Goal: Task Accomplishment & Management: Complete application form

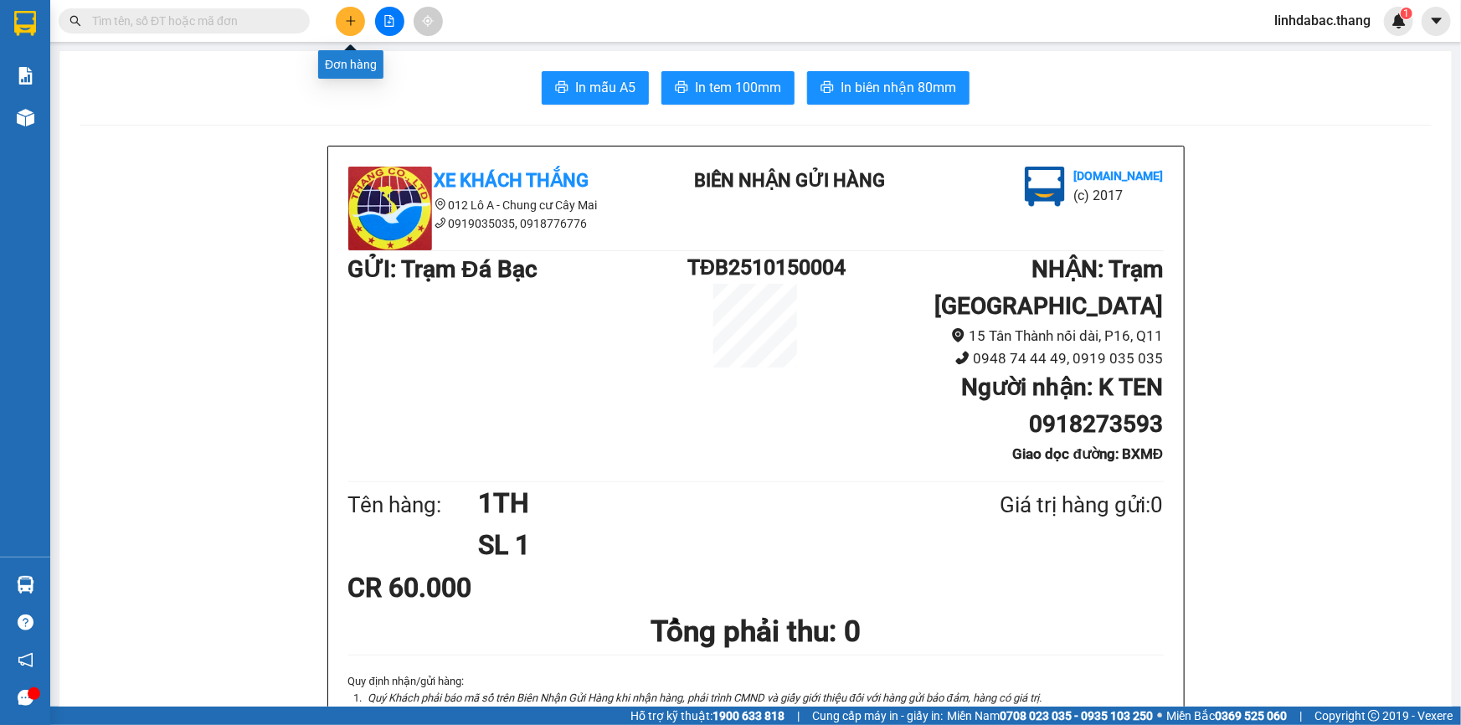
drag, startPoint x: 358, startPoint y: 22, endPoint x: 347, endPoint y: 39, distance: 20.0
click at [357, 22] on button at bounding box center [350, 21] width 29 height 29
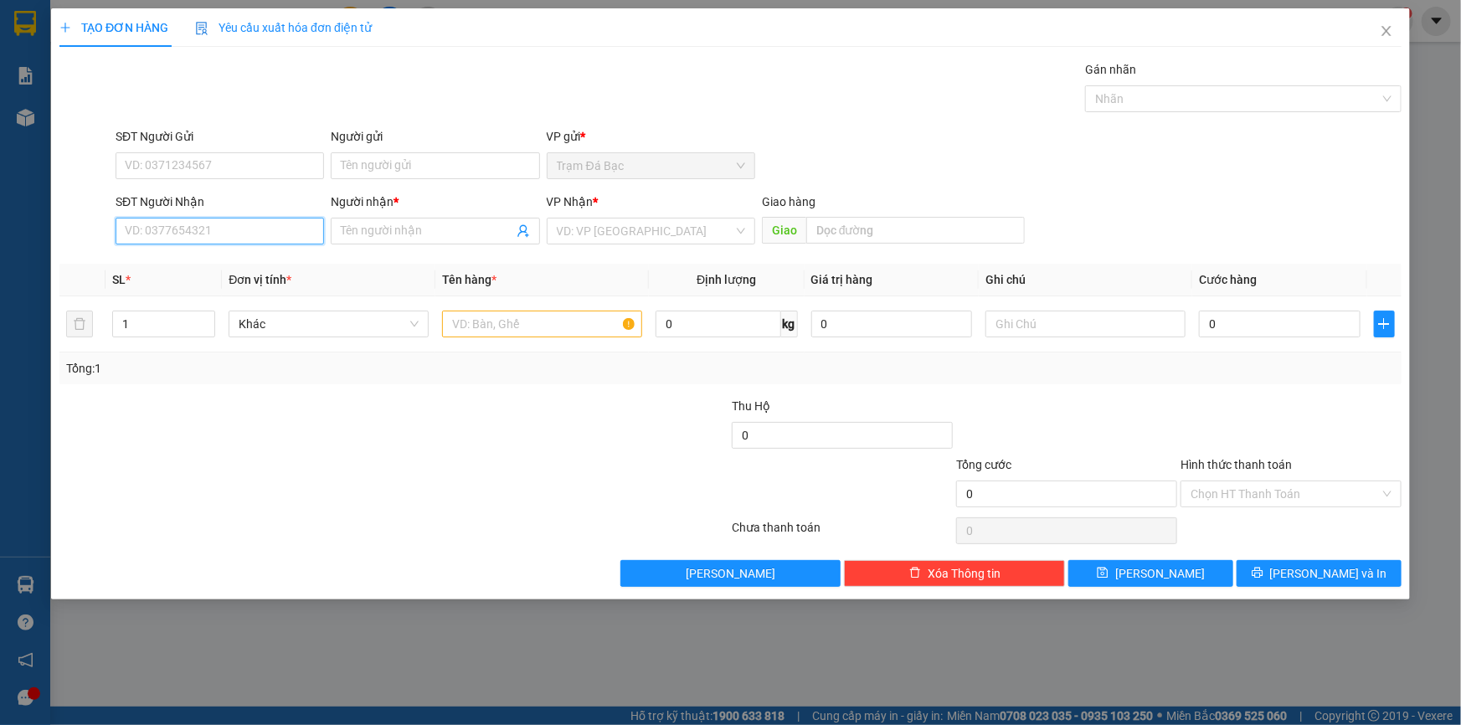
click at [240, 235] on input "SĐT Người Nhận" at bounding box center [220, 231] width 209 height 27
drag, startPoint x: 196, startPoint y: 233, endPoint x: 71, endPoint y: 230, distance: 124.8
click at [71, 230] on div "SĐT Người Nhận 0307880 0307880 Người nhận * Tên người nhận VP Nhận * VD: VP Sài…" at bounding box center [731, 222] width 1346 height 59
drag, startPoint x: 187, startPoint y: 260, endPoint x: 226, endPoint y: 266, distance: 39.9
click at [188, 260] on div "0907880199 - LAB HÙNG" at bounding box center [220, 264] width 188 height 18
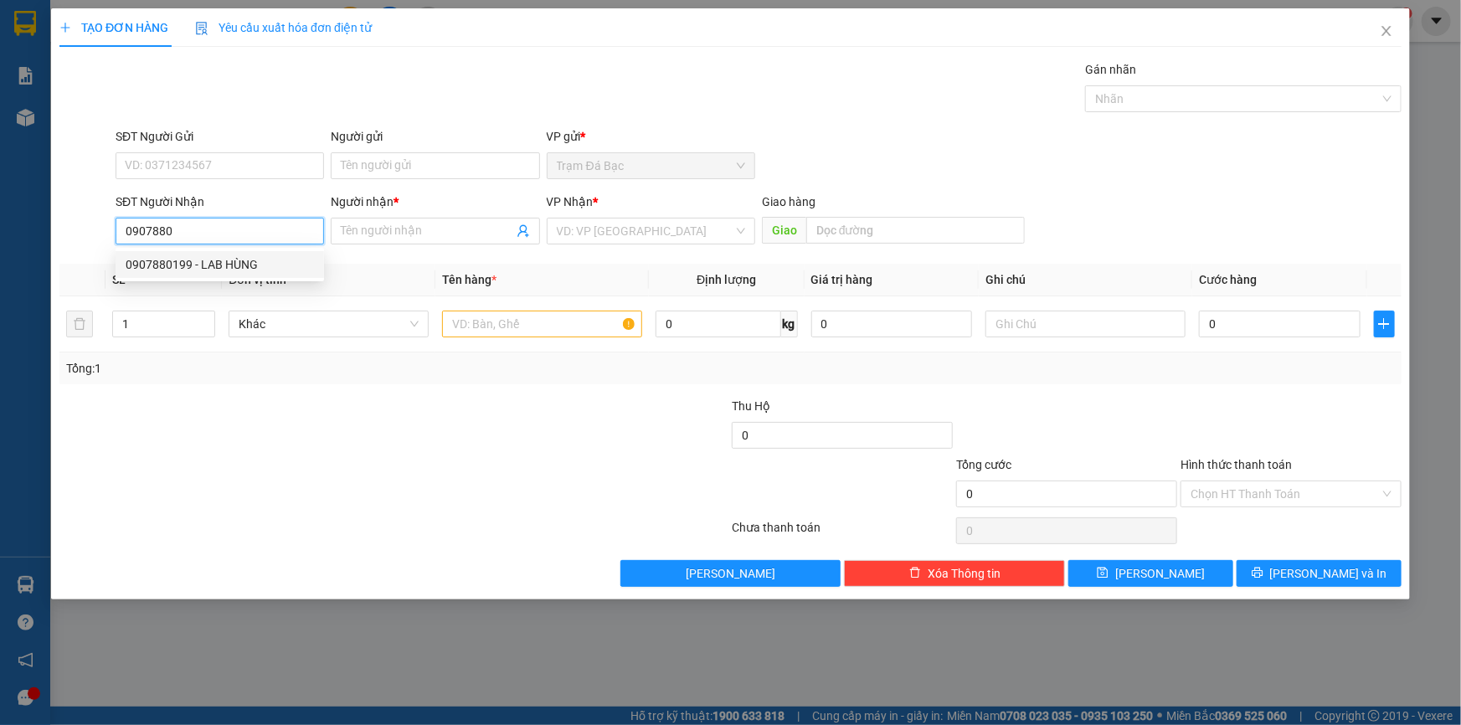
type input "0907880199"
type input "LAB HÙNG"
type input "0907880199"
click at [517, 325] on input "text" at bounding box center [542, 324] width 200 height 27
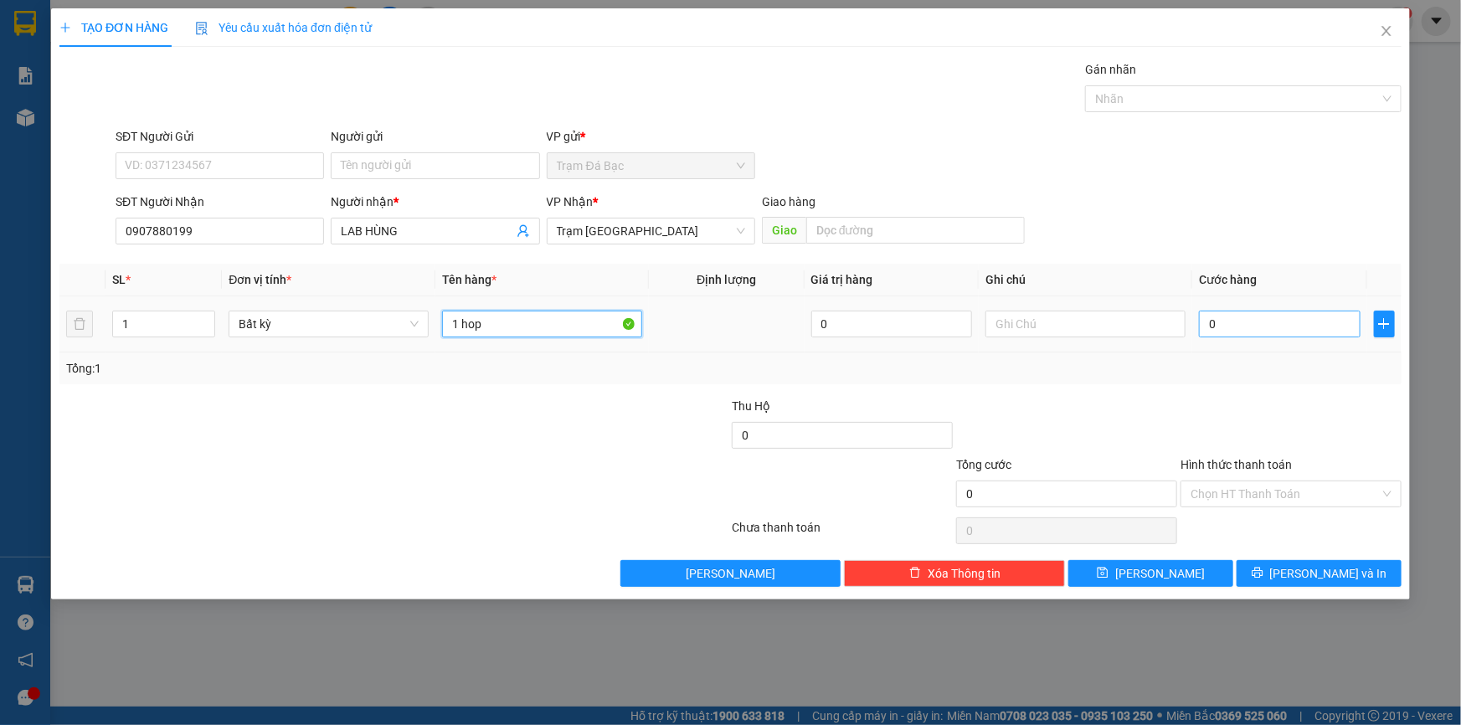
type input "1 hop"
type input "4"
type input "40"
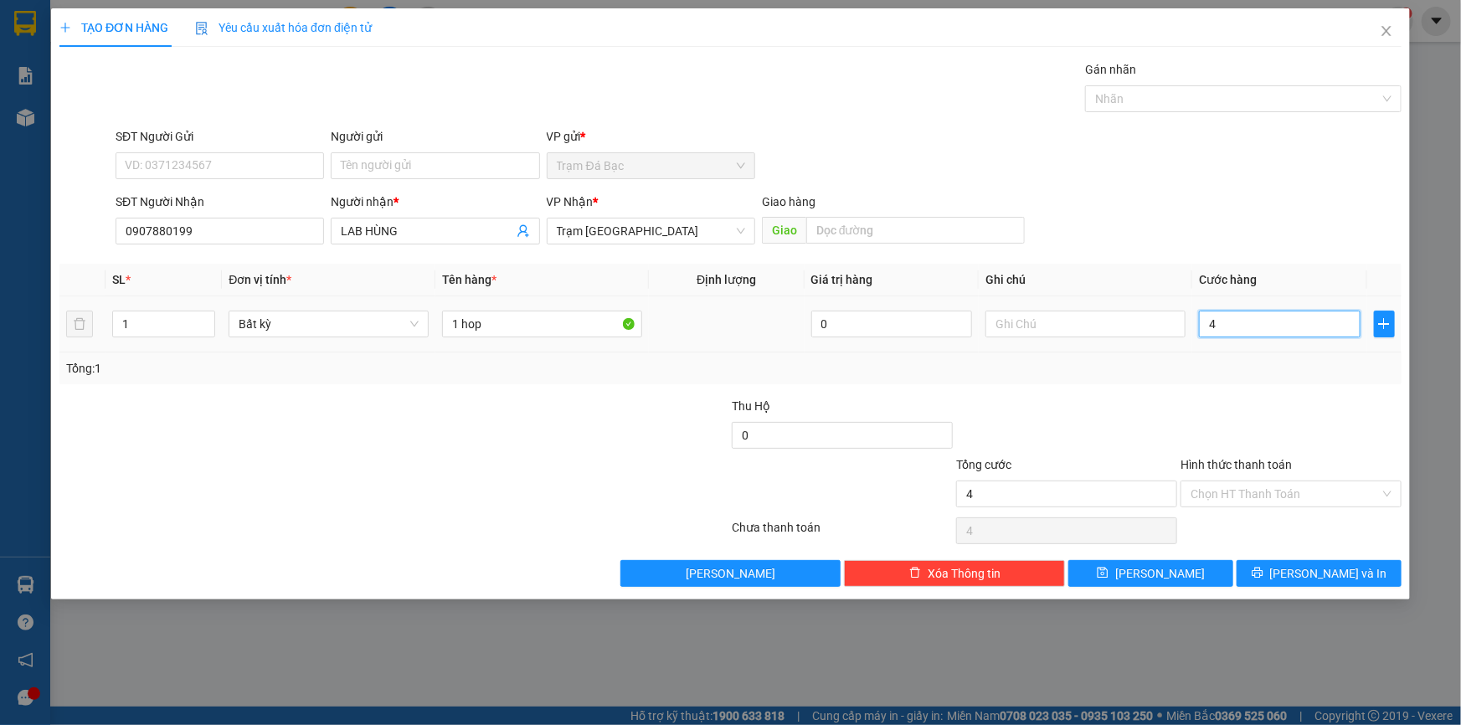
type input "40"
type input "40.000"
drag, startPoint x: 1233, startPoint y: 489, endPoint x: 1234, endPoint y: 539, distance: 50.3
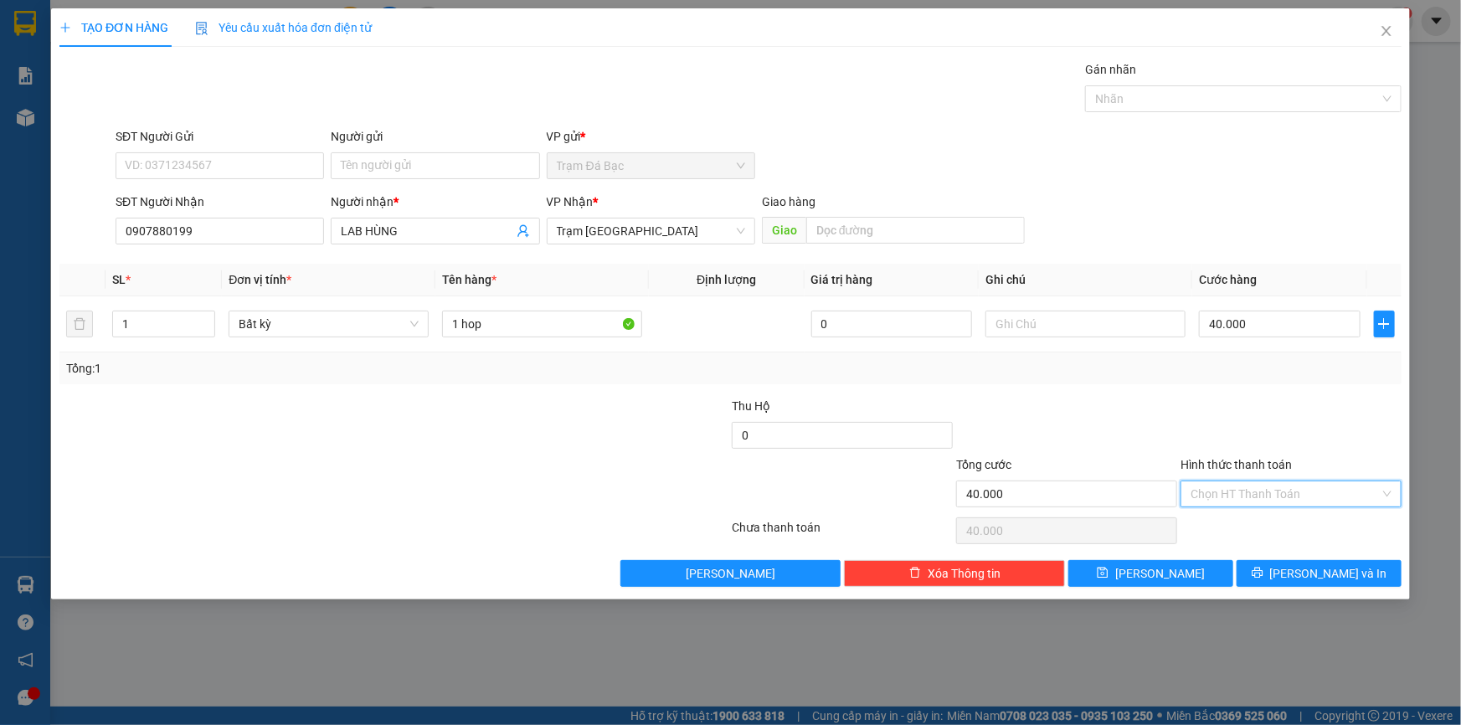
click at [1233, 494] on input "Hình thức thanh toán" at bounding box center [1285, 494] width 189 height 25
drag, startPoint x: 1244, startPoint y: 529, endPoint x: 1251, endPoint y: 554, distance: 26.0
click at [1245, 529] on div "Tại văn phòng" at bounding box center [1291, 527] width 201 height 18
type input "0"
click at [1277, 578] on button "[PERSON_NAME] và In" at bounding box center [1319, 573] width 165 height 27
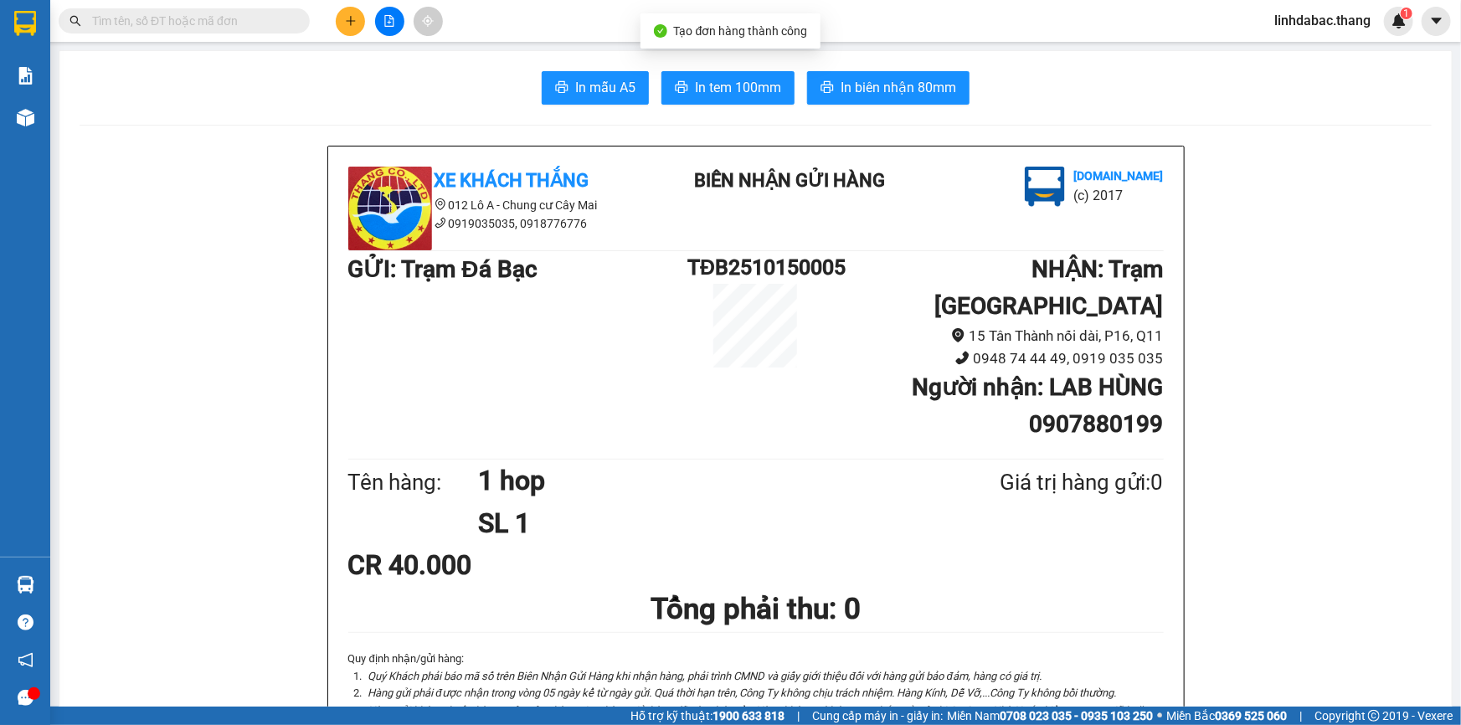
click at [744, 83] on span "In tem 100mm" at bounding box center [738, 87] width 86 height 21
click at [335, 22] on div at bounding box center [390, 21] width 126 height 29
click at [348, 23] on icon "plus" at bounding box center [351, 21] width 12 height 12
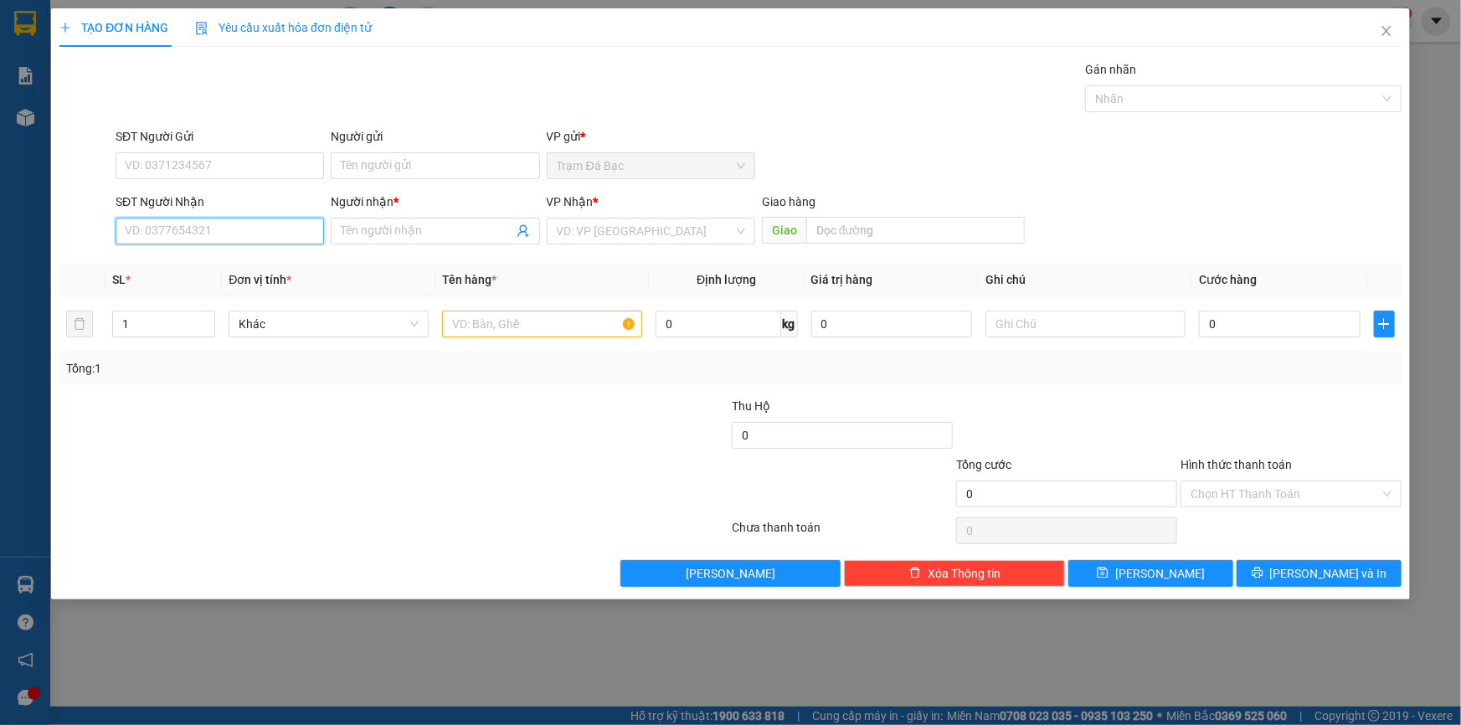
click at [291, 234] on input "SĐT Người Nhận" at bounding box center [220, 231] width 209 height 27
type input "0763002244"
click at [286, 256] on div "0763002244 - K TEN" at bounding box center [220, 264] width 188 height 18
type input "K TEN"
type input "CAN THO"
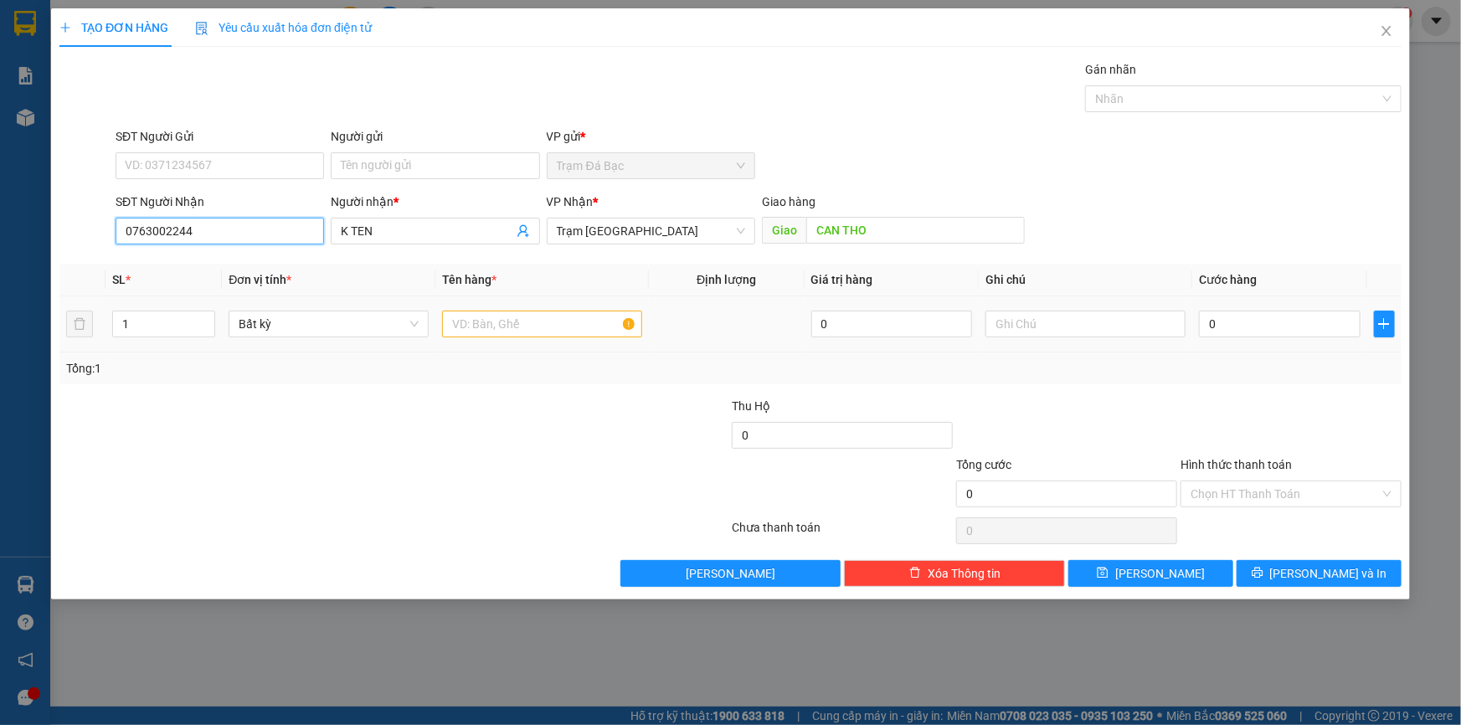
type input "0763002244"
click at [475, 321] on input "text" at bounding box center [542, 324] width 200 height 27
type input "1TH"
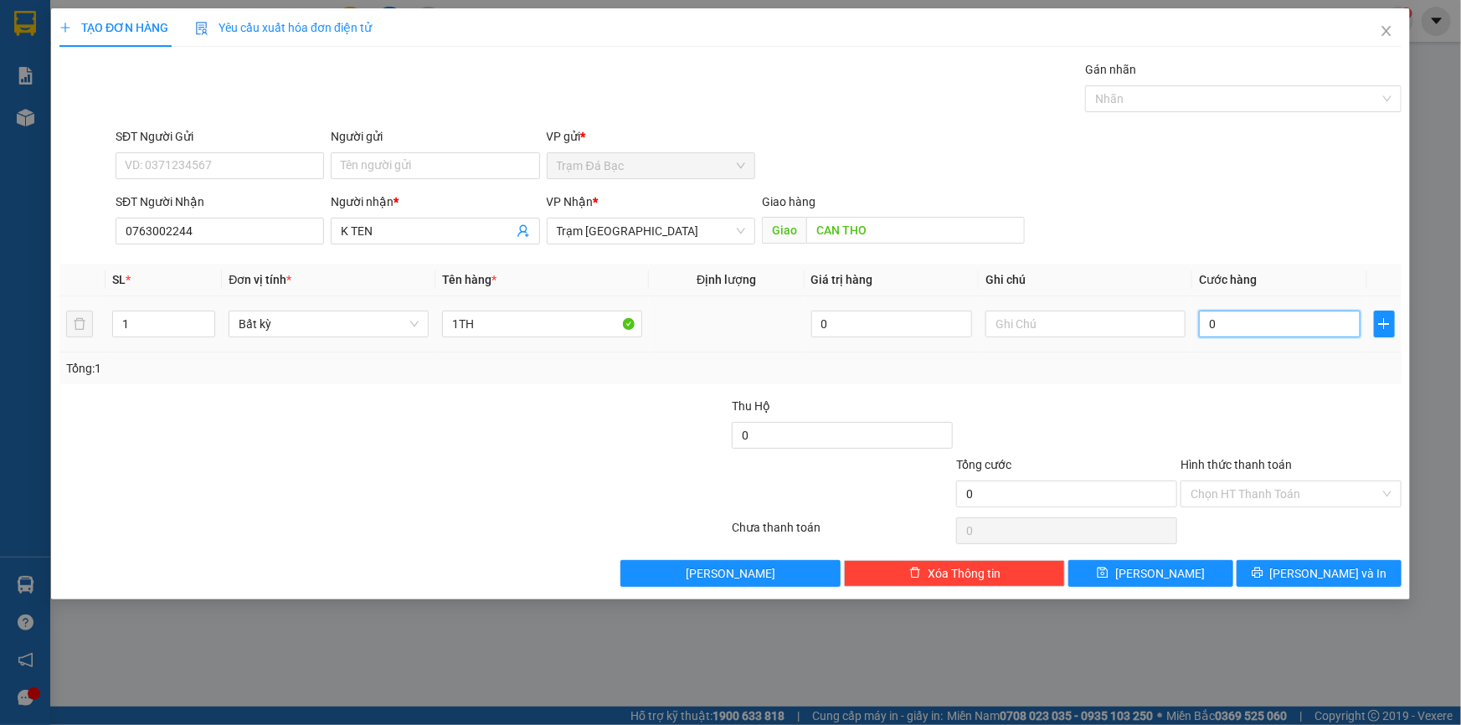
click at [1257, 327] on input "0" at bounding box center [1280, 324] width 162 height 27
type input "1"
type input "10"
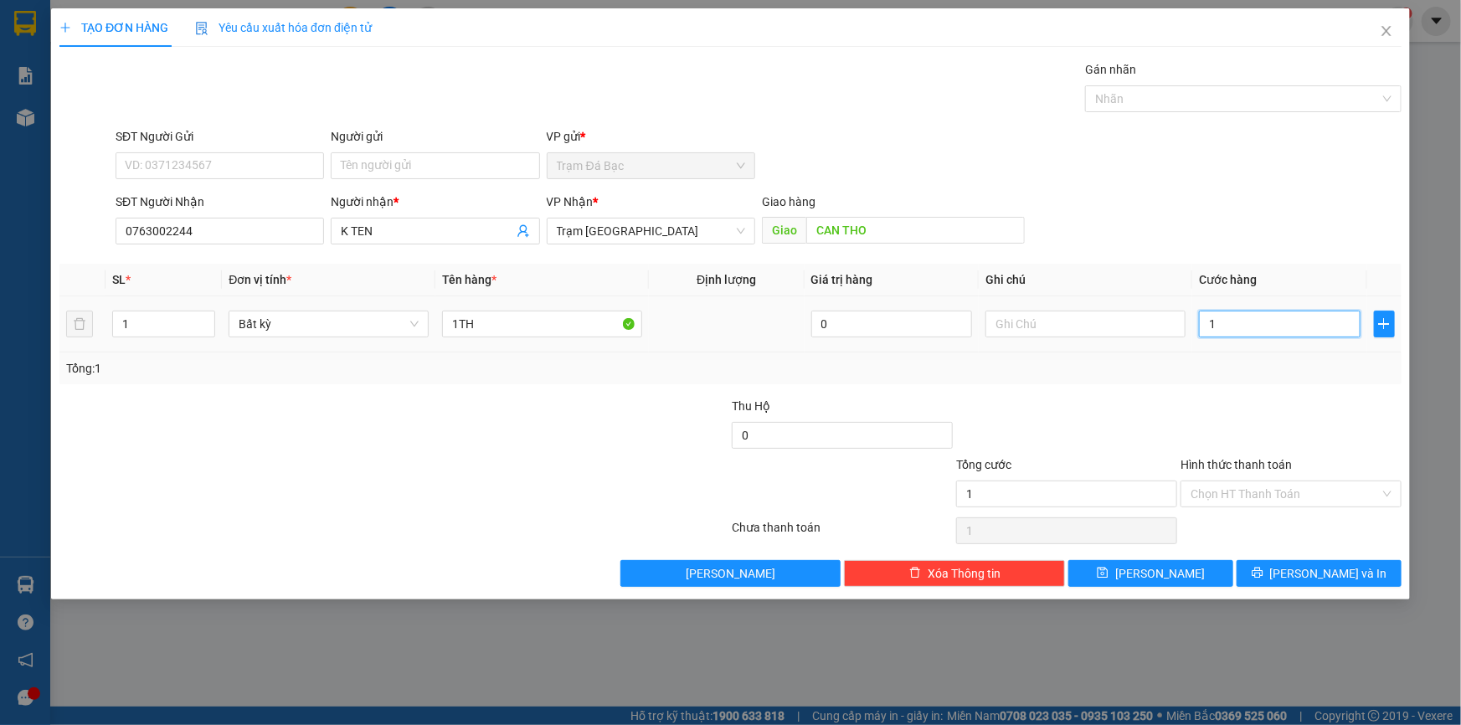
type input "10"
type input "100"
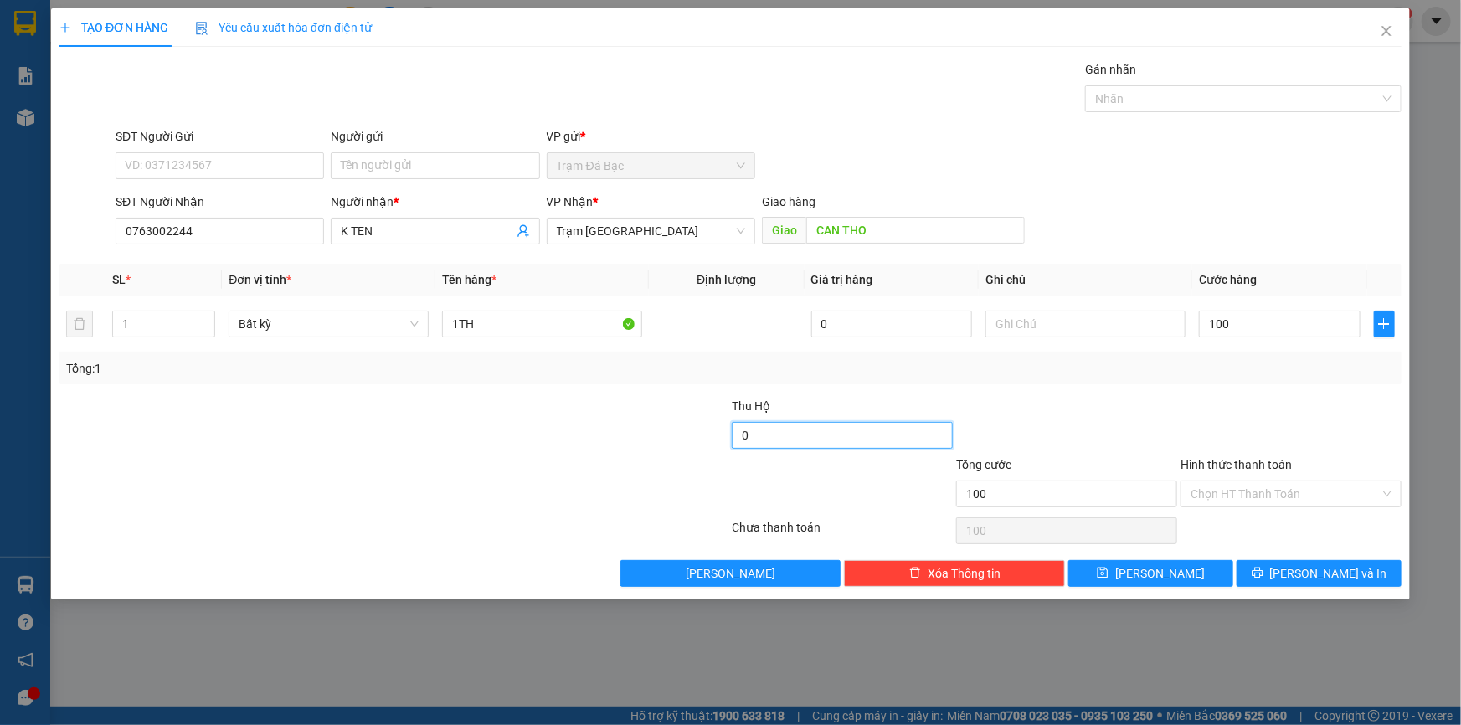
type input "100.000"
click at [893, 442] on input "0" at bounding box center [842, 435] width 221 height 27
type input "4.820.000"
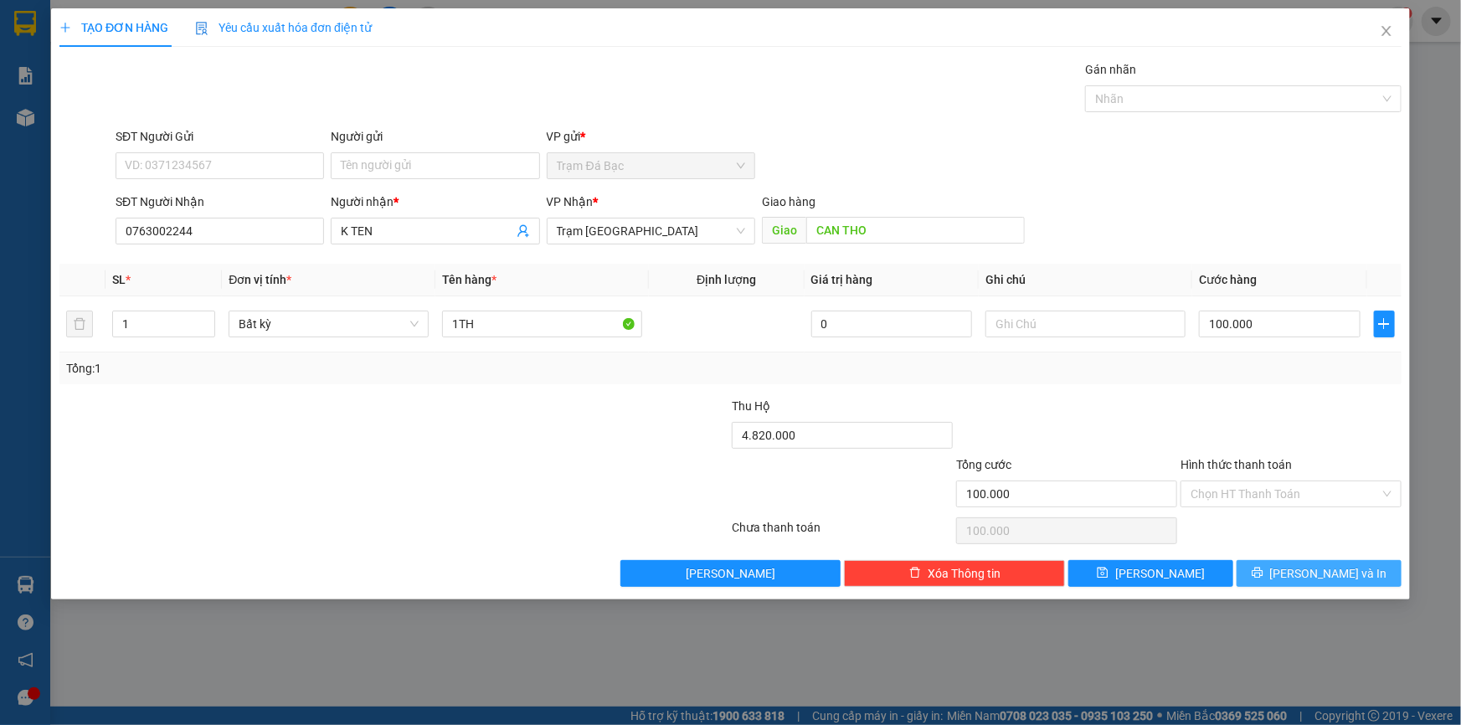
click at [1283, 564] on button "[PERSON_NAME] và In" at bounding box center [1319, 573] width 165 height 27
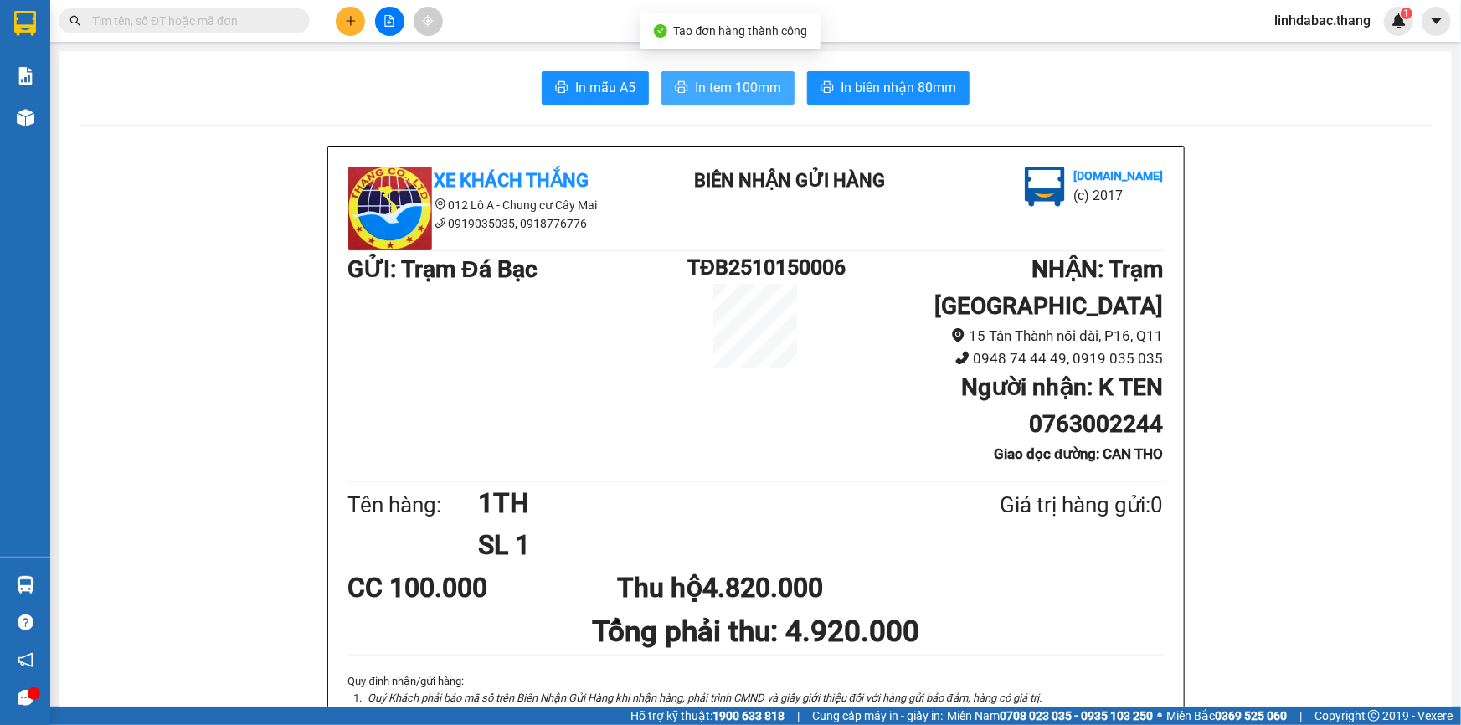
click at [757, 86] on span "In tem 100mm" at bounding box center [738, 87] width 86 height 21
click at [352, 24] on icon "plus" at bounding box center [351, 21] width 12 height 12
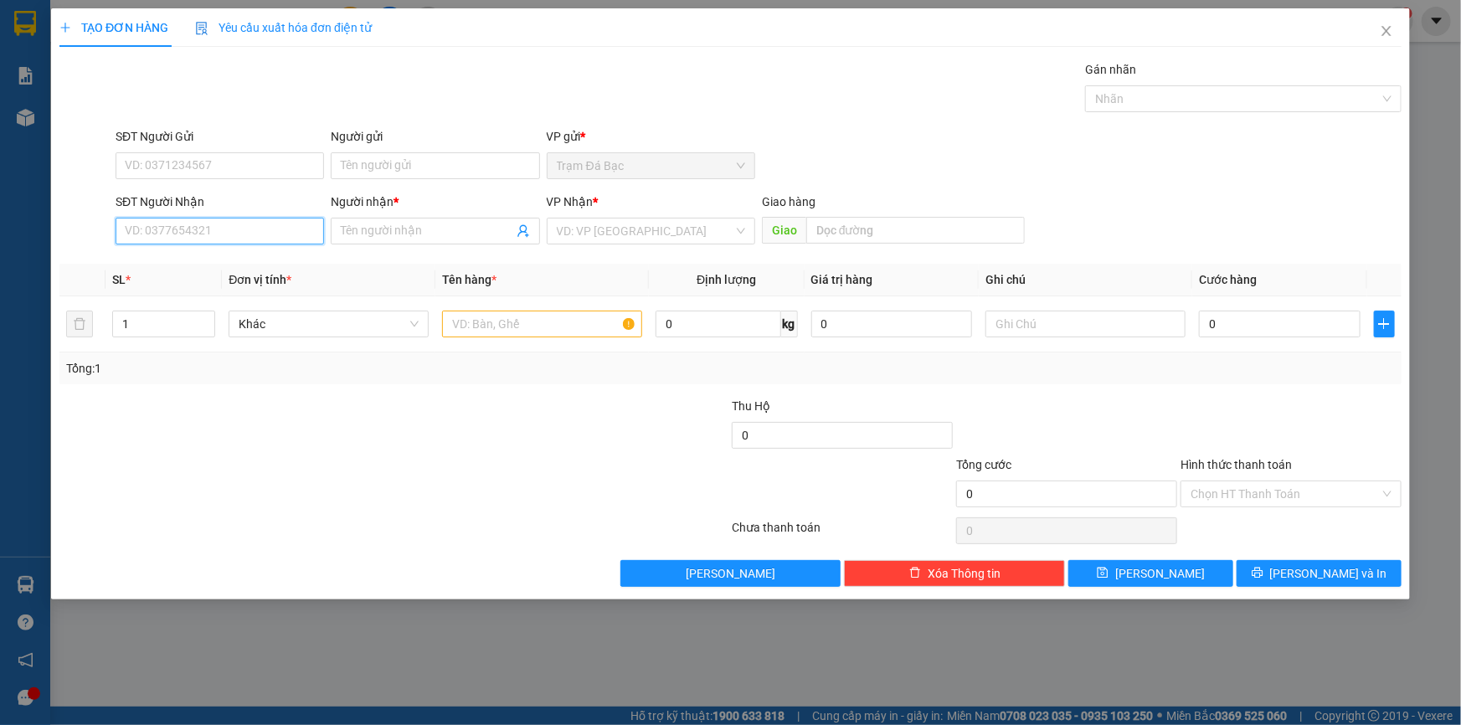
click at [249, 242] on input "SĐT Người Nhận" at bounding box center [220, 231] width 209 height 27
click at [265, 255] on div "0938128469 - KH TÊN" at bounding box center [220, 264] width 188 height 18
type input "0938128469"
type input "KH TÊN"
type input "0938128469"
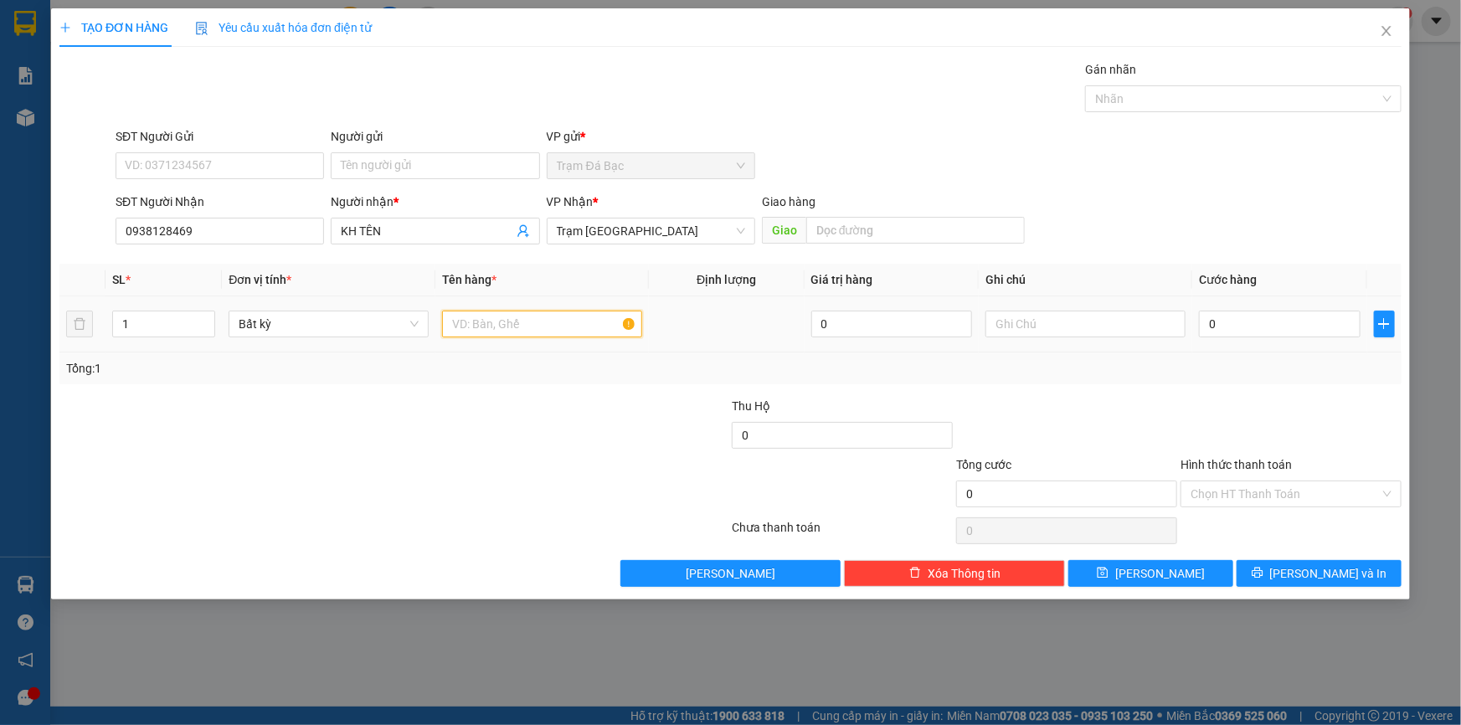
click at [551, 323] on input "text" at bounding box center [542, 324] width 200 height 27
type input "1TH"
click at [1268, 329] on input "0" at bounding box center [1280, 324] width 162 height 27
type input "5"
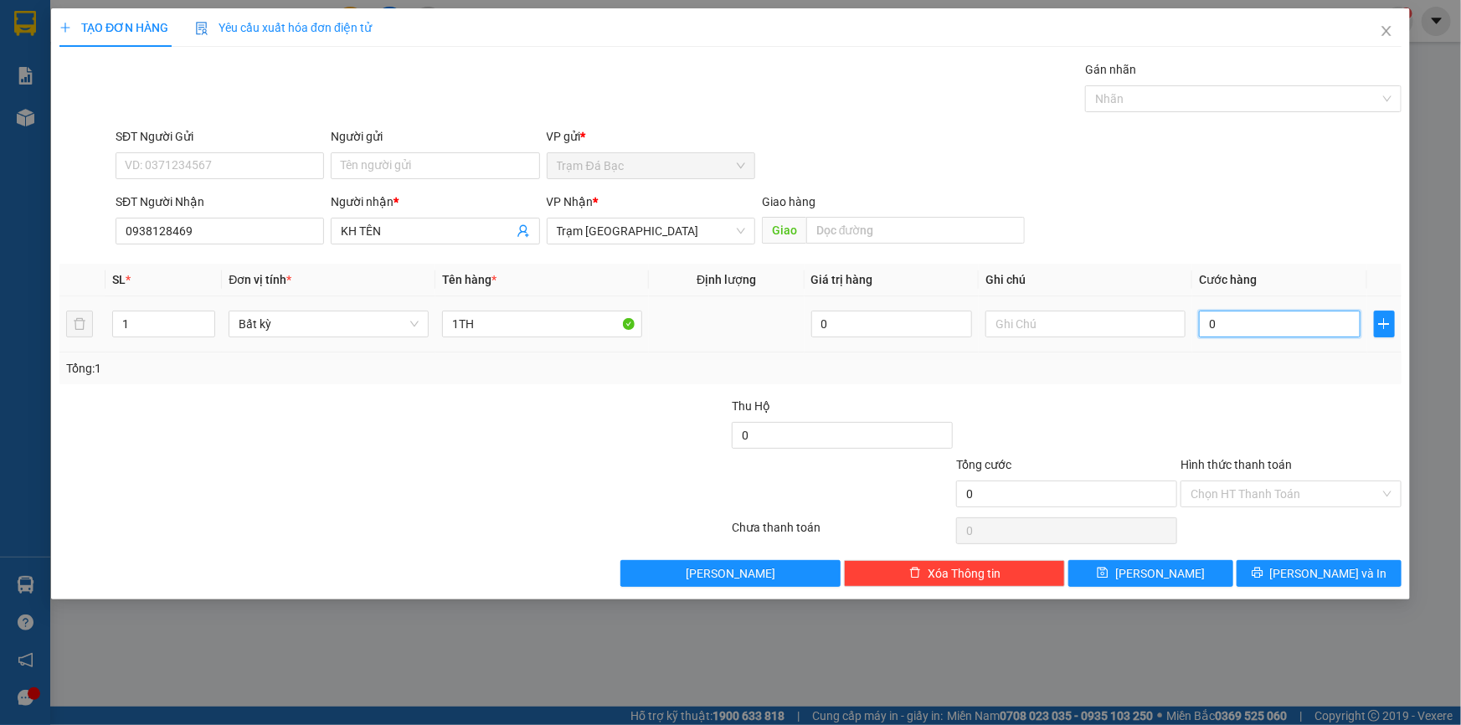
type input "5"
type input "50"
type input "50.000"
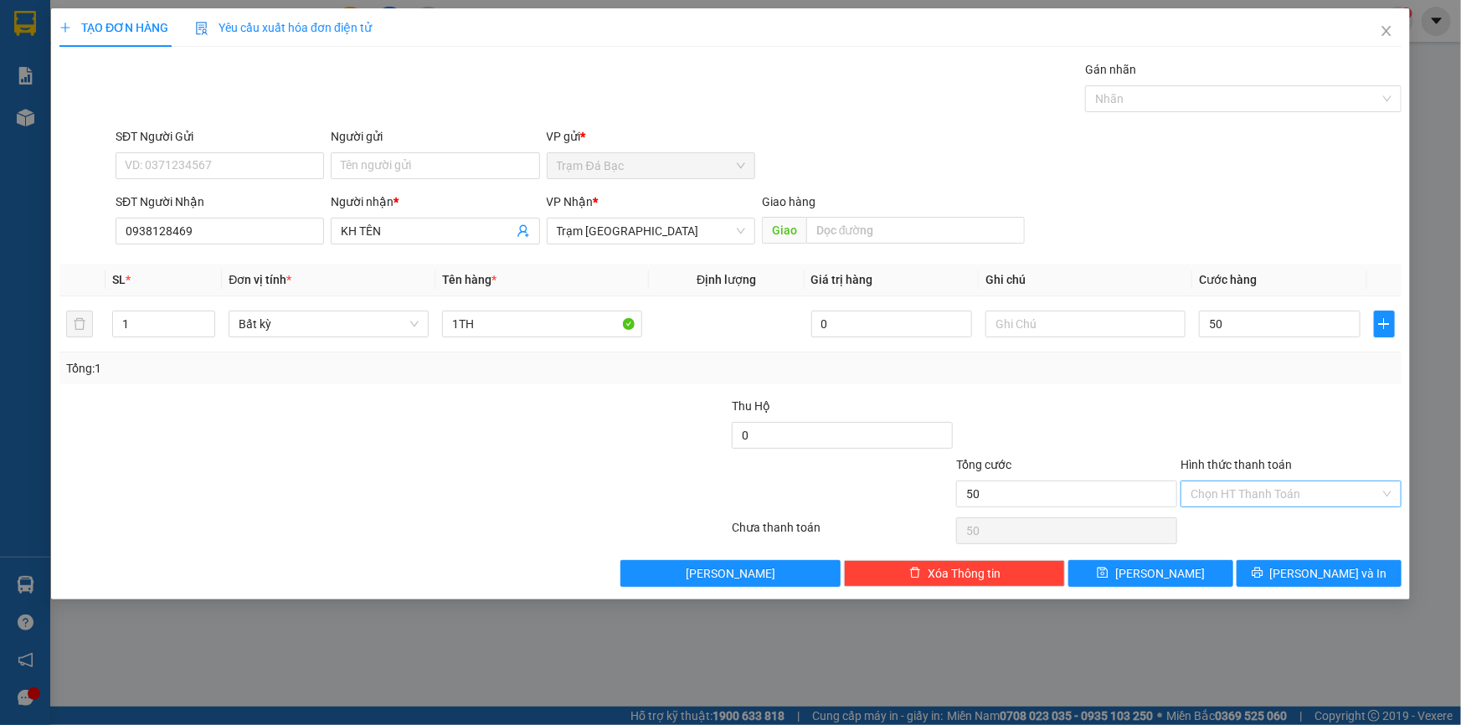
type input "50.000"
click at [1272, 484] on input "Hình thức thanh toán" at bounding box center [1285, 494] width 189 height 25
click at [1265, 534] on div "Tại văn phòng" at bounding box center [1291, 527] width 201 height 18
type input "0"
click at [1252, 573] on button "[PERSON_NAME] và In" at bounding box center [1319, 573] width 165 height 27
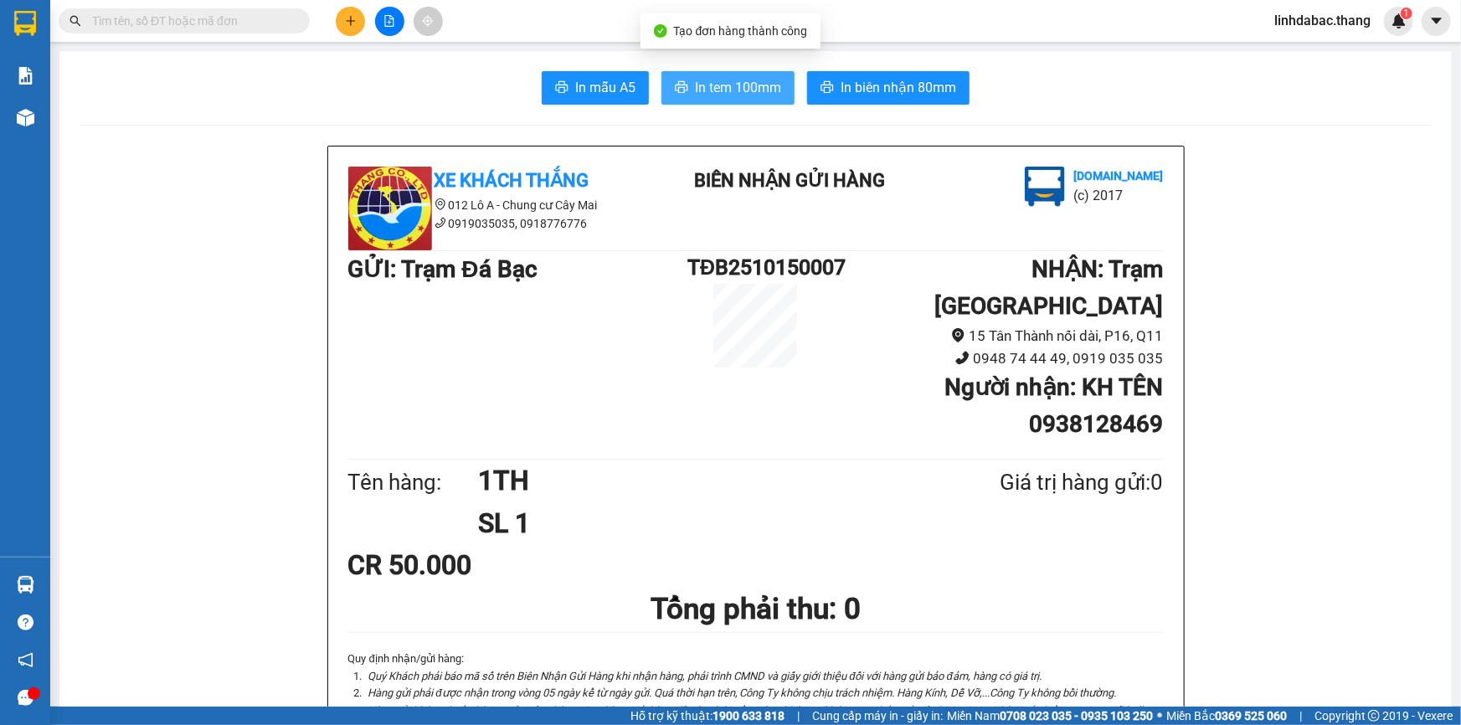
click at [728, 79] on span "In tem 100mm" at bounding box center [738, 87] width 86 height 21
click at [338, 18] on button at bounding box center [350, 21] width 29 height 29
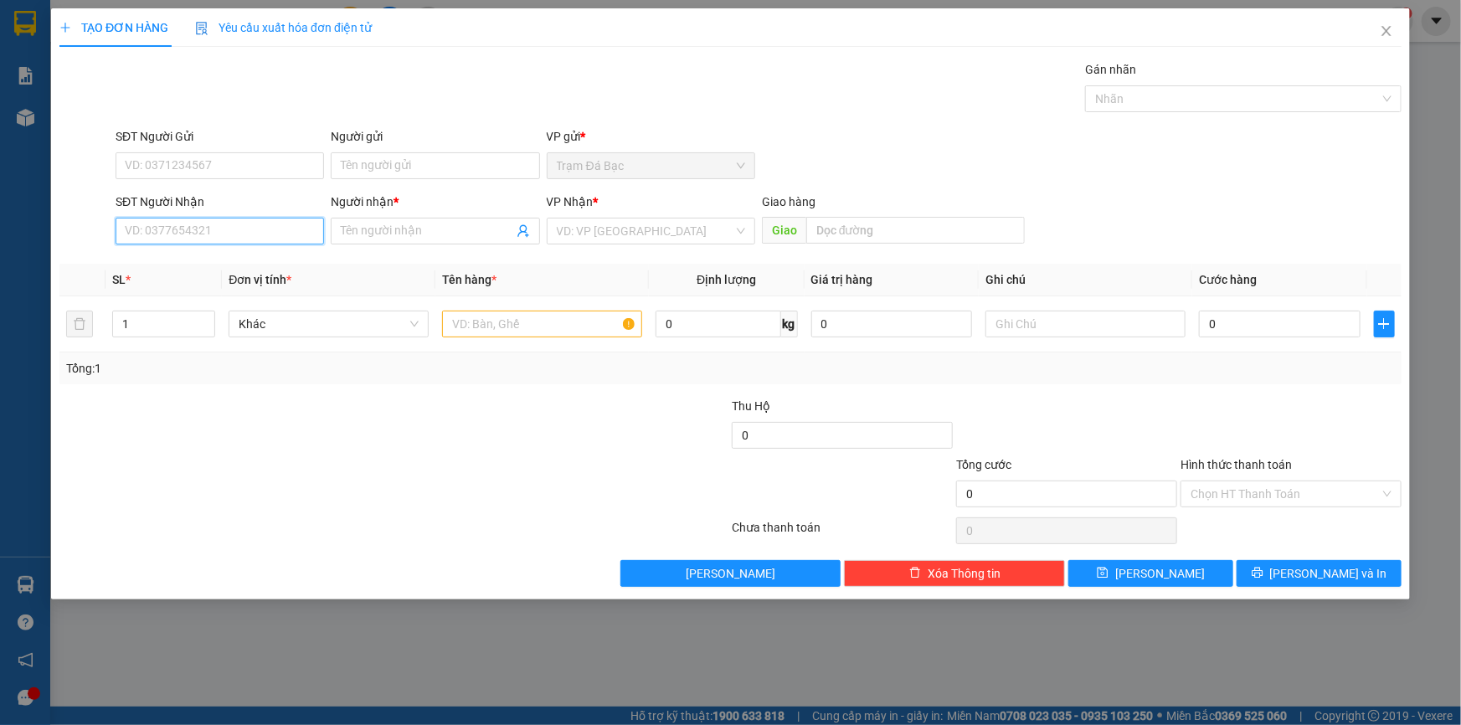
click at [286, 232] on input "SĐT Người Nhận" at bounding box center [220, 231] width 209 height 27
type input "0907044447"
click at [375, 226] on input "Người nhận *" at bounding box center [427, 231] width 172 height 18
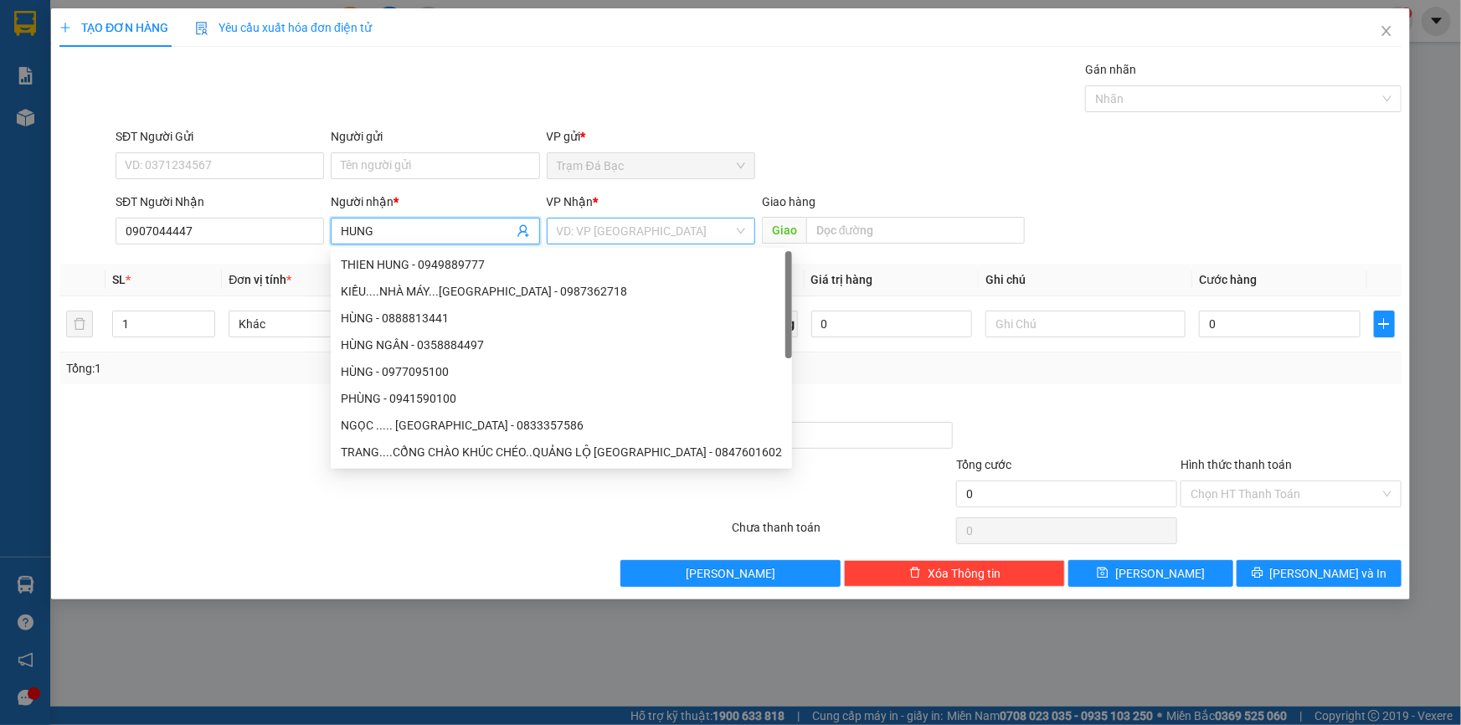
type input "HUNG"
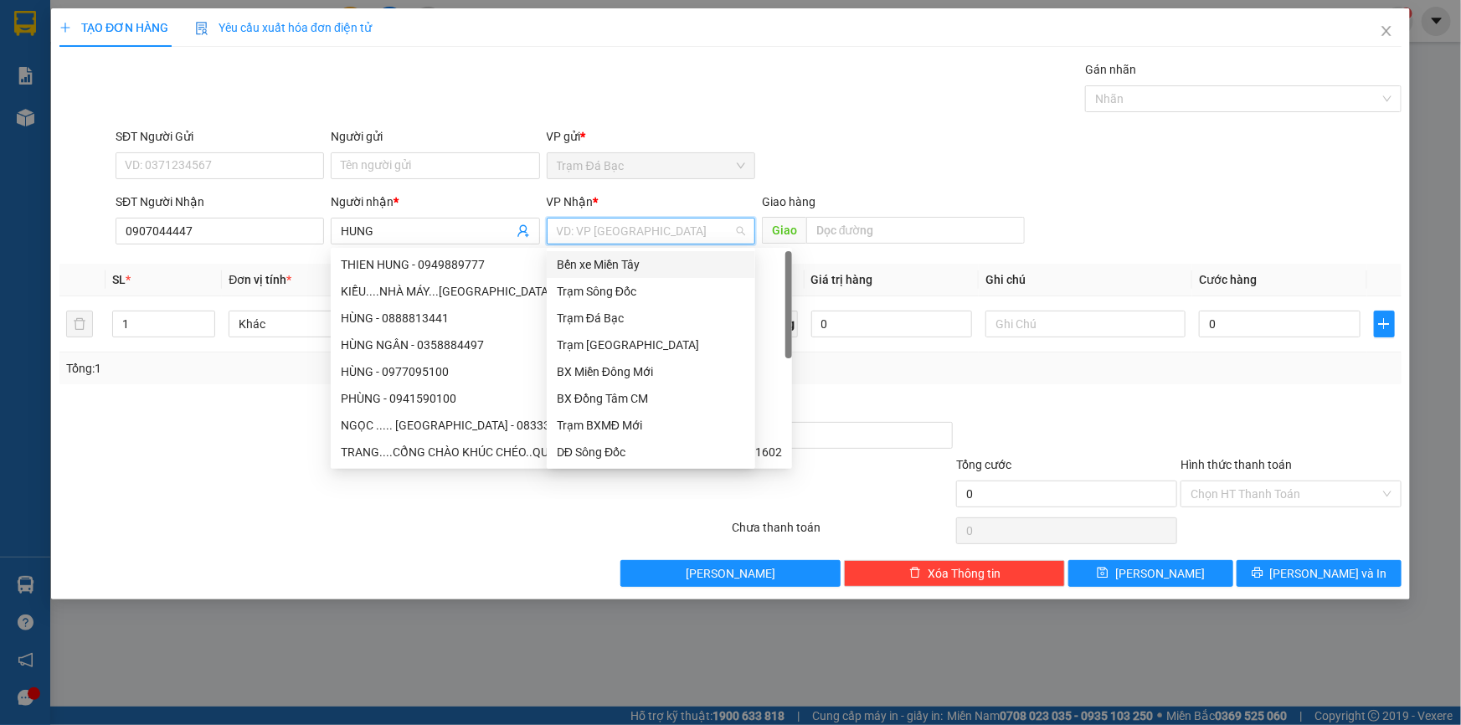
click at [595, 232] on input "search" at bounding box center [645, 231] width 177 height 25
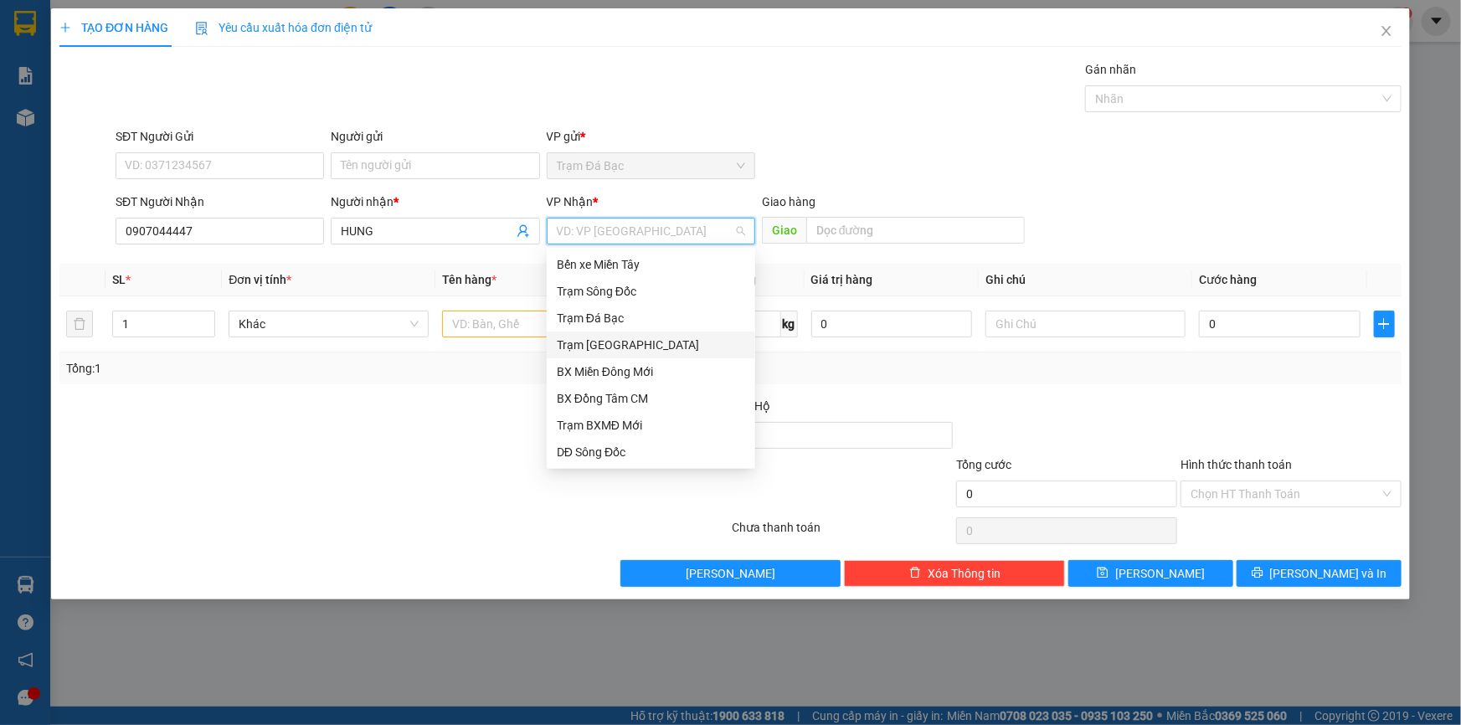
click at [620, 341] on div "Trạm [GEOGRAPHIC_DATA]" at bounding box center [651, 345] width 188 height 18
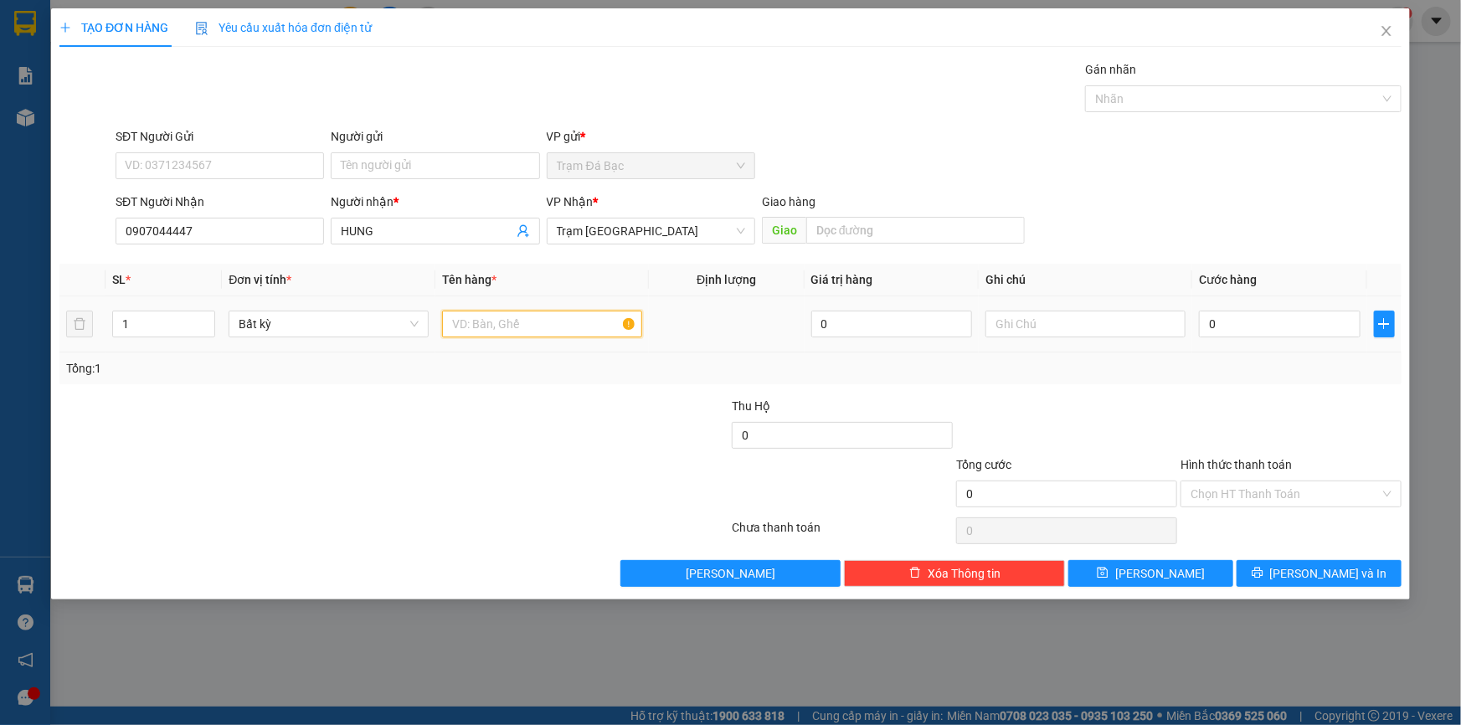
click at [529, 332] on input "text" at bounding box center [542, 324] width 200 height 27
type input "1TH"
click at [1254, 306] on td "0" at bounding box center [1280, 324] width 175 height 56
click at [1231, 319] on input "0" at bounding box center [1280, 324] width 162 height 27
type input "3"
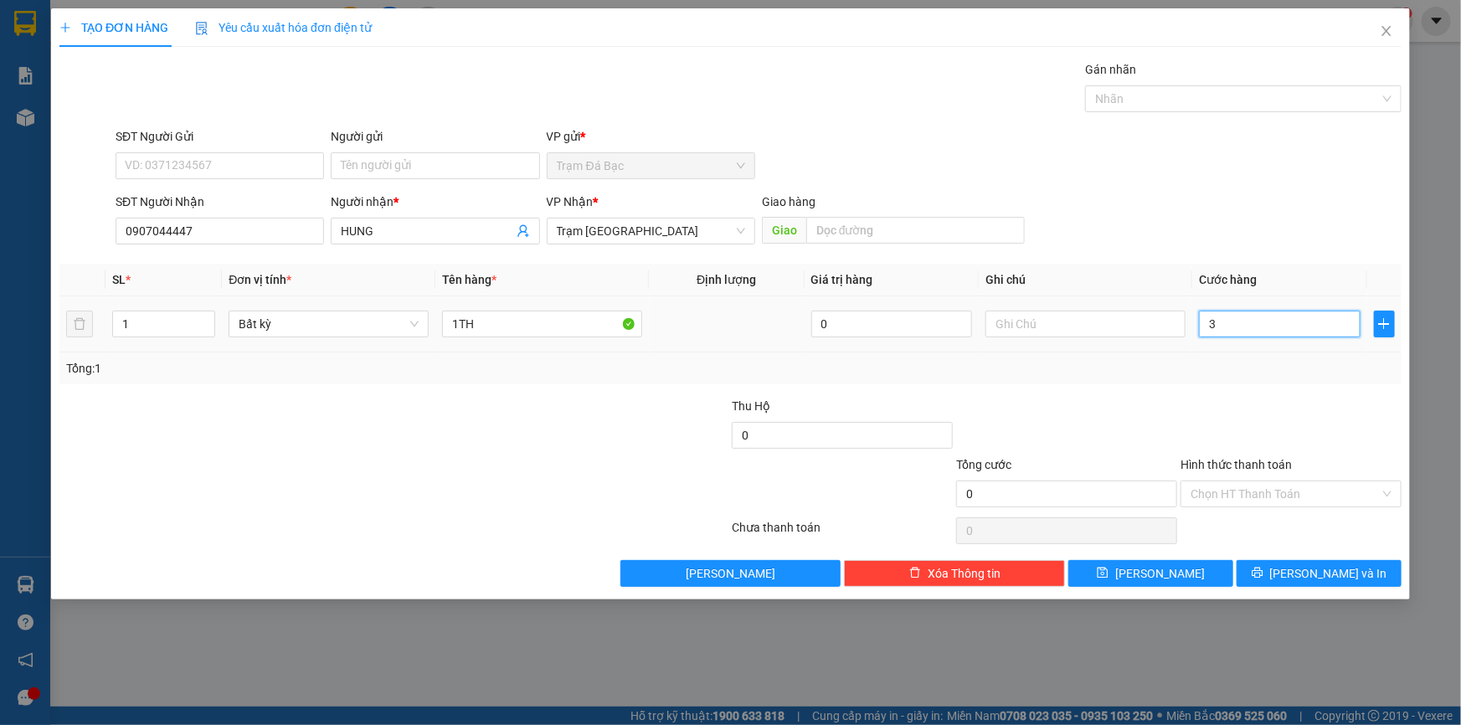
type input "3"
type input "30"
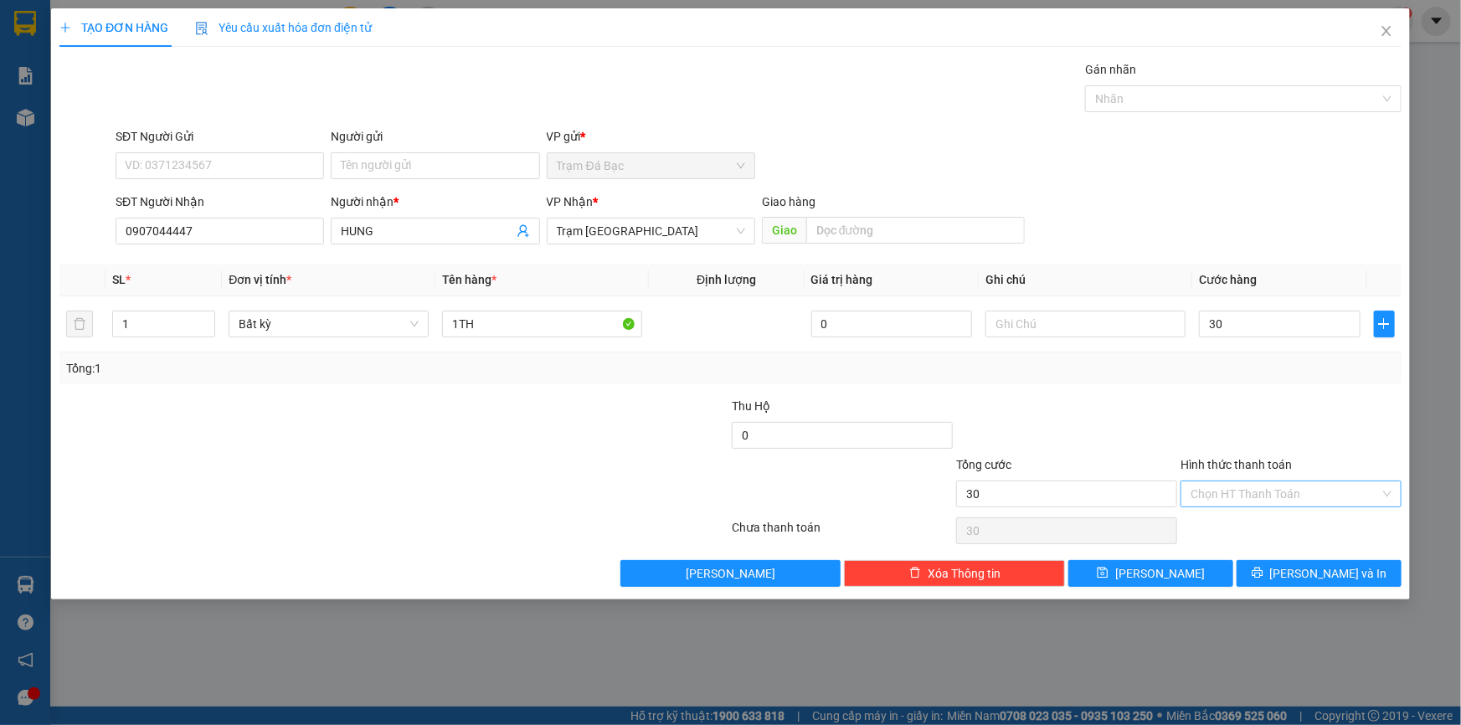
type input "30.000"
click at [1208, 494] on input "Hình thức thanh toán" at bounding box center [1285, 494] width 189 height 25
click at [1218, 527] on div "Tại văn phòng" at bounding box center [1291, 527] width 201 height 18
type input "0"
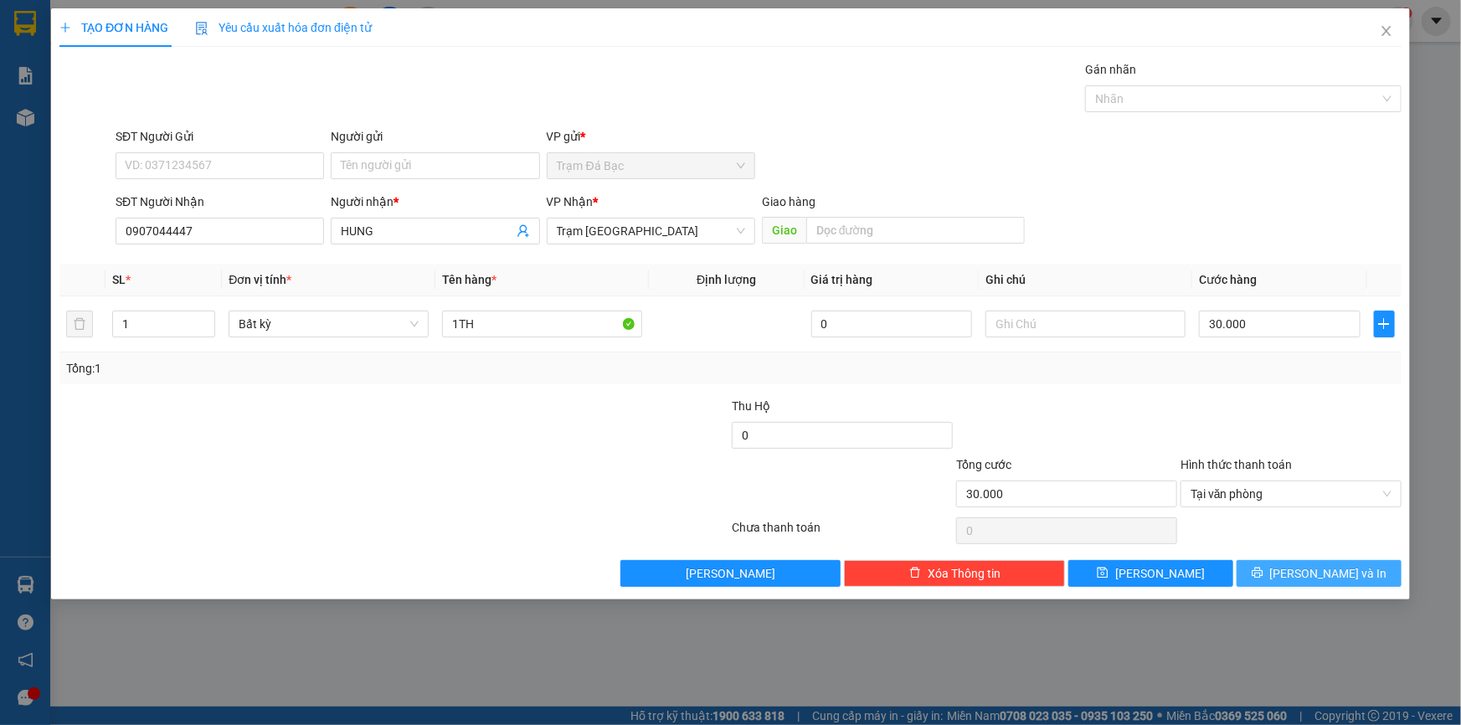
click at [1281, 575] on button "[PERSON_NAME] và In" at bounding box center [1319, 573] width 165 height 27
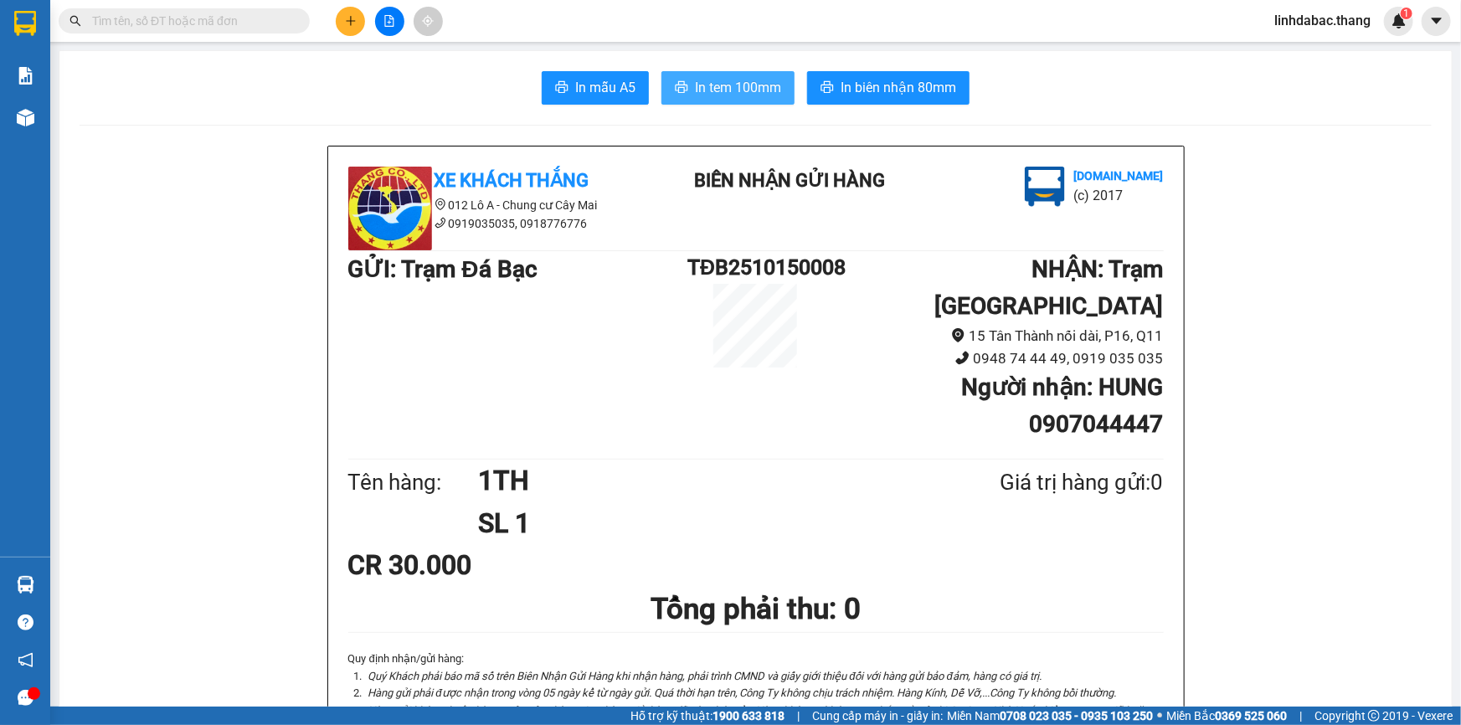
click at [768, 77] on span "In tem 100mm" at bounding box center [738, 87] width 86 height 21
click at [348, 18] on icon "plus" at bounding box center [351, 21] width 12 height 12
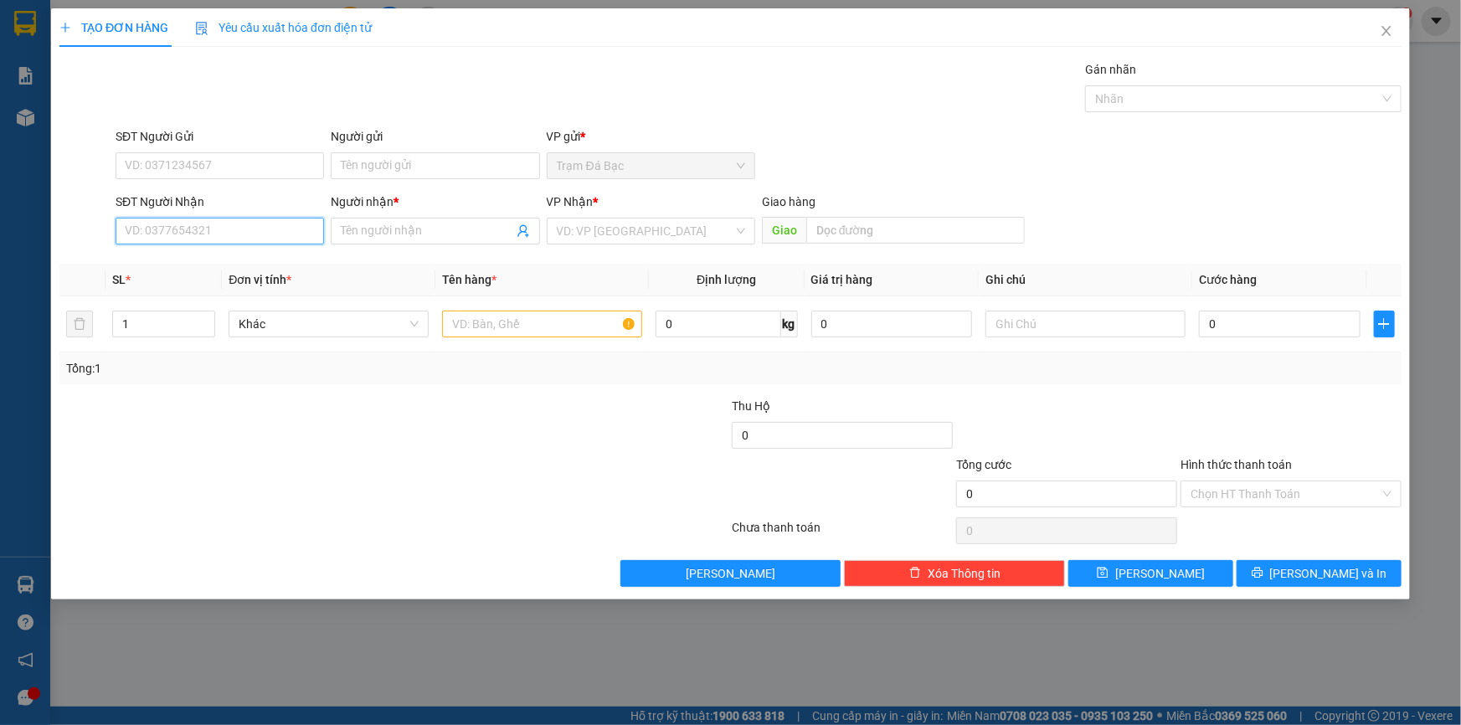
click at [204, 240] on input "SĐT Người Nhận" at bounding box center [220, 231] width 209 height 27
type input "0978977814"
click at [359, 236] on input "Người nhận *" at bounding box center [427, 231] width 172 height 18
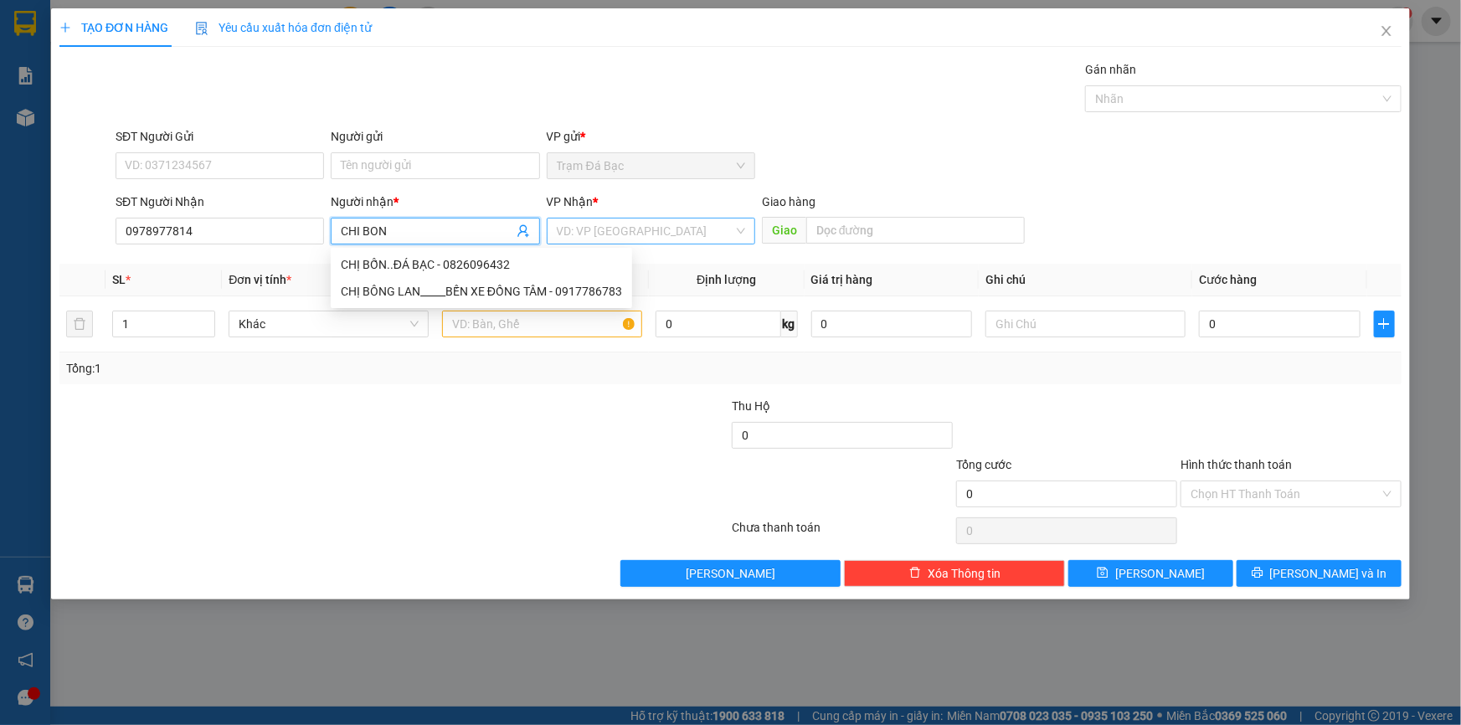
type input "CHI BON"
click at [578, 226] on input "search" at bounding box center [645, 231] width 177 height 25
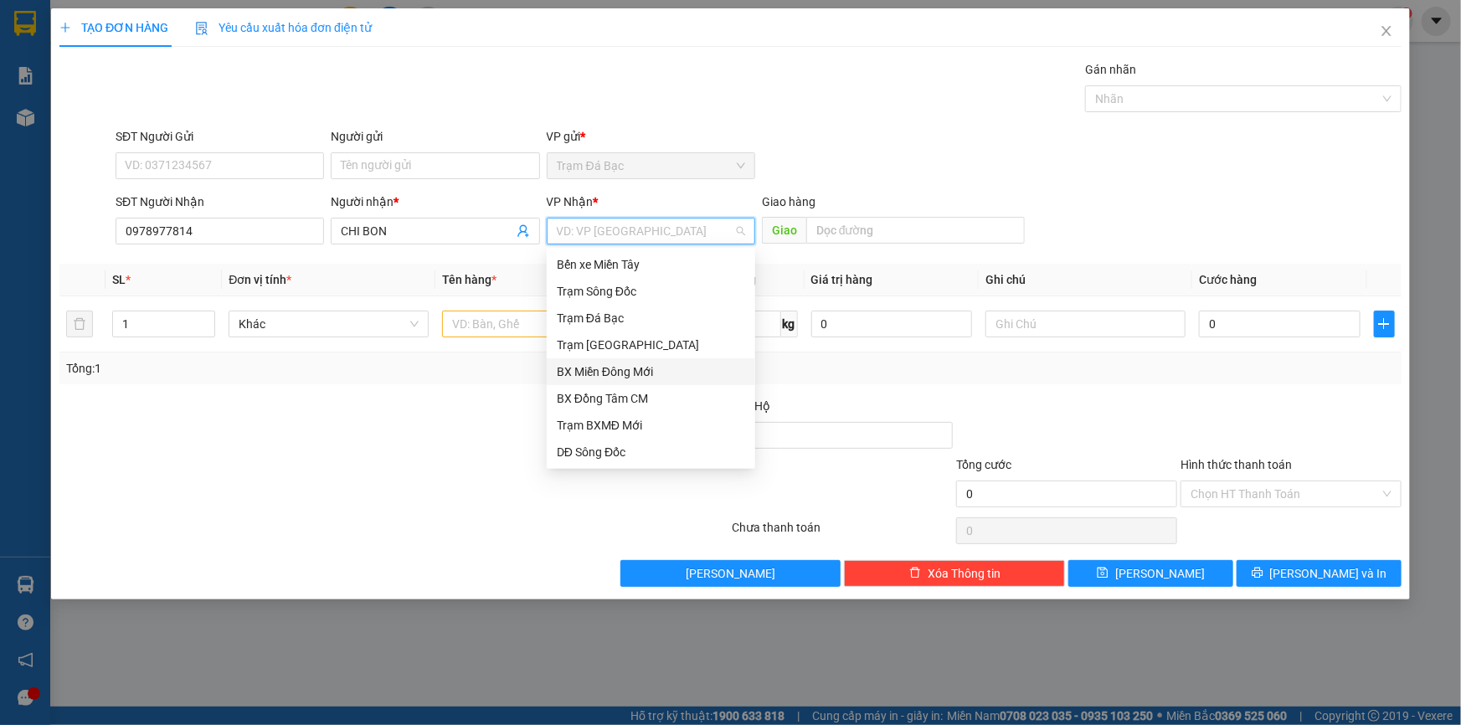
click at [610, 366] on div "BX Miền Đông Mới" at bounding box center [651, 372] width 188 height 18
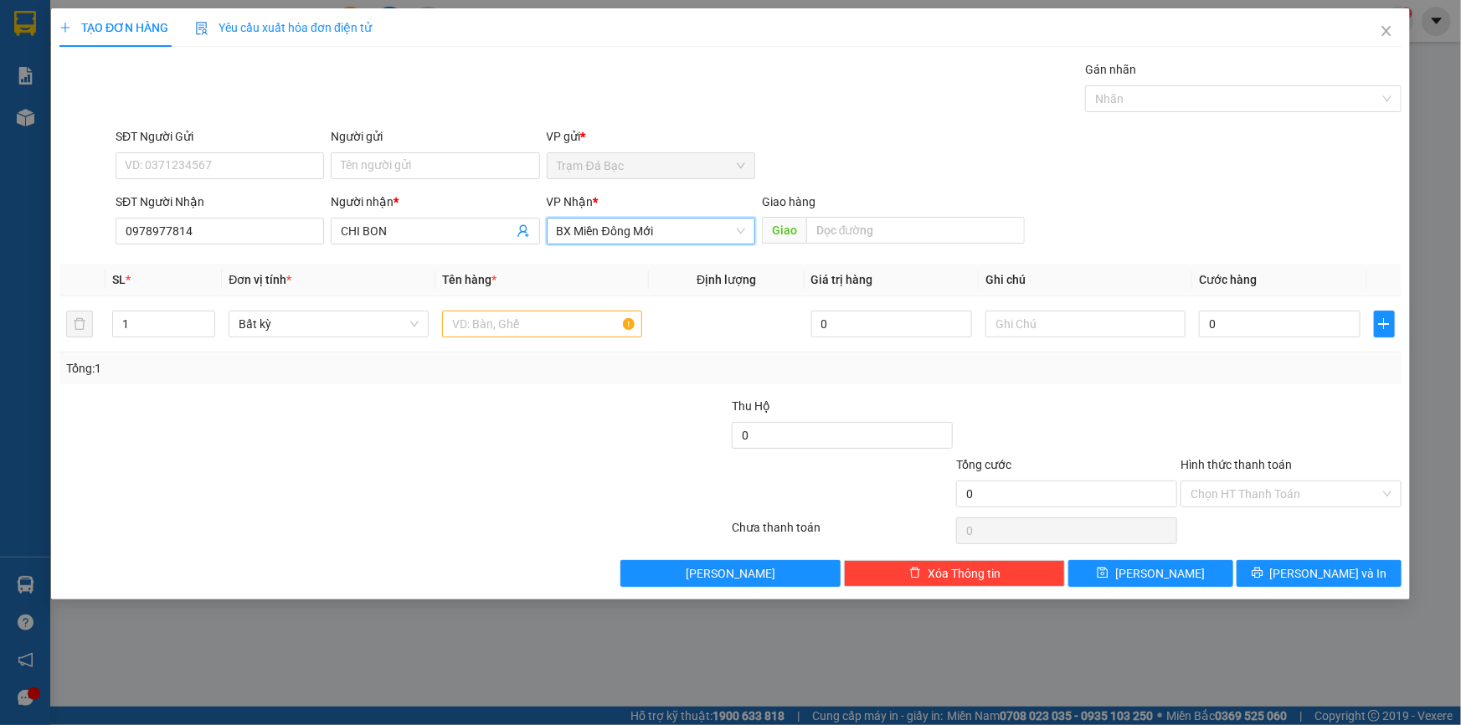
drag, startPoint x: 634, startPoint y: 229, endPoint x: 625, endPoint y: 276, distance: 48.6
click at [635, 229] on span "BX Miền Đông Mới" at bounding box center [651, 231] width 188 height 25
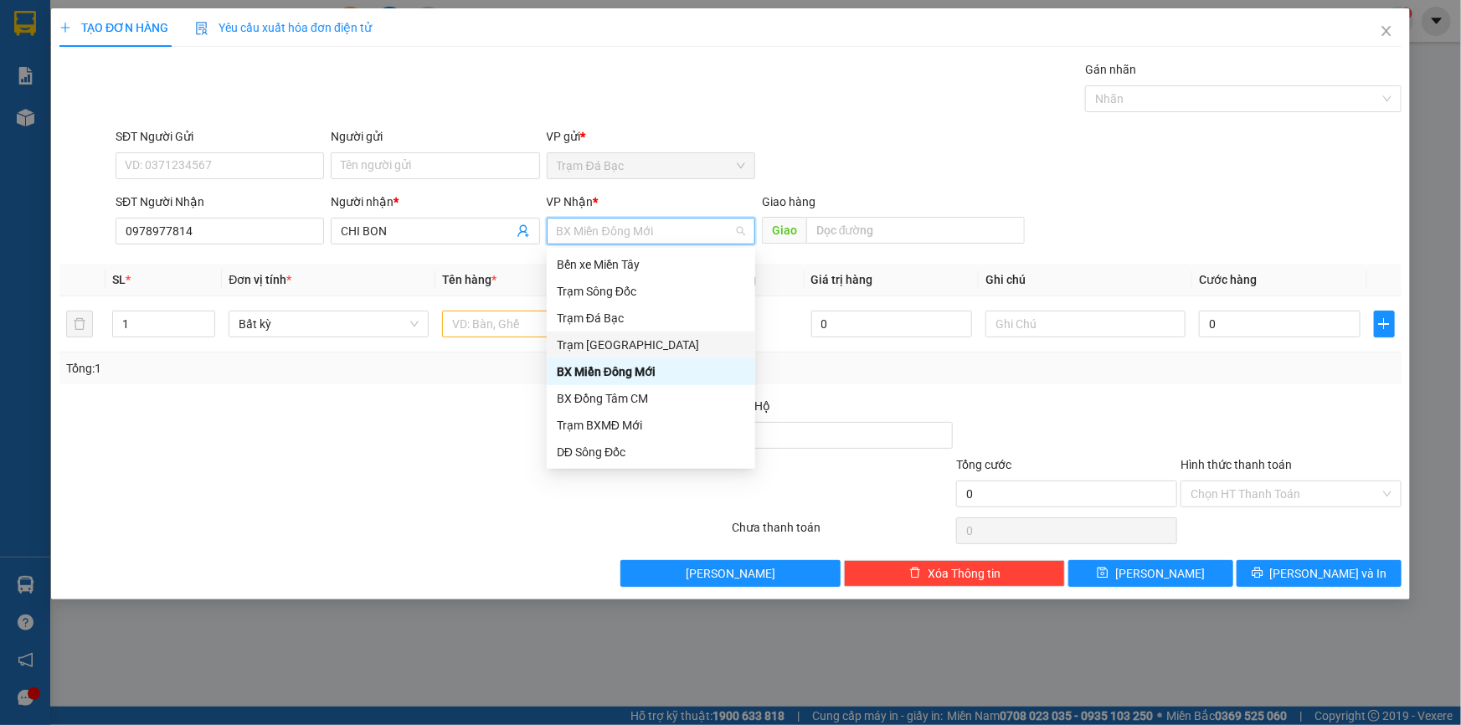
click at [616, 343] on div "Trạm [GEOGRAPHIC_DATA]" at bounding box center [651, 345] width 188 height 18
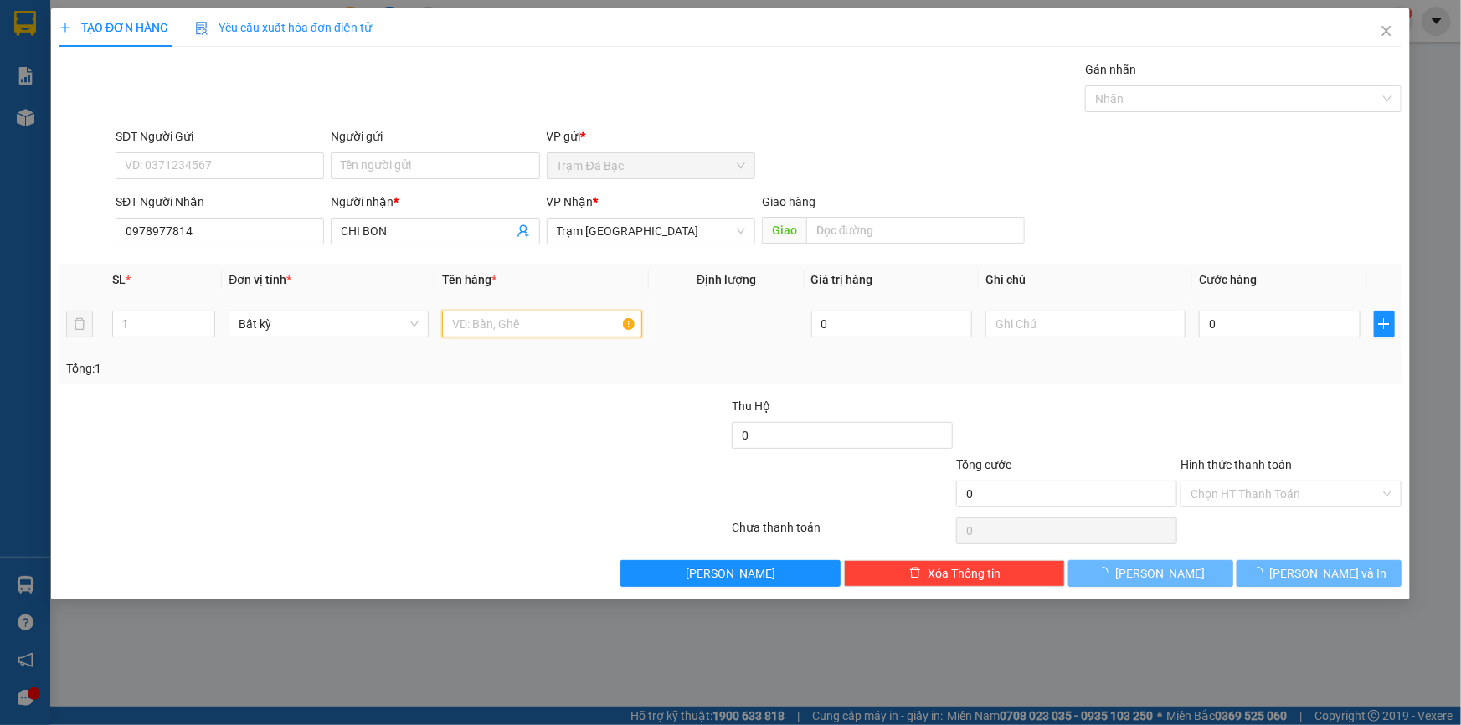
click at [546, 325] on input "text" at bounding box center [542, 324] width 200 height 27
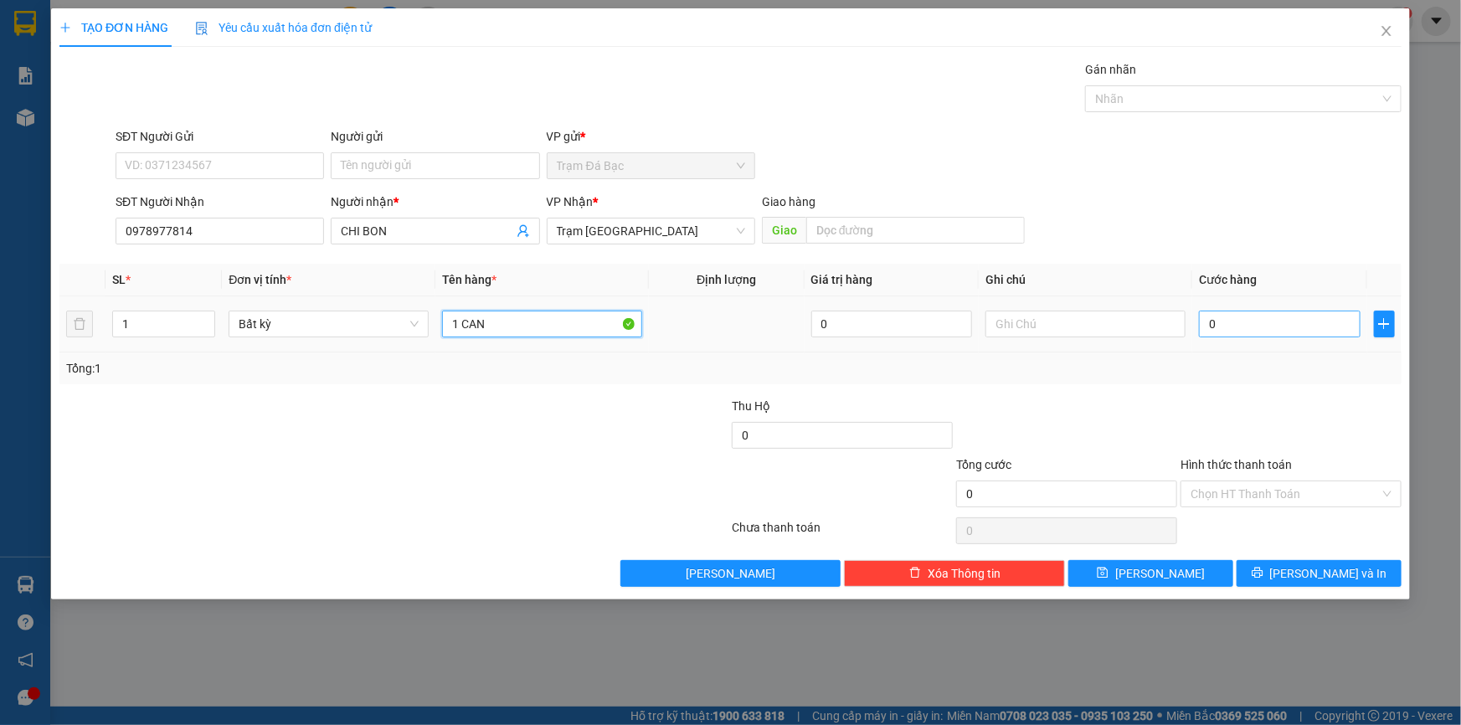
type input "1 CAN"
click at [1229, 332] on input "0" at bounding box center [1280, 324] width 162 height 27
type input "6"
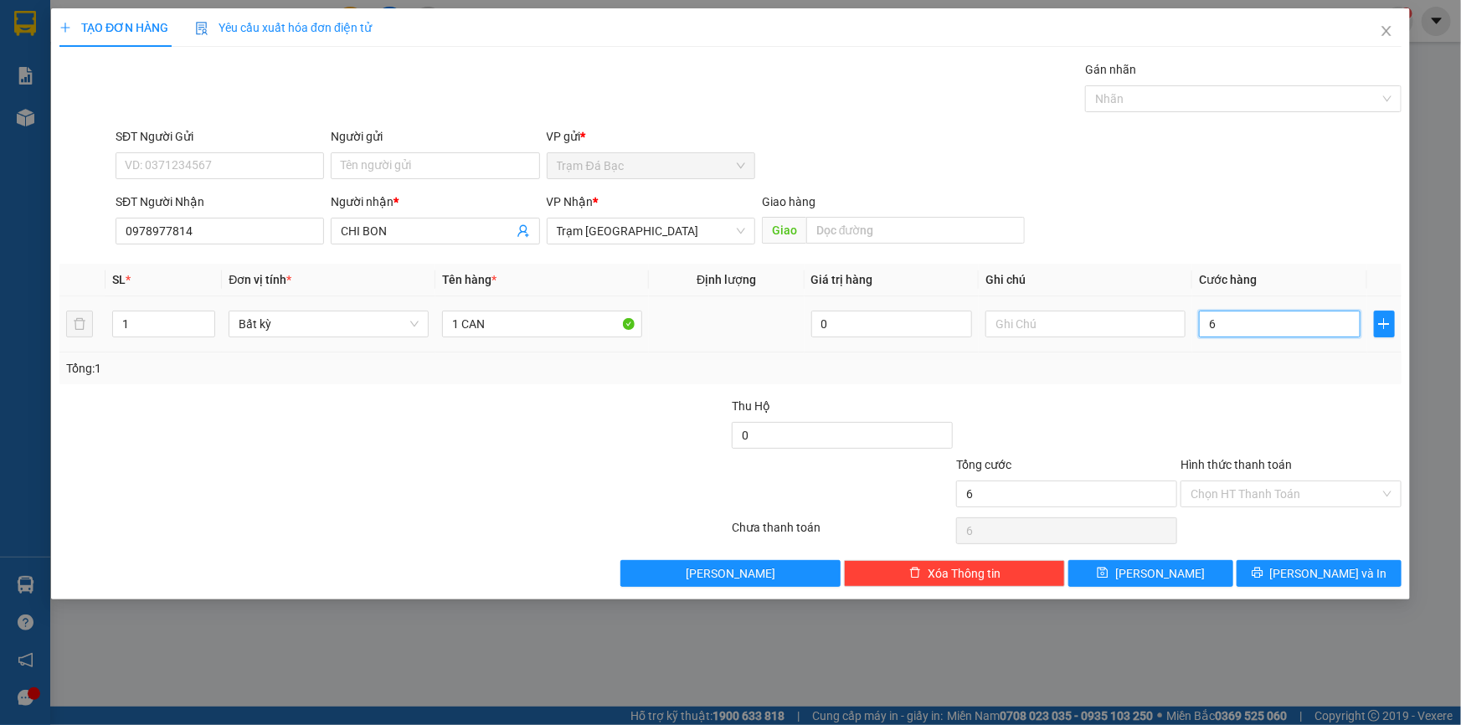
type input "60"
type input "60.000"
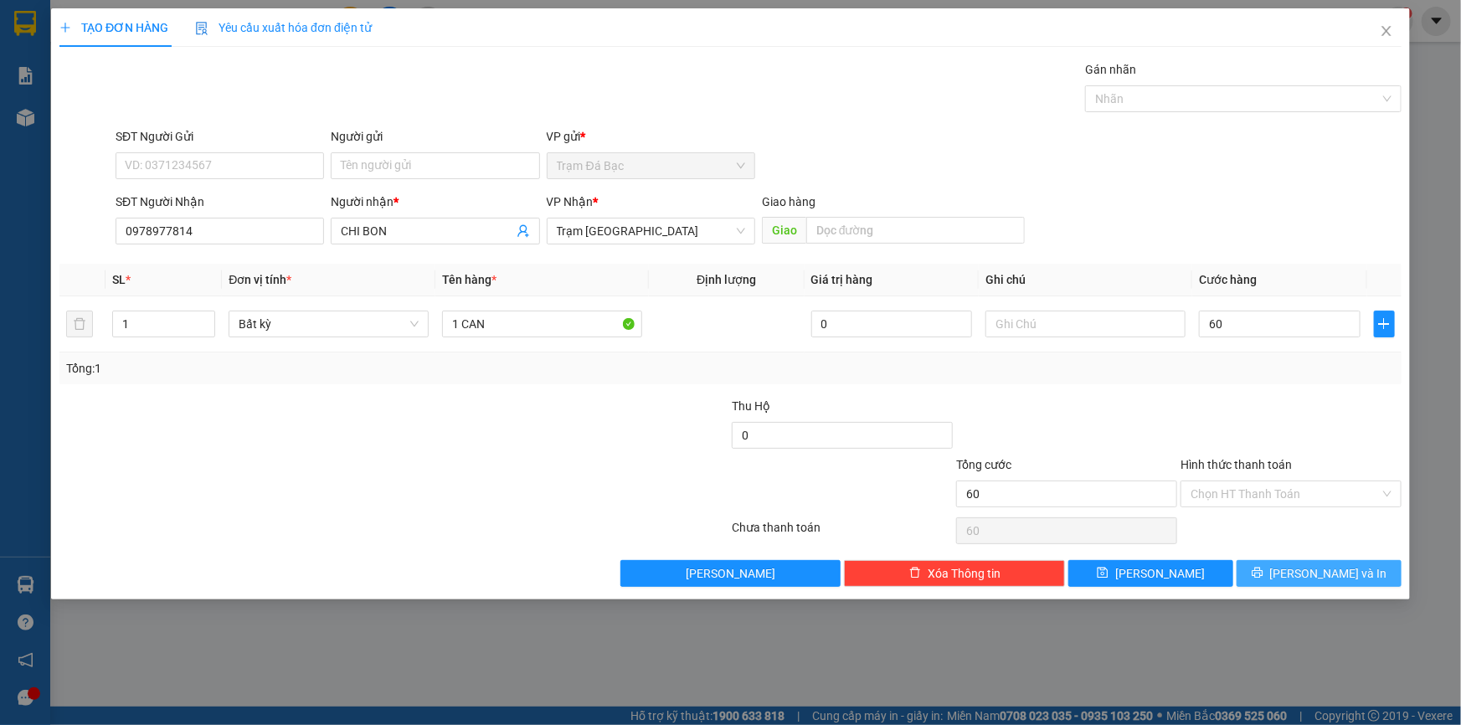
type input "60.000"
click at [1284, 569] on button "[PERSON_NAME] và In" at bounding box center [1319, 573] width 165 height 27
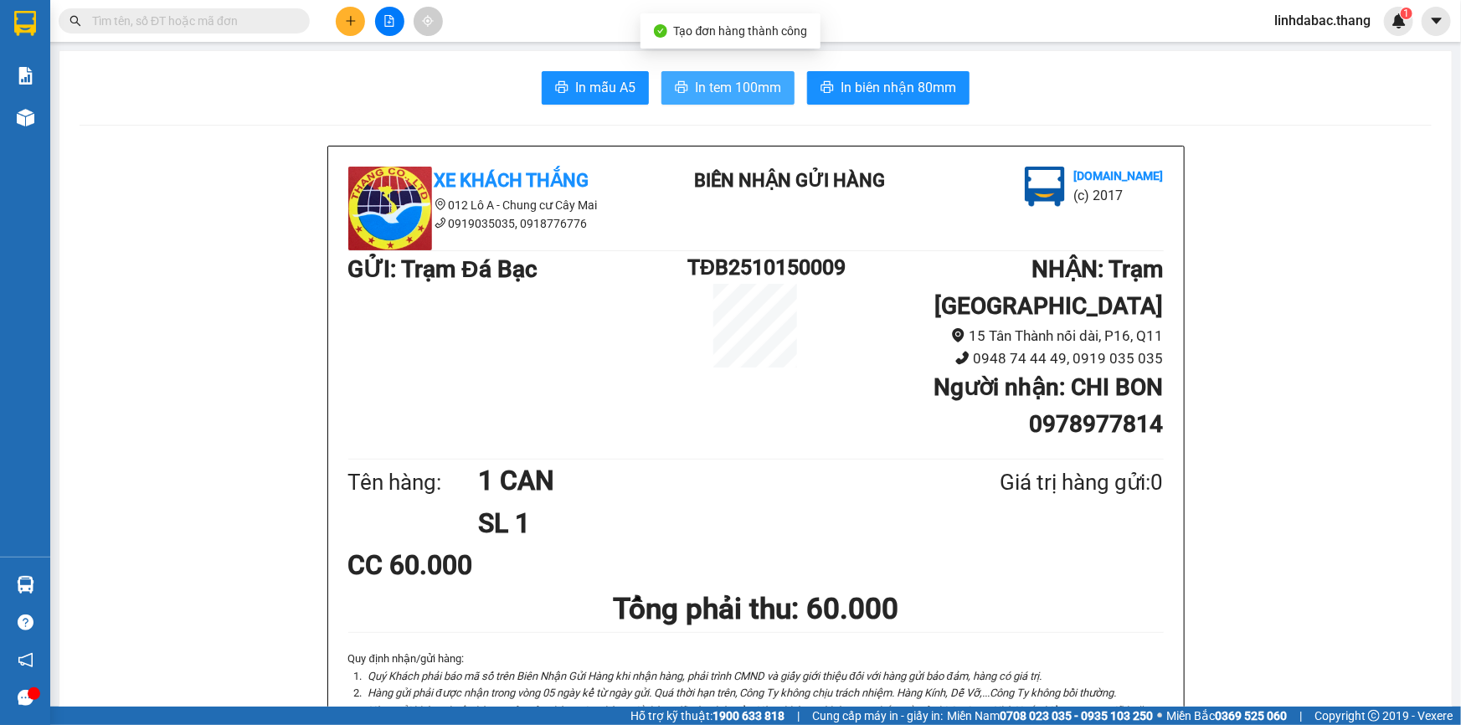
click at [712, 90] on span "In tem 100mm" at bounding box center [738, 87] width 86 height 21
click at [351, 20] on icon "plus" at bounding box center [350, 20] width 9 height 1
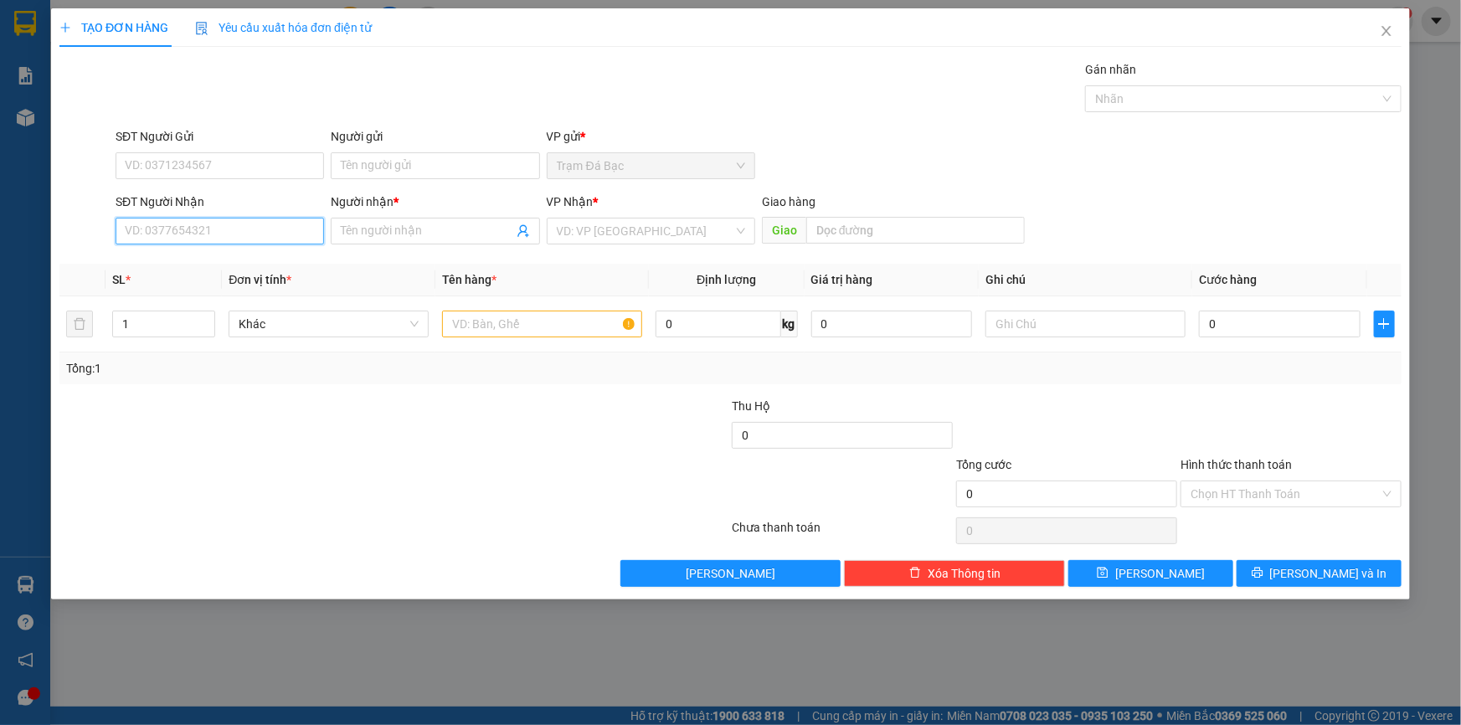
click at [276, 235] on input "SĐT Người Nhận" at bounding box center [220, 231] width 209 height 27
type input "0363428608"
click at [457, 226] on input "Người nhận *" at bounding box center [427, 231] width 172 height 18
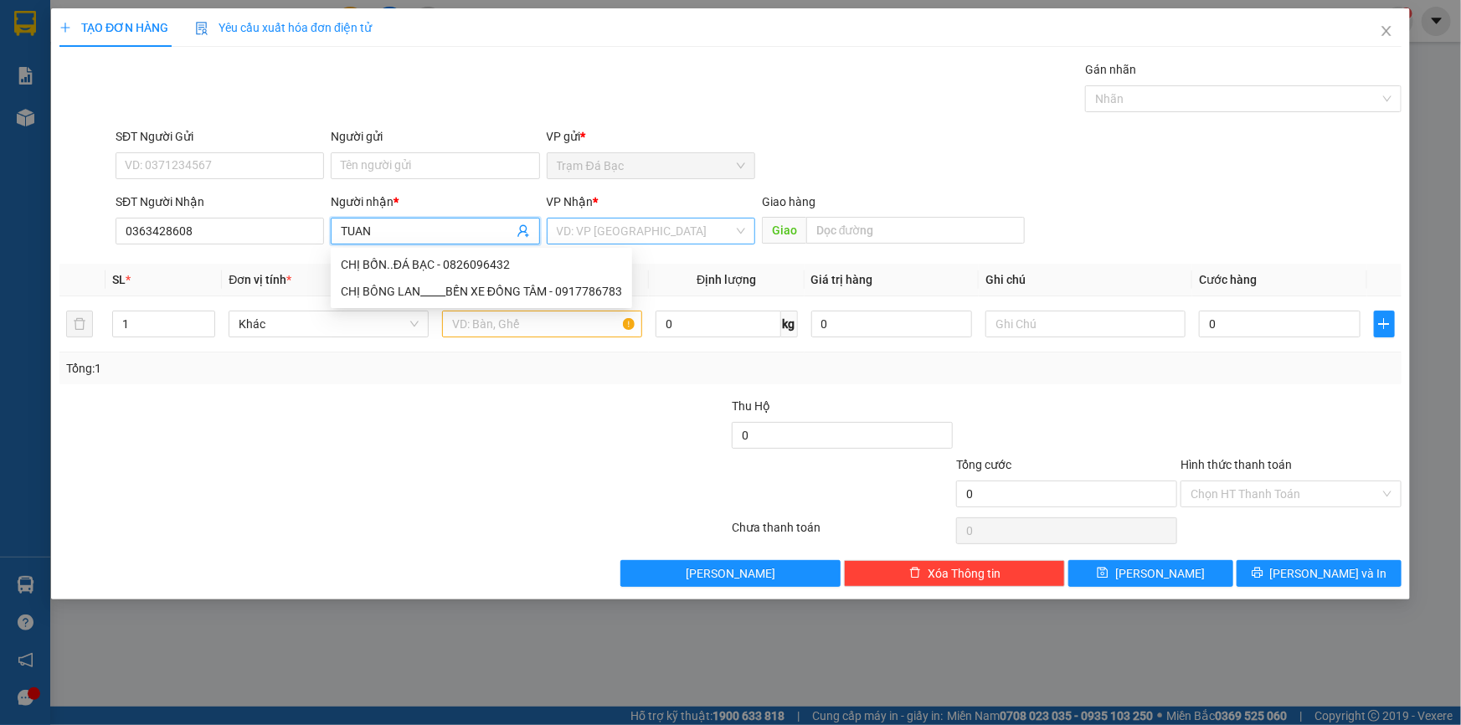
type input "TUAN"
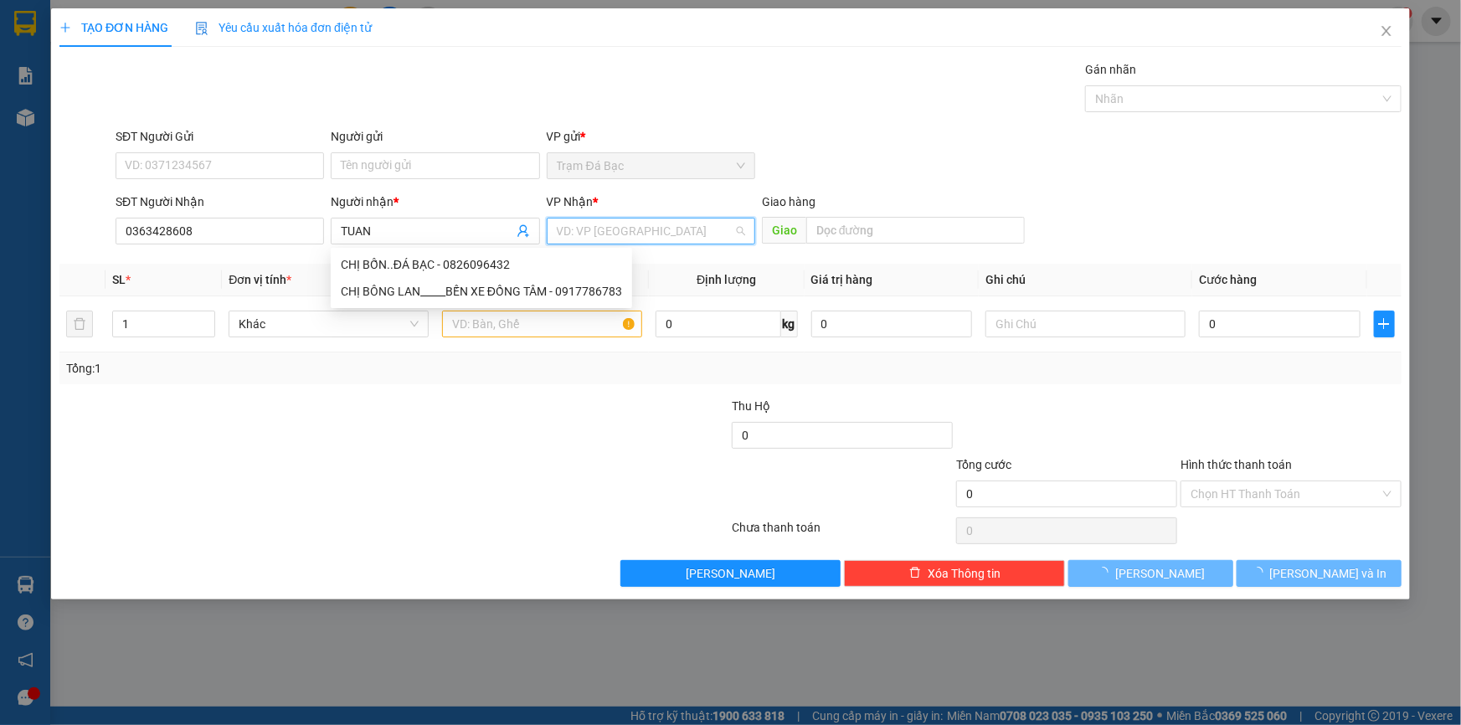
click at [603, 227] on input "search" at bounding box center [645, 231] width 177 height 25
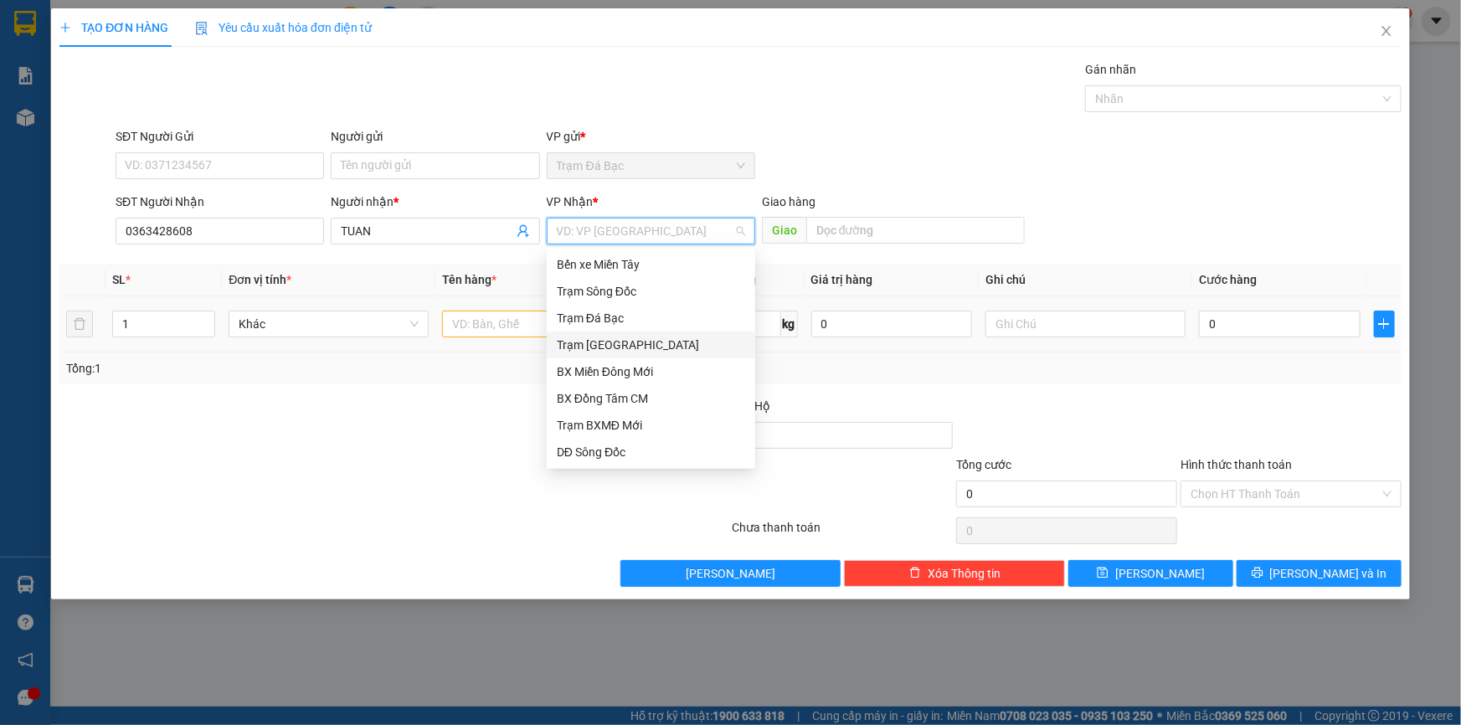
drag, startPoint x: 605, startPoint y: 344, endPoint x: 586, endPoint y: 340, distance: 19.7
click at [606, 344] on div "Trạm [GEOGRAPHIC_DATA]" at bounding box center [651, 345] width 188 height 18
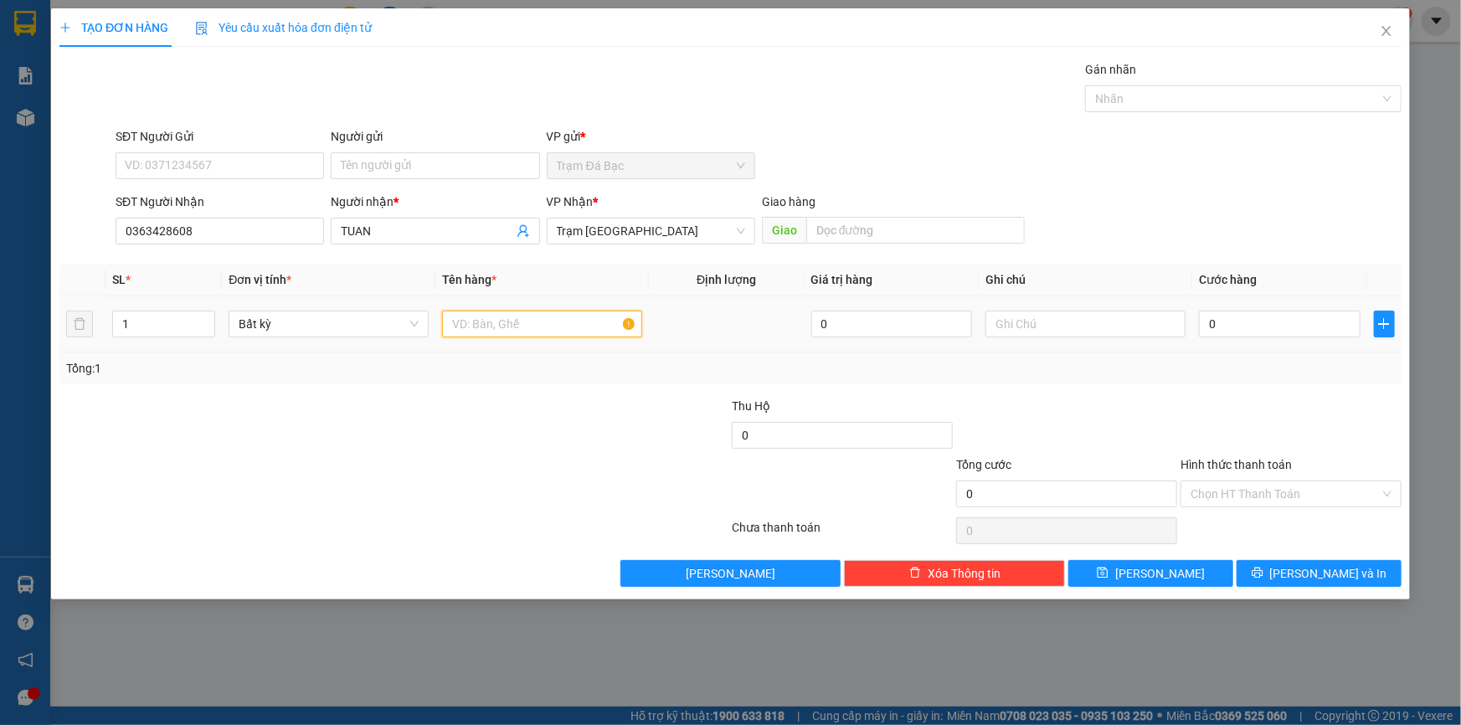
click at [469, 327] on input "text" at bounding box center [542, 324] width 200 height 27
type input "1TH"
type input "6"
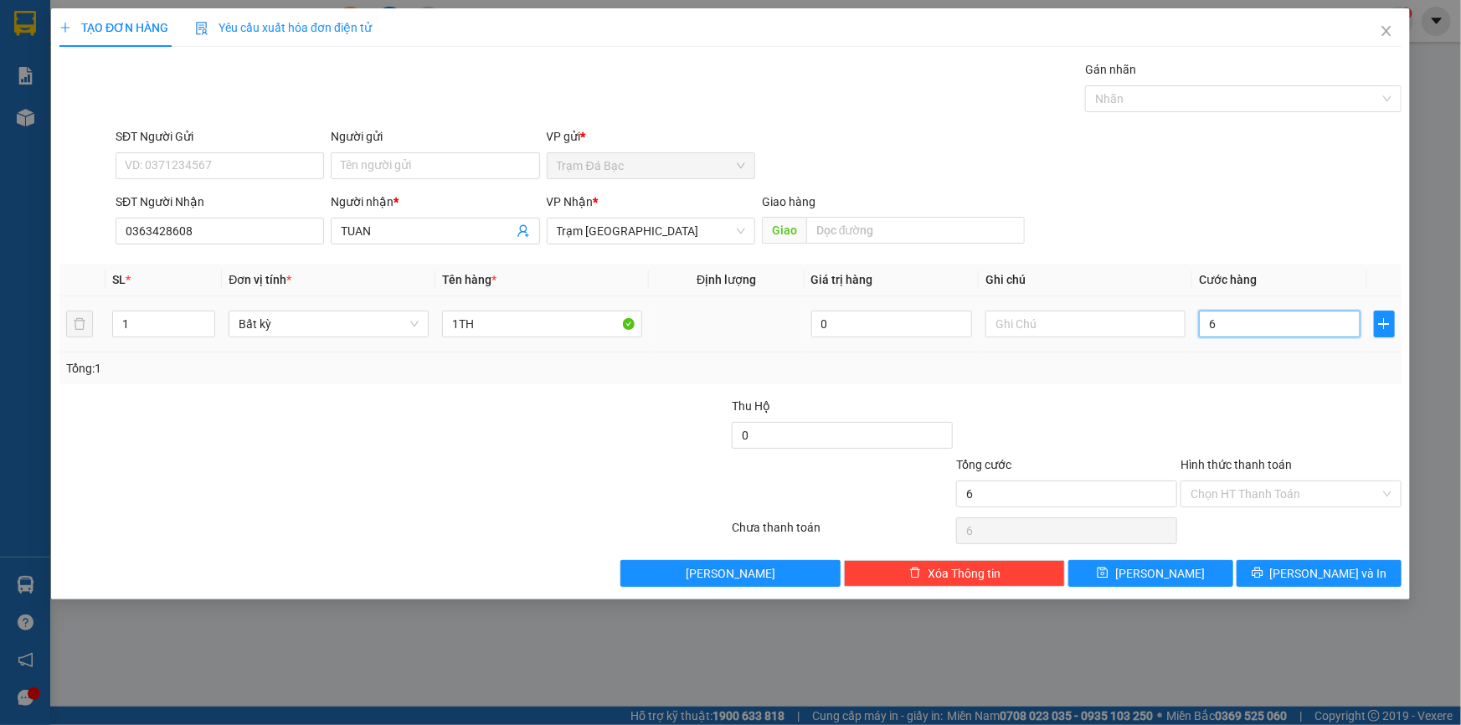
type input "60"
type input "60.000"
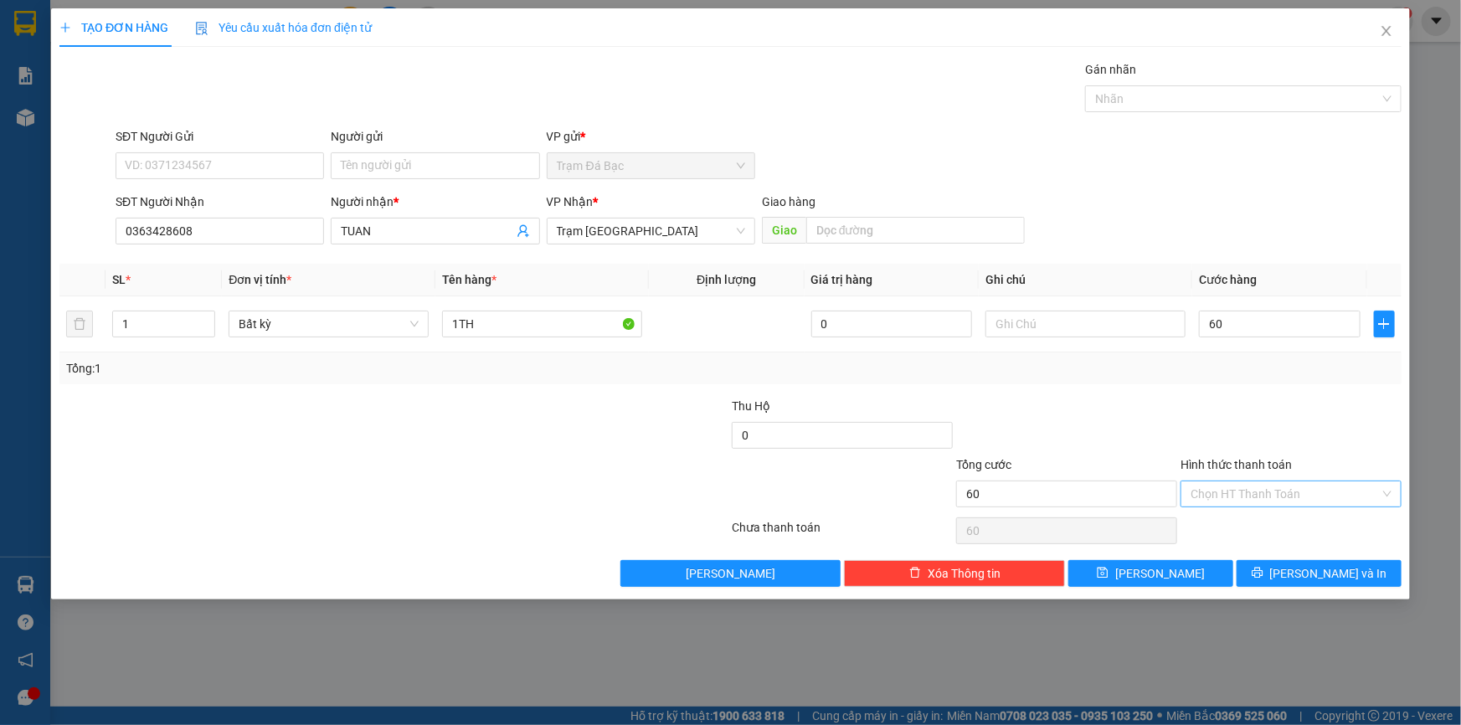
type input "60.000"
click at [1239, 494] on input "Hình thức thanh toán" at bounding box center [1285, 494] width 189 height 25
click at [830, 226] on input "text" at bounding box center [915, 230] width 219 height 27
type input "CV TAN THE HIEP"
click at [1271, 497] on input "Hình thức thanh toán" at bounding box center [1285, 494] width 189 height 25
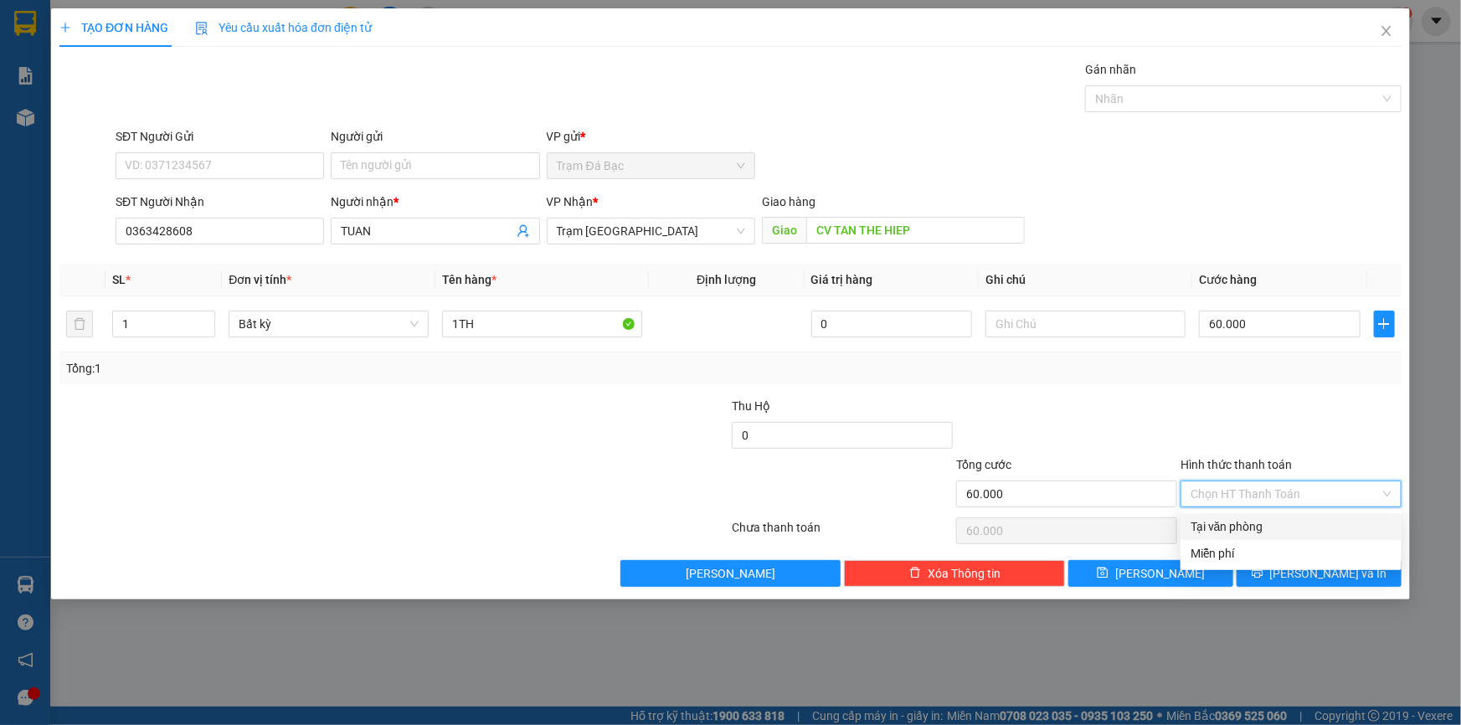
click at [1273, 521] on div "Tại văn phòng" at bounding box center [1291, 527] width 201 height 18
type input "0"
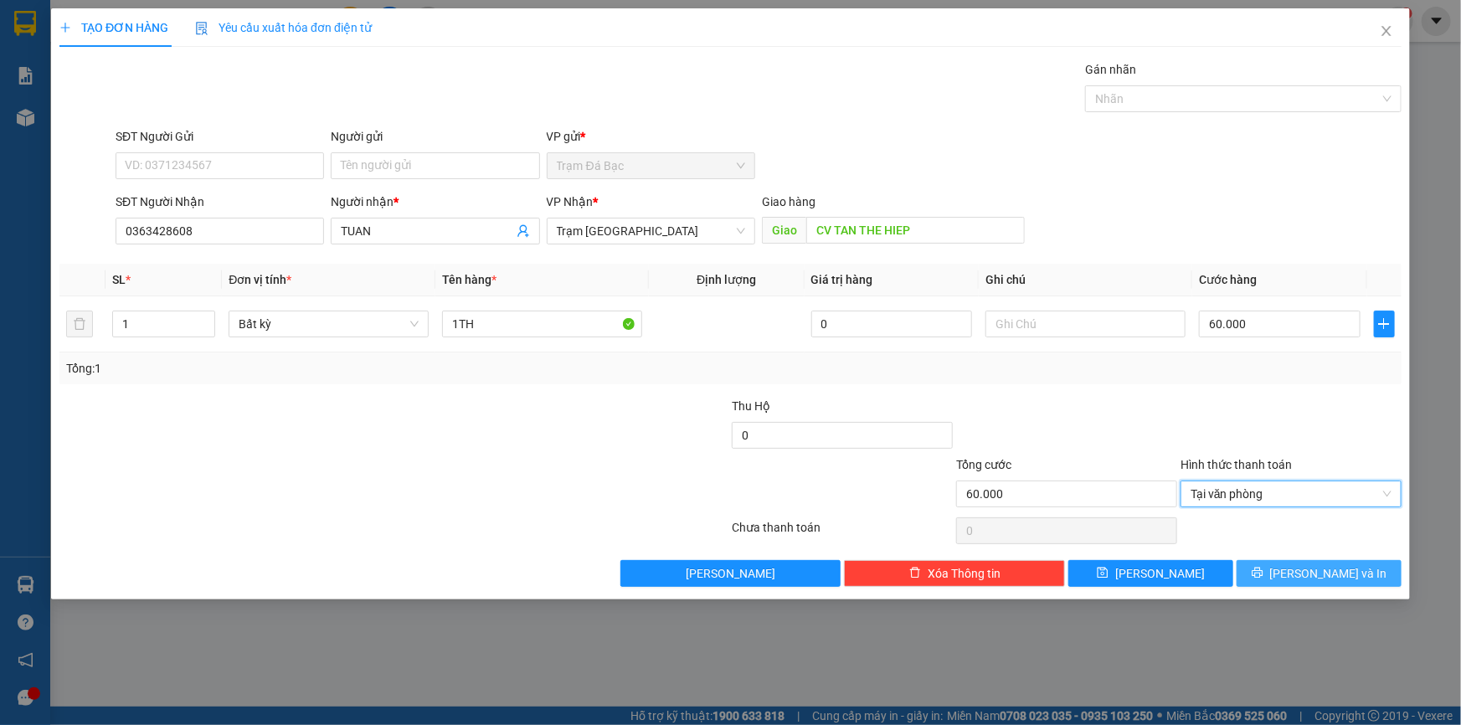
click at [1280, 575] on button "[PERSON_NAME] và In" at bounding box center [1319, 573] width 165 height 27
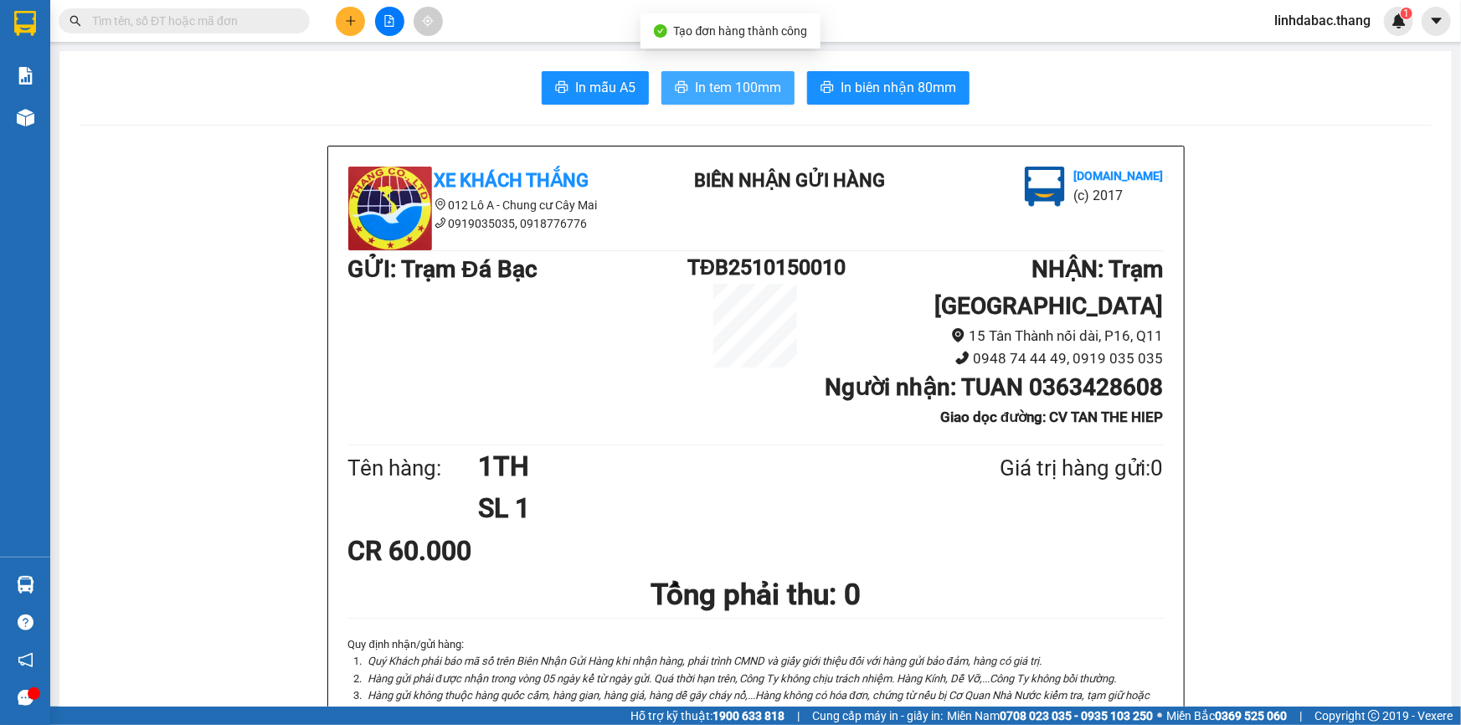
click at [702, 86] on span "In tem 100mm" at bounding box center [738, 87] width 86 height 21
click at [355, 11] on button at bounding box center [350, 21] width 29 height 29
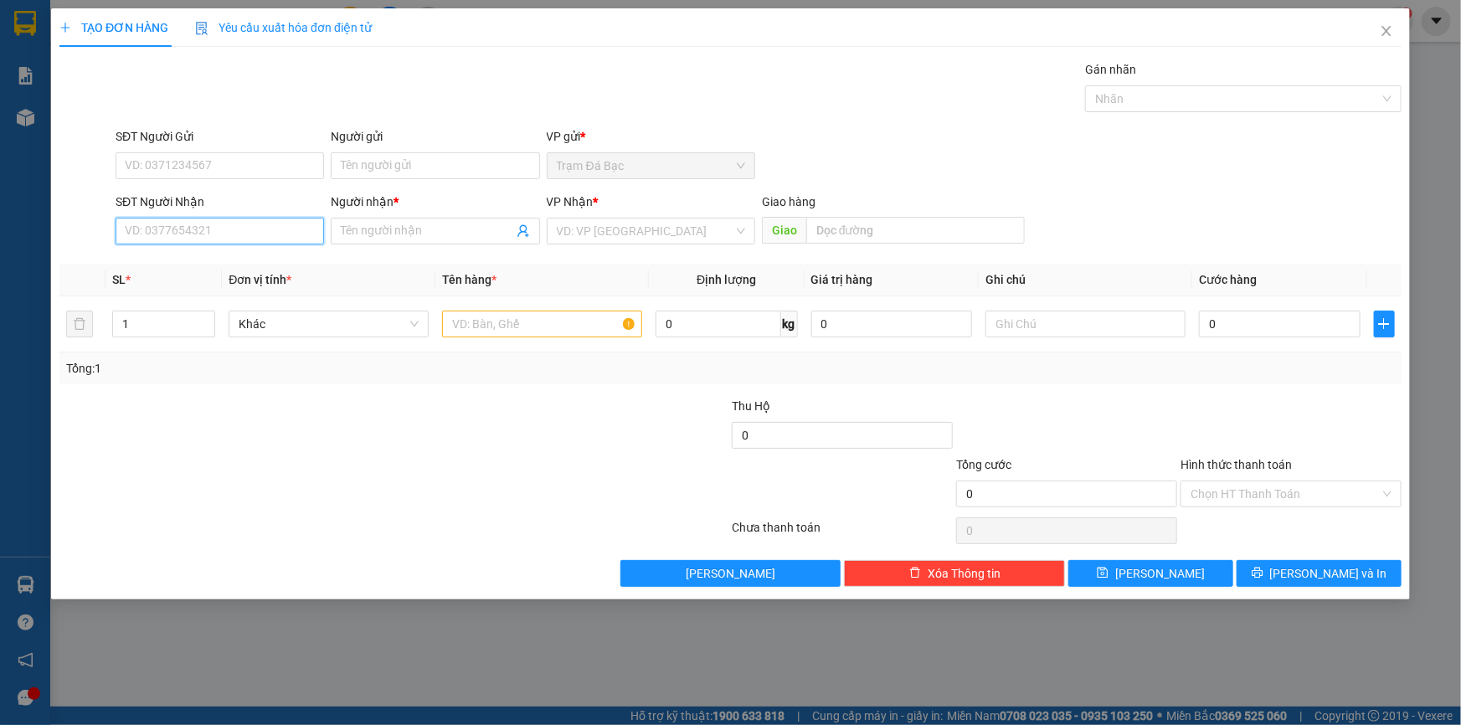
click at [168, 228] on input "SĐT Người Nhận" at bounding box center [220, 231] width 209 height 27
type input "0939980916"
click at [418, 218] on span at bounding box center [435, 231] width 209 height 27
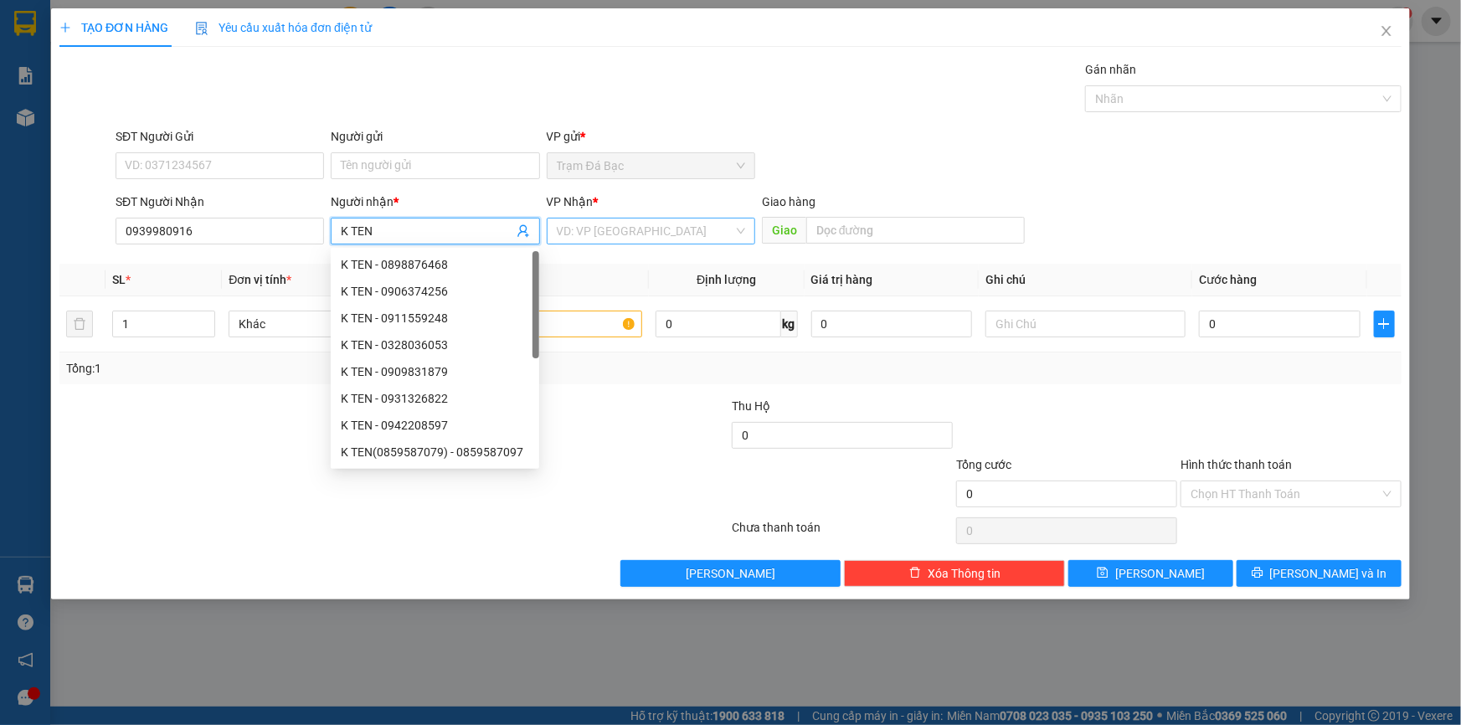
type input "K TEN"
click at [586, 227] on input "search" at bounding box center [645, 231] width 177 height 25
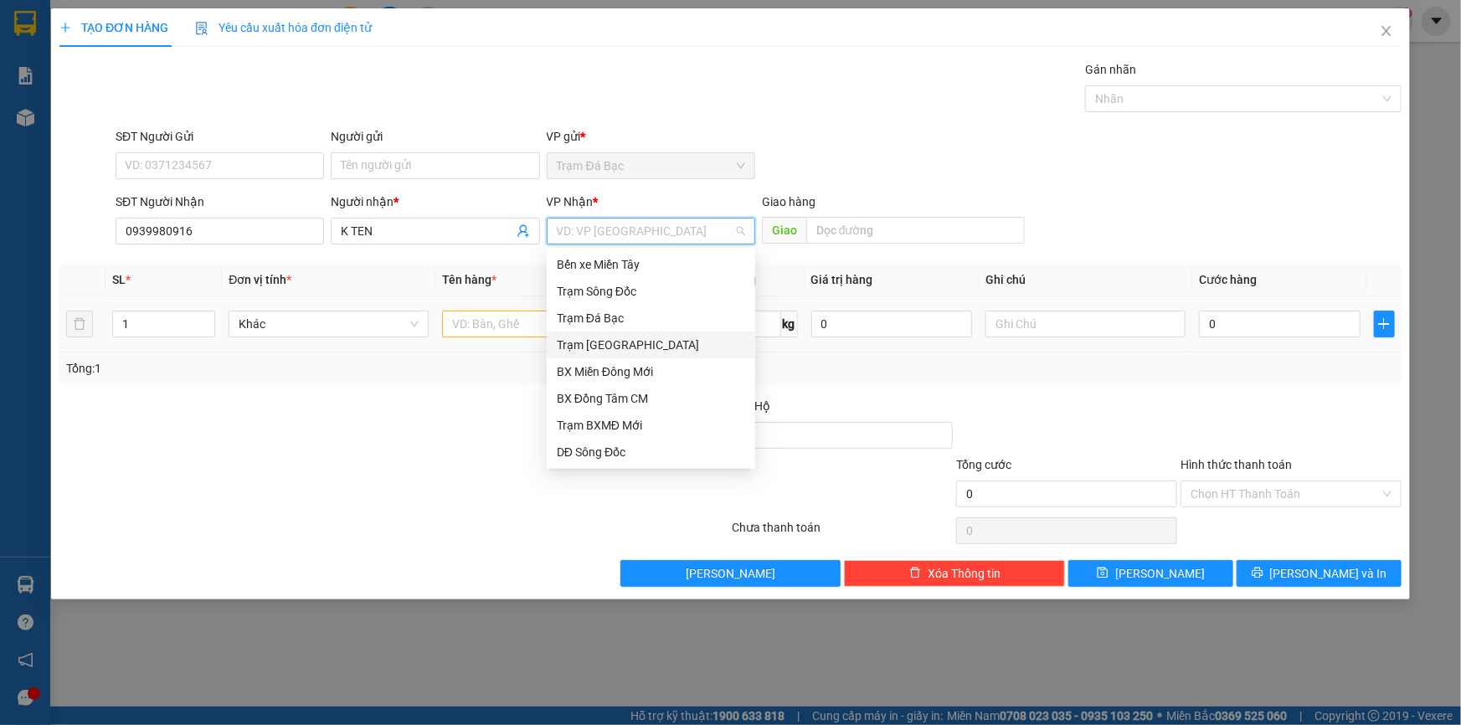
drag, startPoint x: 587, startPoint y: 344, endPoint x: 658, endPoint y: 305, distance: 81.3
click at [594, 343] on div "Trạm [GEOGRAPHIC_DATA]" at bounding box center [651, 345] width 188 height 18
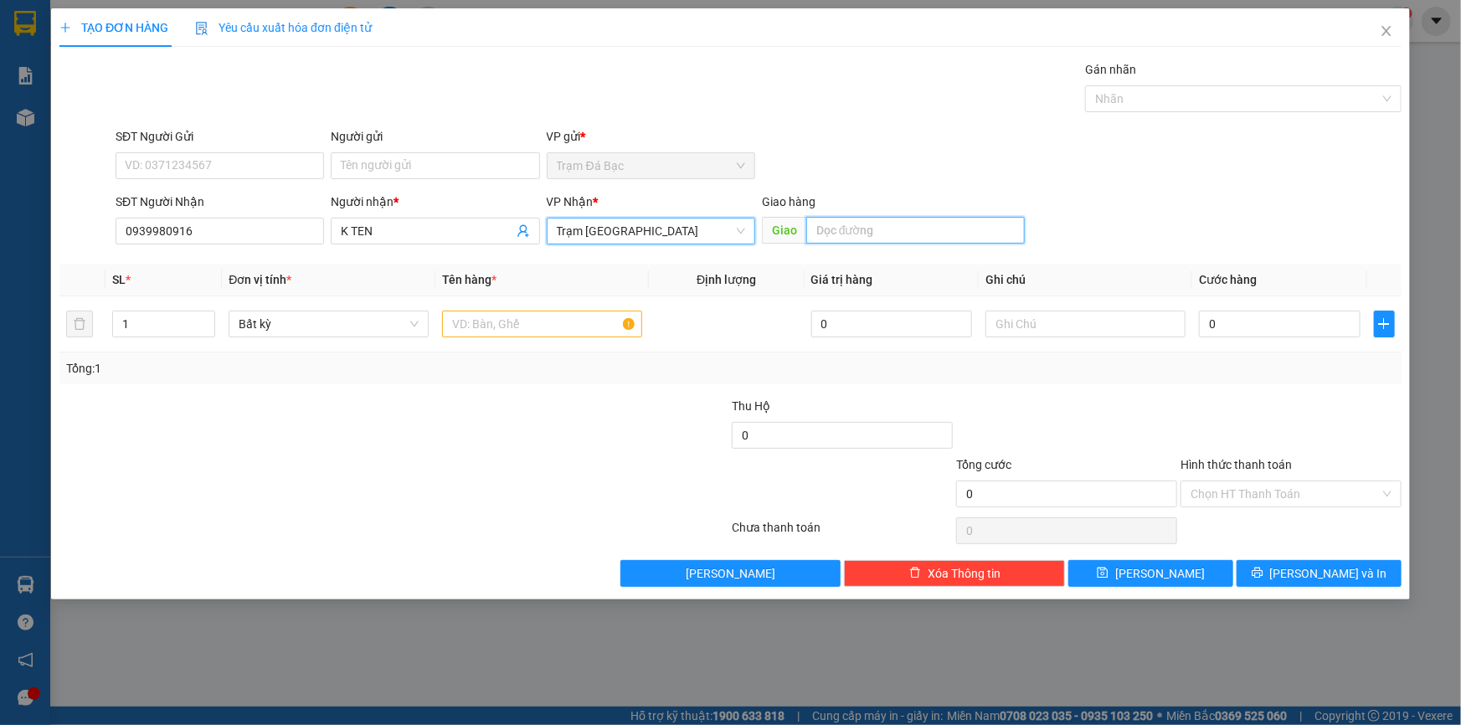
click at [828, 220] on input "text" at bounding box center [915, 230] width 219 height 27
type input "CAI TAC"
click at [573, 322] on input "text" at bounding box center [542, 324] width 200 height 27
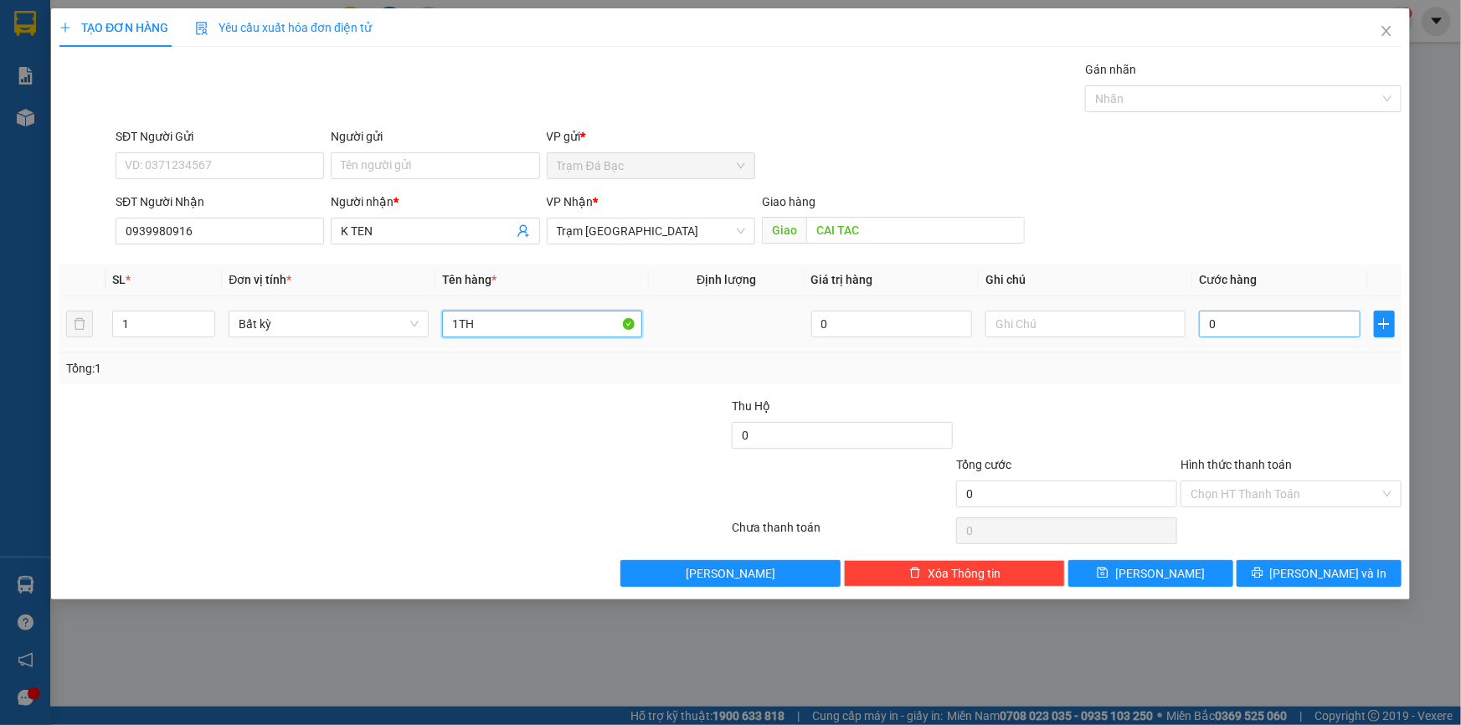
type input "1TH"
click at [1238, 326] on input "0" at bounding box center [1280, 324] width 162 height 27
type input "1"
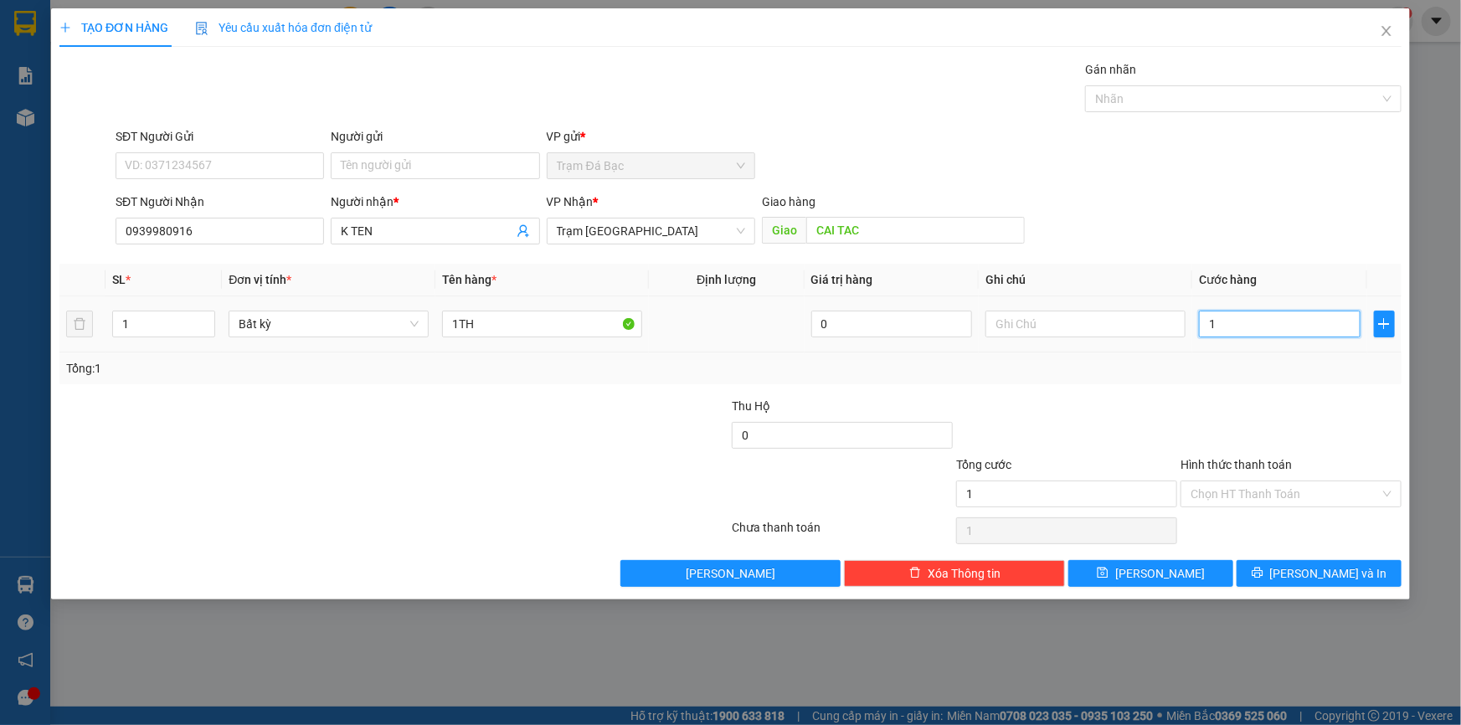
type input "10"
type input "100"
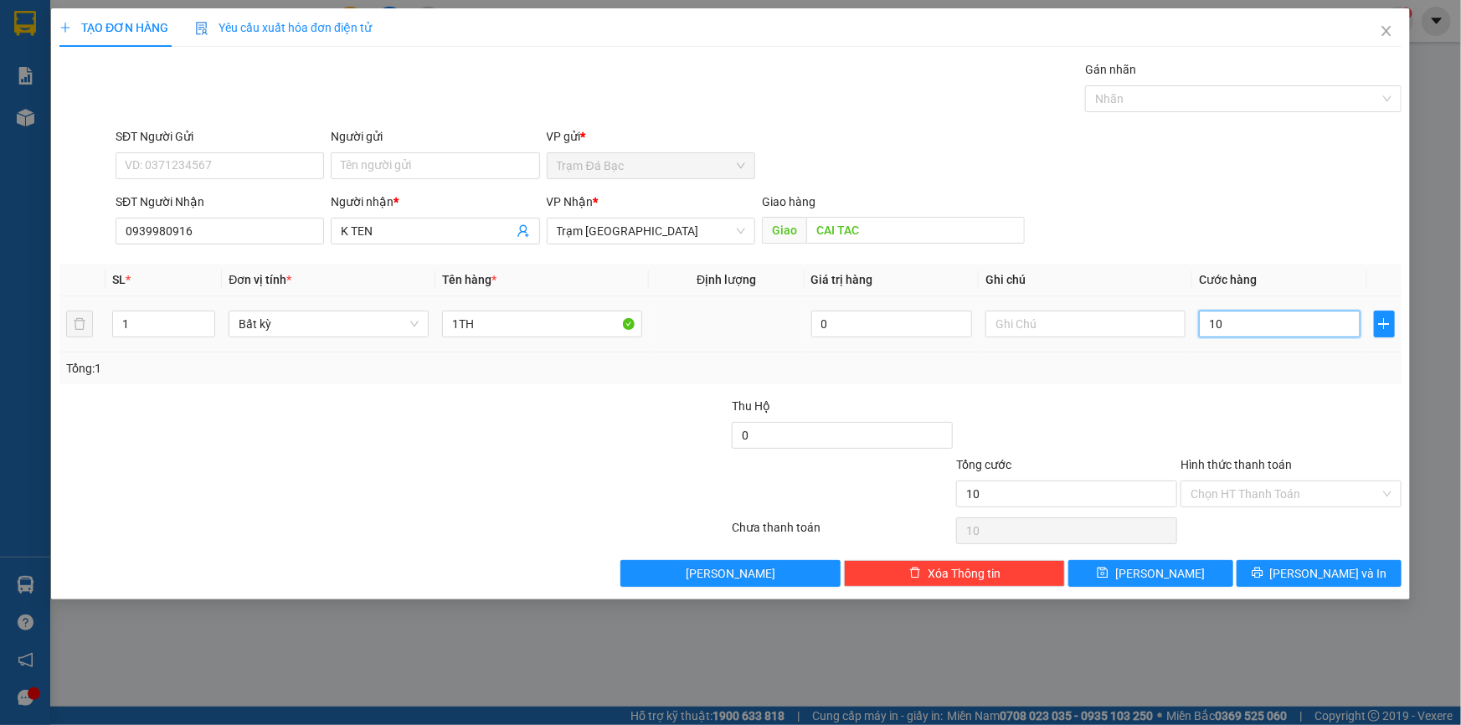
type input "100"
type input "100.000"
click at [897, 430] on input "0" at bounding box center [842, 435] width 221 height 27
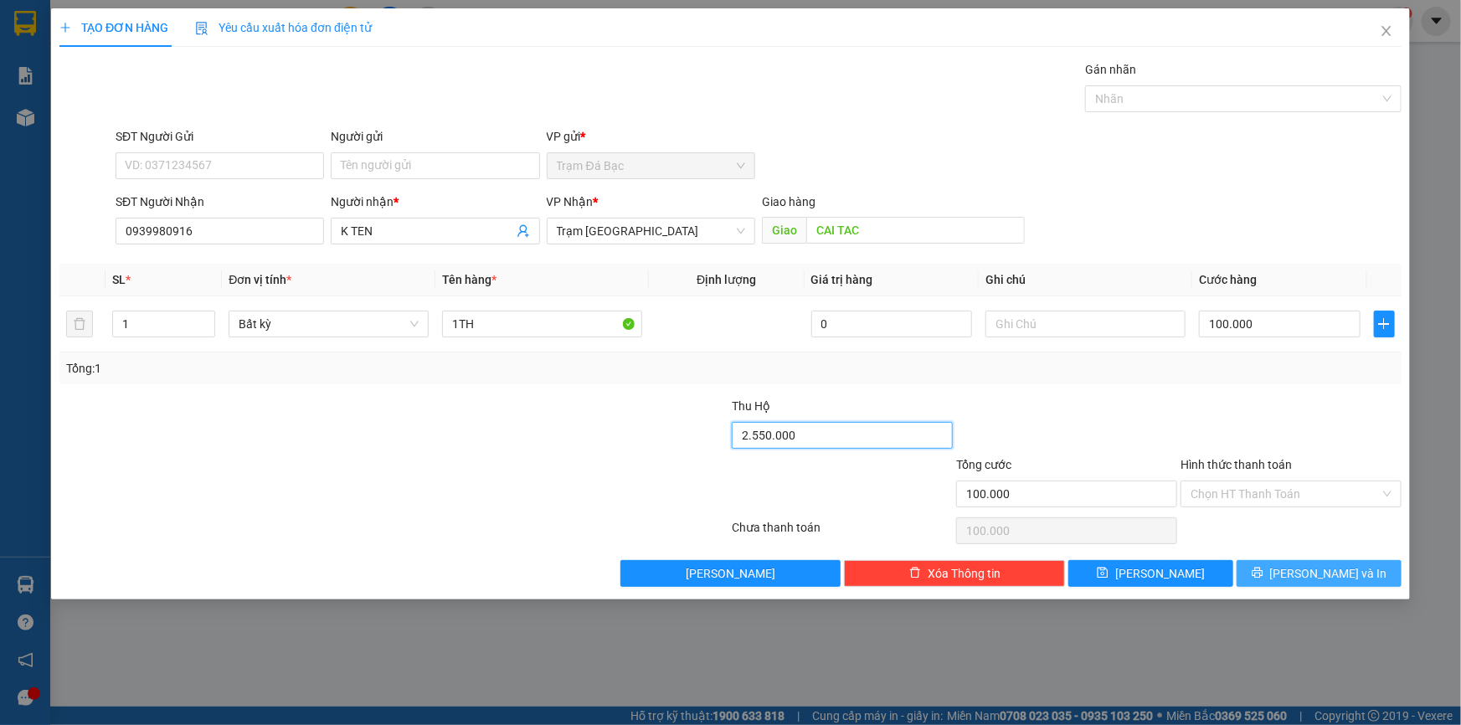
type input "2.550.000"
click at [1284, 568] on button "[PERSON_NAME] và In" at bounding box center [1319, 573] width 165 height 27
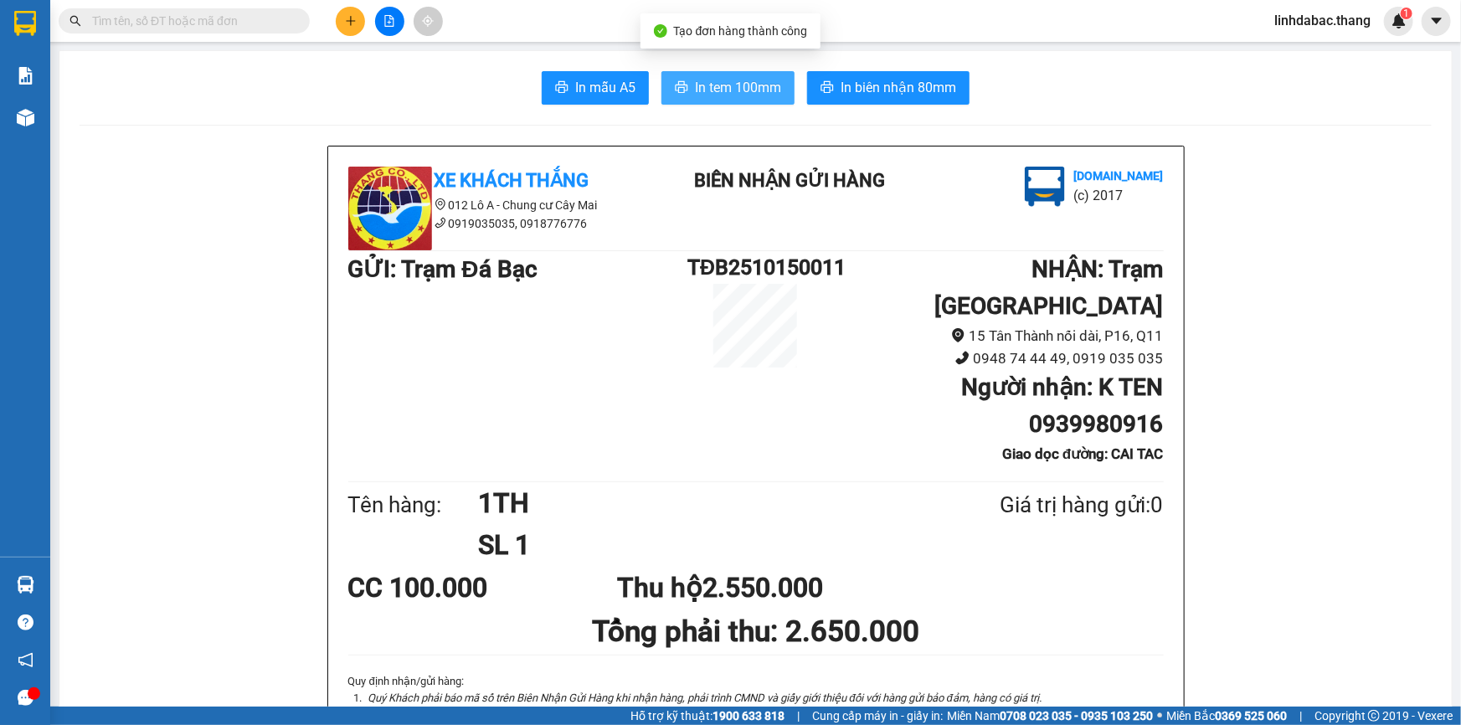
click at [750, 85] on span "In tem 100mm" at bounding box center [738, 87] width 86 height 21
click at [352, 18] on icon "plus" at bounding box center [351, 21] width 12 height 12
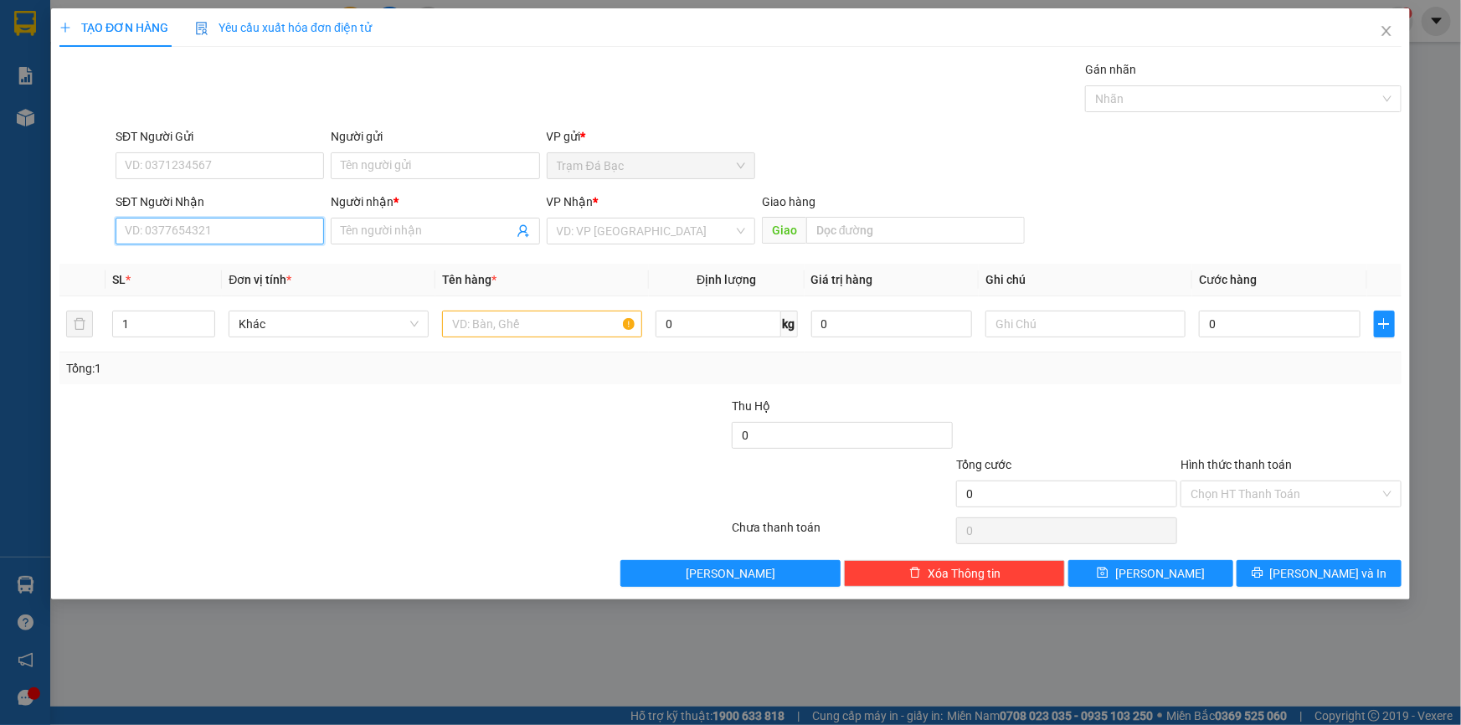
click at [277, 231] on input "SĐT Người Nhận" at bounding box center [220, 231] width 209 height 27
type input "0363966912"
click at [161, 266] on div "0363966912 - KH TÊN" at bounding box center [220, 264] width 188 height 18
type input "KH TÊN"
type input "CẦN THƠ"
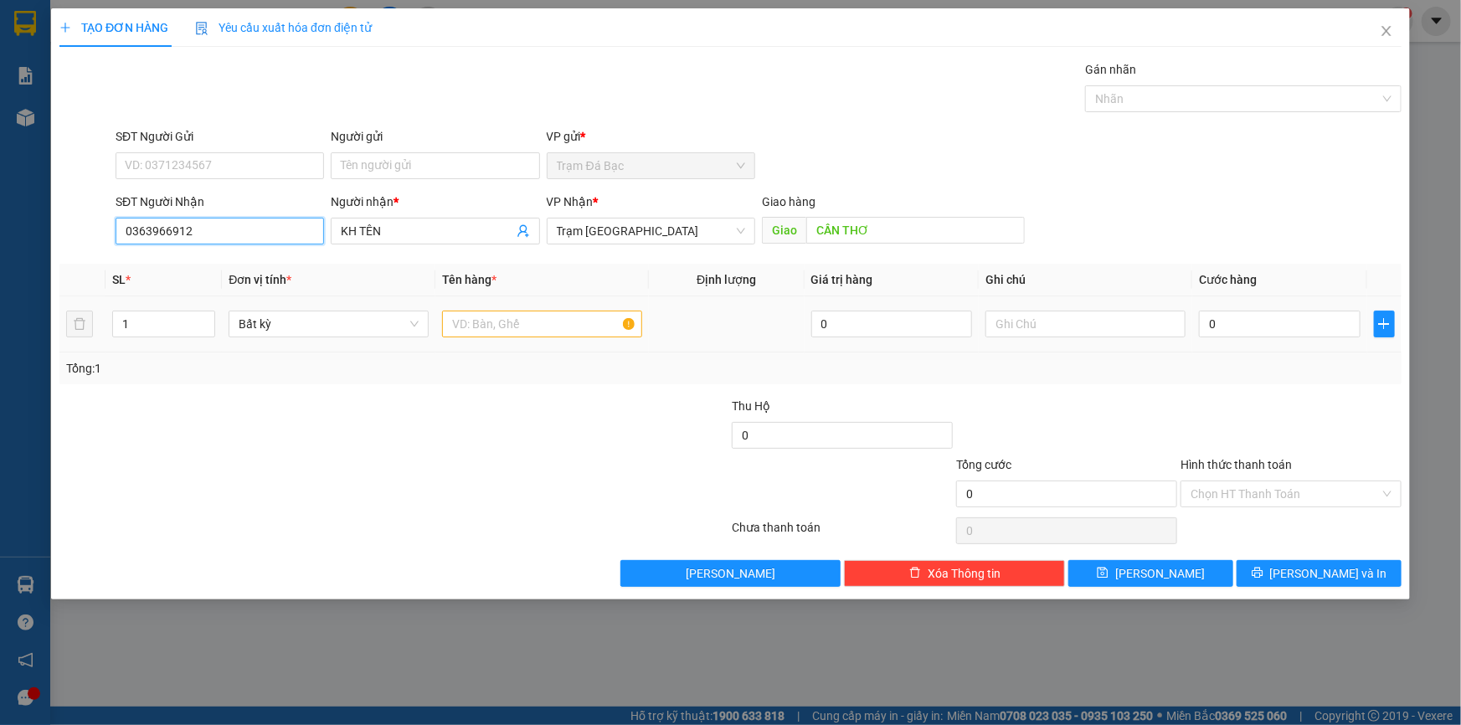
type input "0363966912"
click at [527, 326] on input "text" at bounding box center [542, 324] width 200 height 27
type input "1TH"
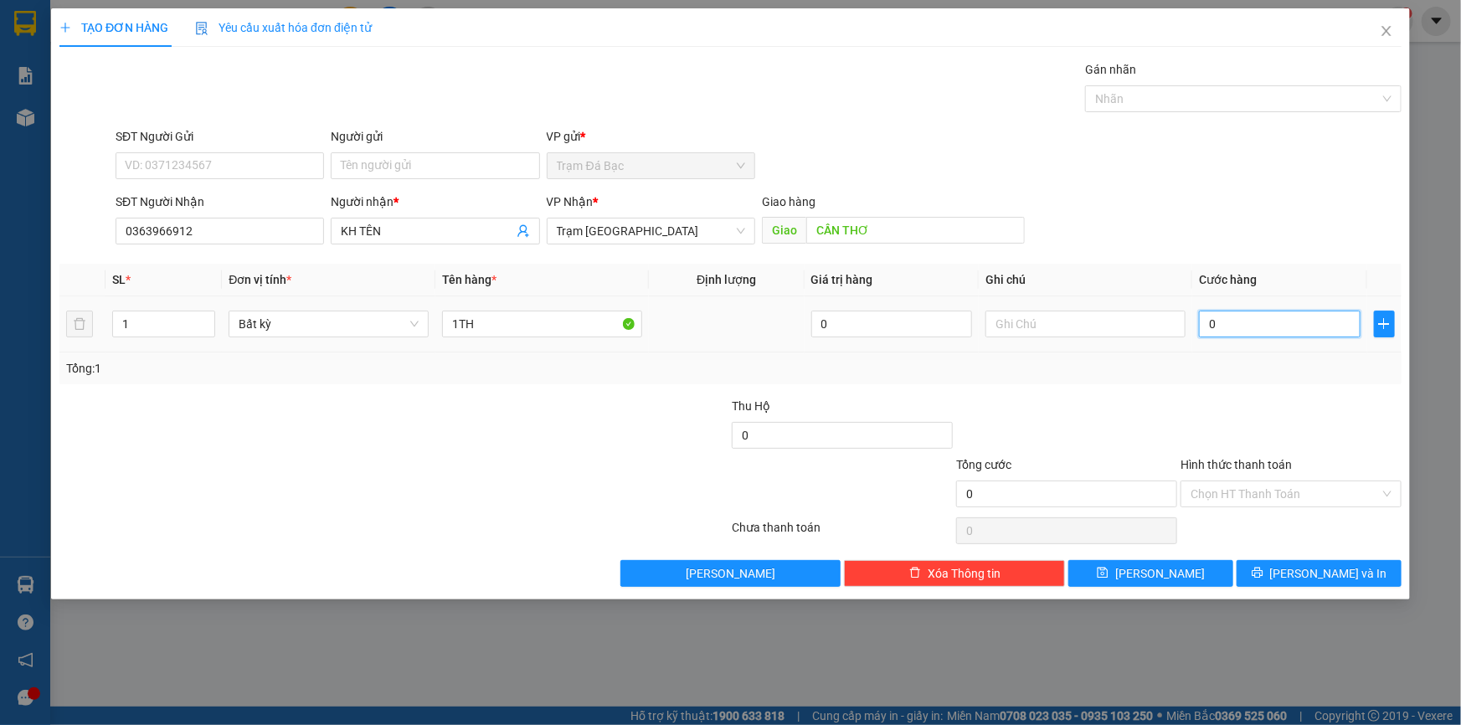
click at [1233, 332] on input "0" at bounding box center [1280, 324] width 162 height 27
type input "5"
type input "50"
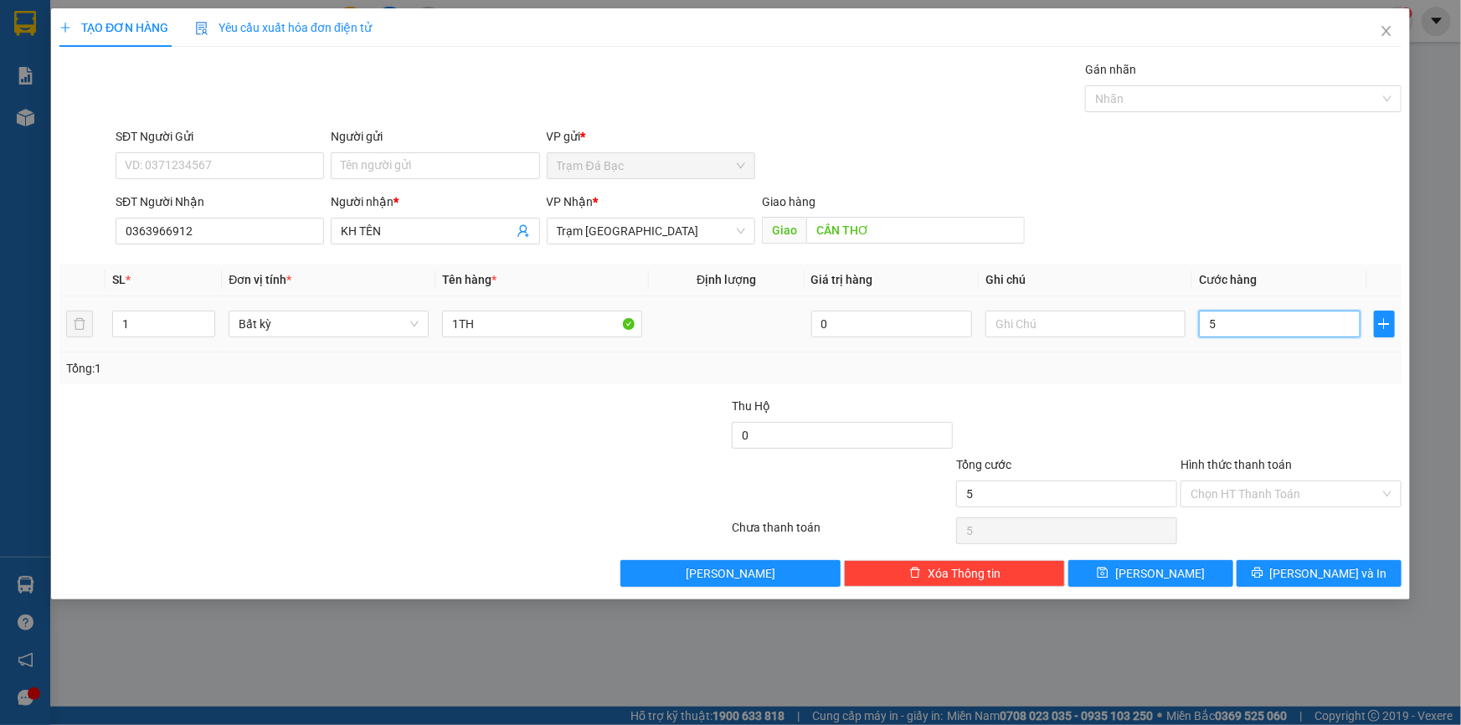
type input "50"
type input "50.000"
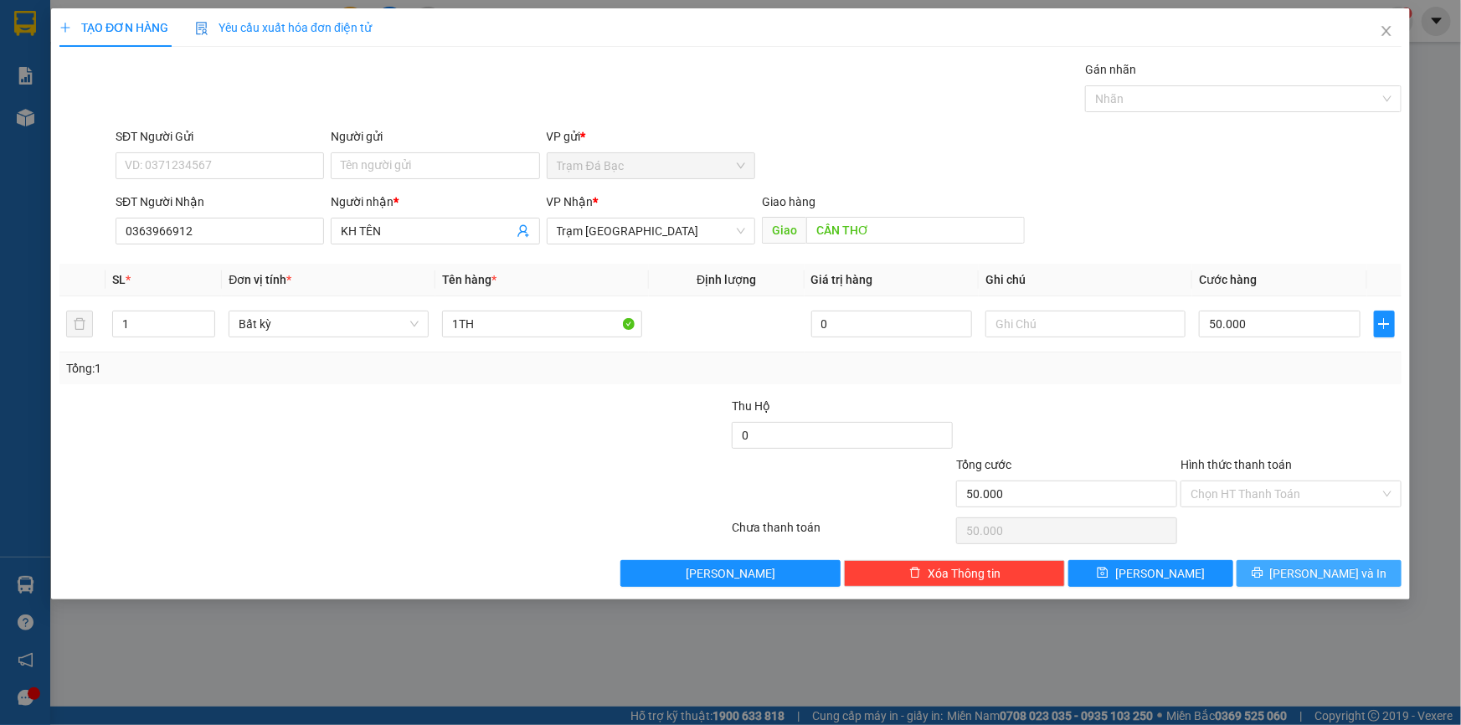
click at [1303, 564] on button "[PERSON_NAME] và In" at bounding box center [1319, 573] width 165 height 27
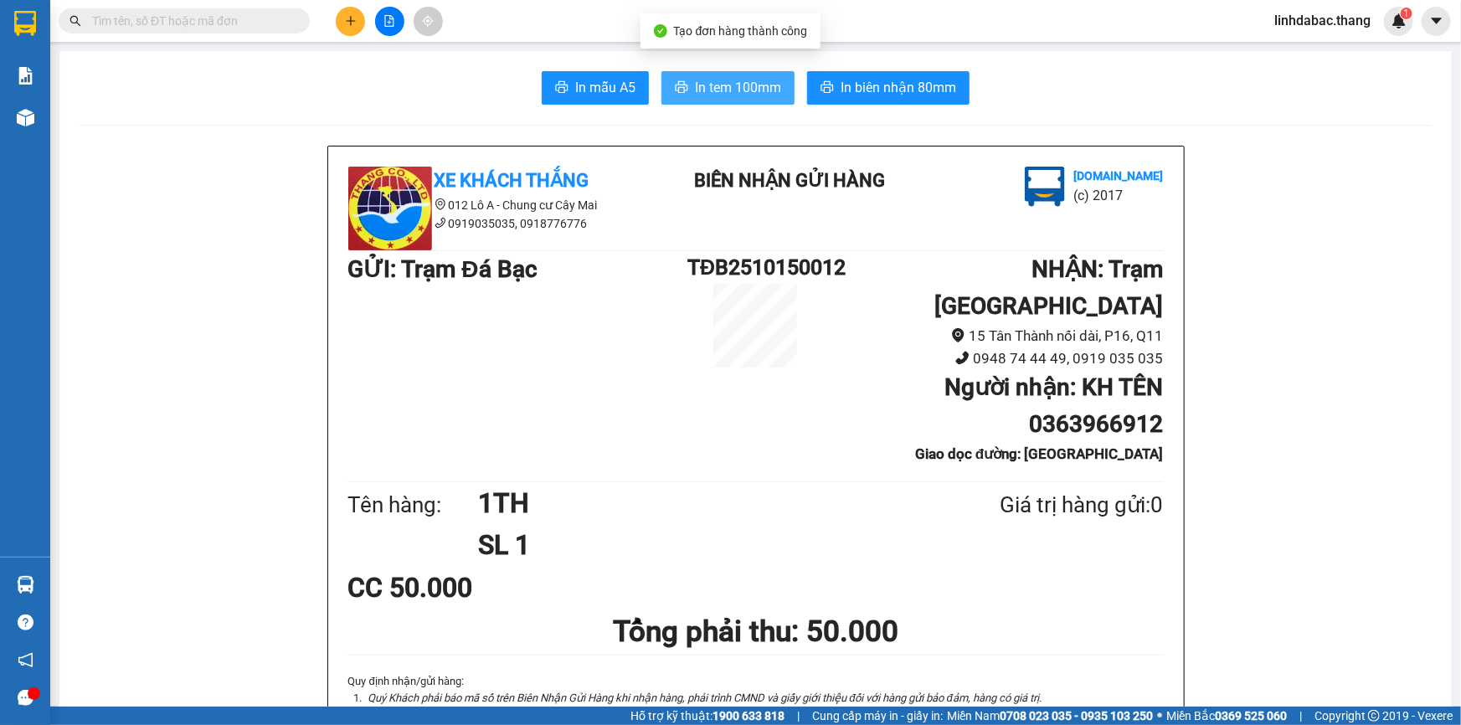
click at [719, 77] on span "In tem 100mm" at bounding box center [738, 87] width 86 height 21
click at [347, 21] on icon "plus" at bounding box center [350, 20] width 9 height 1
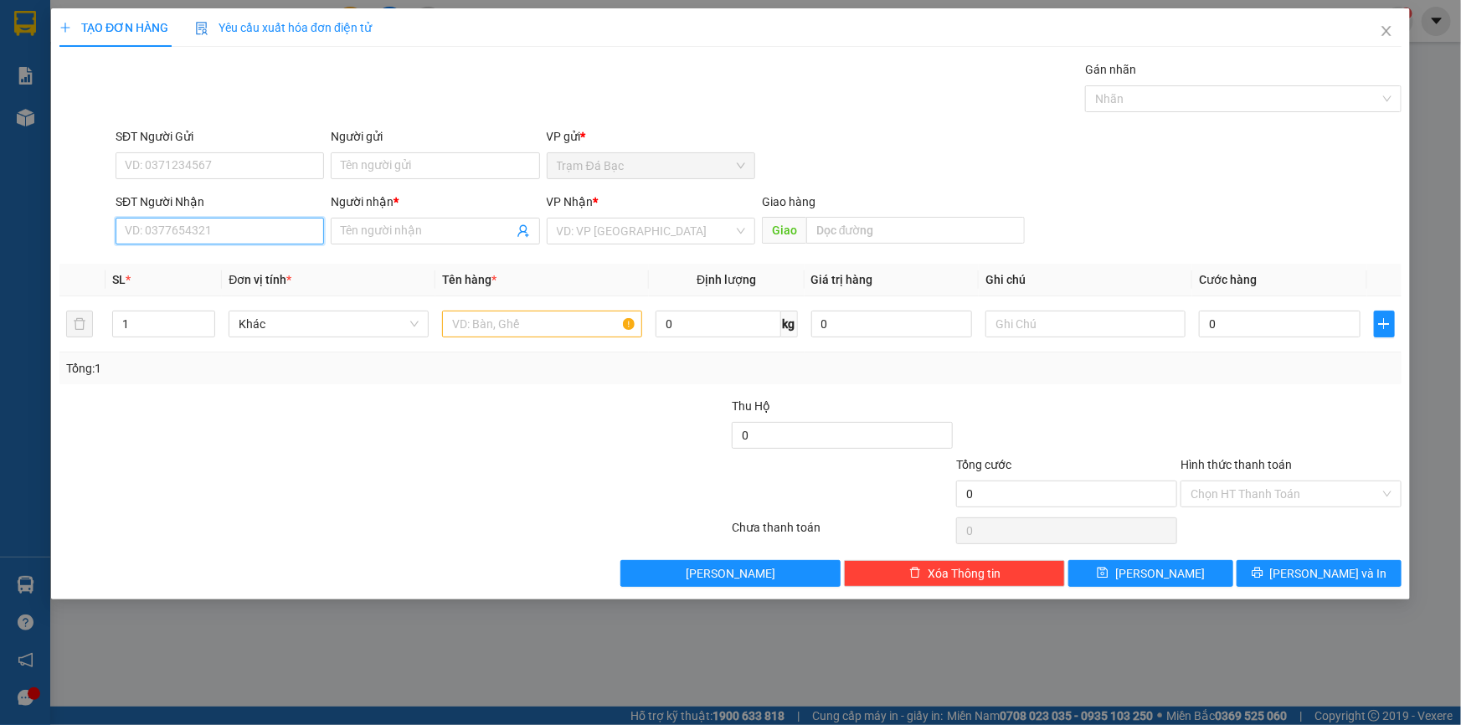
click at [270, 230] on input "SĐT Người Nhận" at bounding box center [220, 231] width 209 height 27
drag, startPoint x: 278, startPoint y: 260, endPoint x: 487, endPoint y: 365, distance: 233.3
click at [280, 260] on div "0939674575 - ĐĂNG QUÂN" at bounding box center [220, 264] width 188 height 18
type input "0939674575"
type input "ĐĂNG QUÂN"
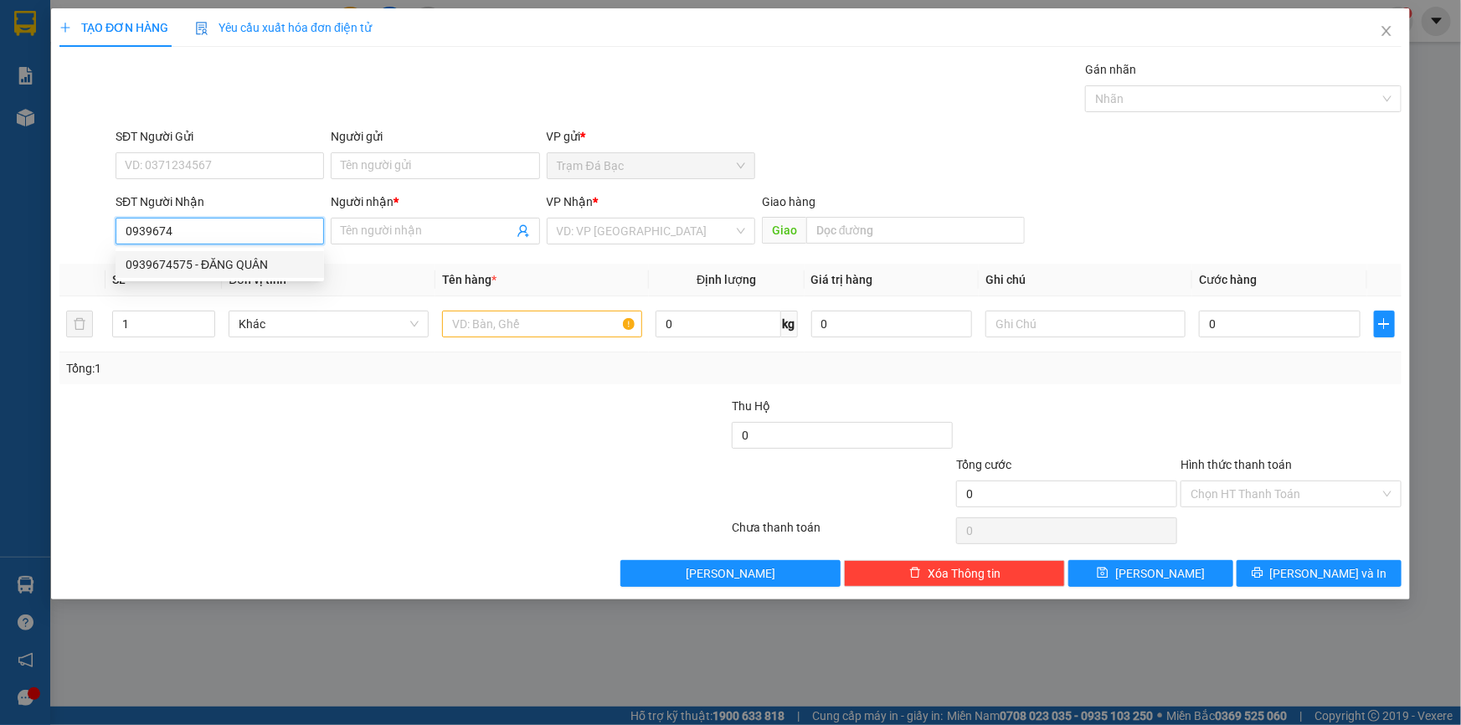
type input "CẦN THƠ"
type input "0939674575"
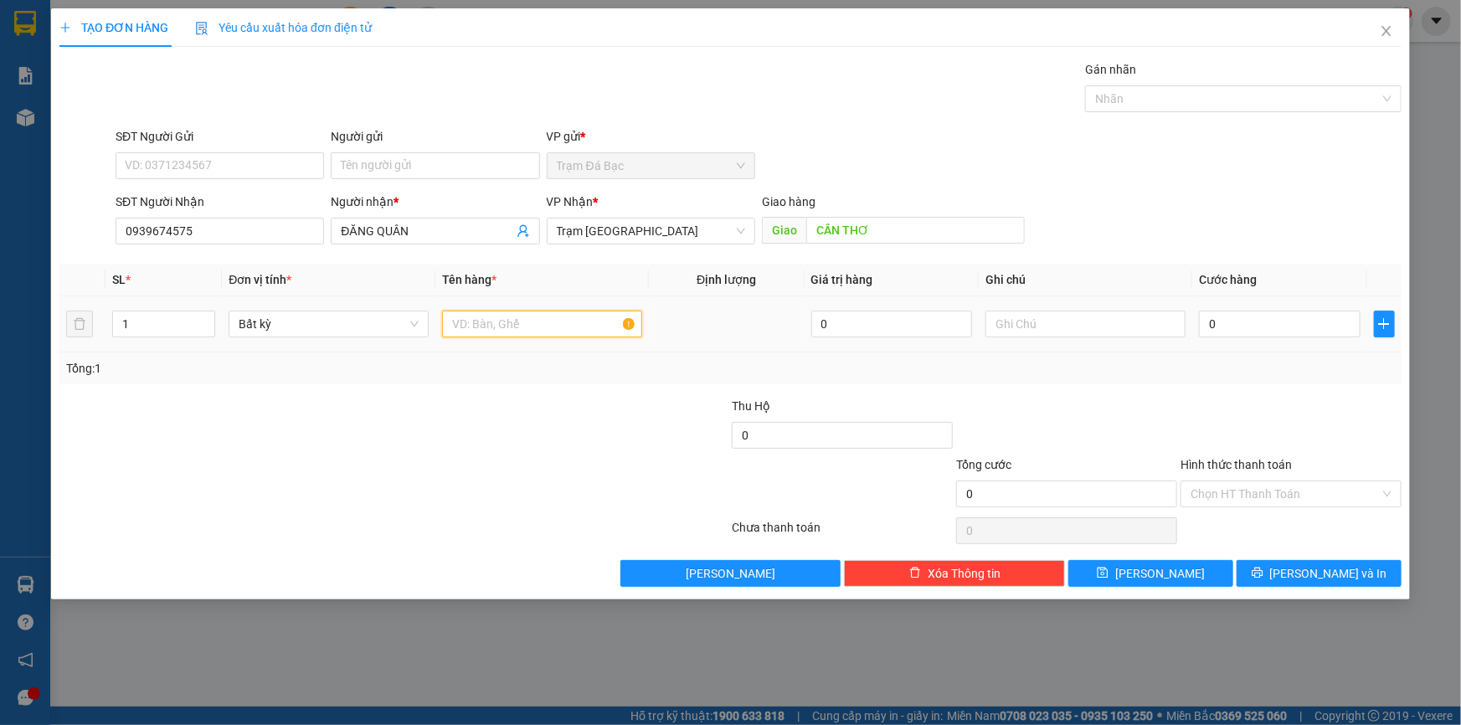
click at [508, 325] on input "text" at bounding box center [542, 324] width 200 height 27
type input "1TH"
click at [1216, 320] on input "0" at bounding box center [1280, 324] width 162 height 27
type input "1"
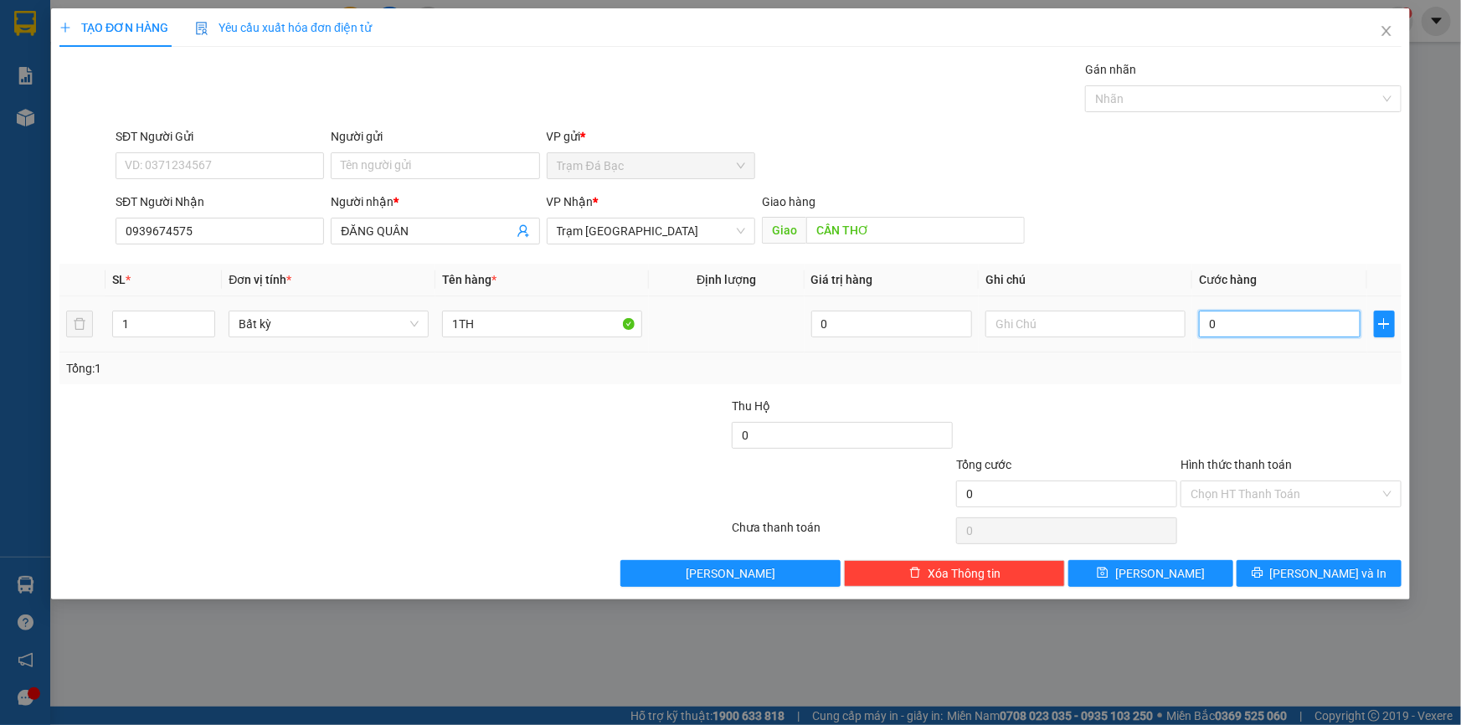
type input "1"
type input "10"
type input "100"
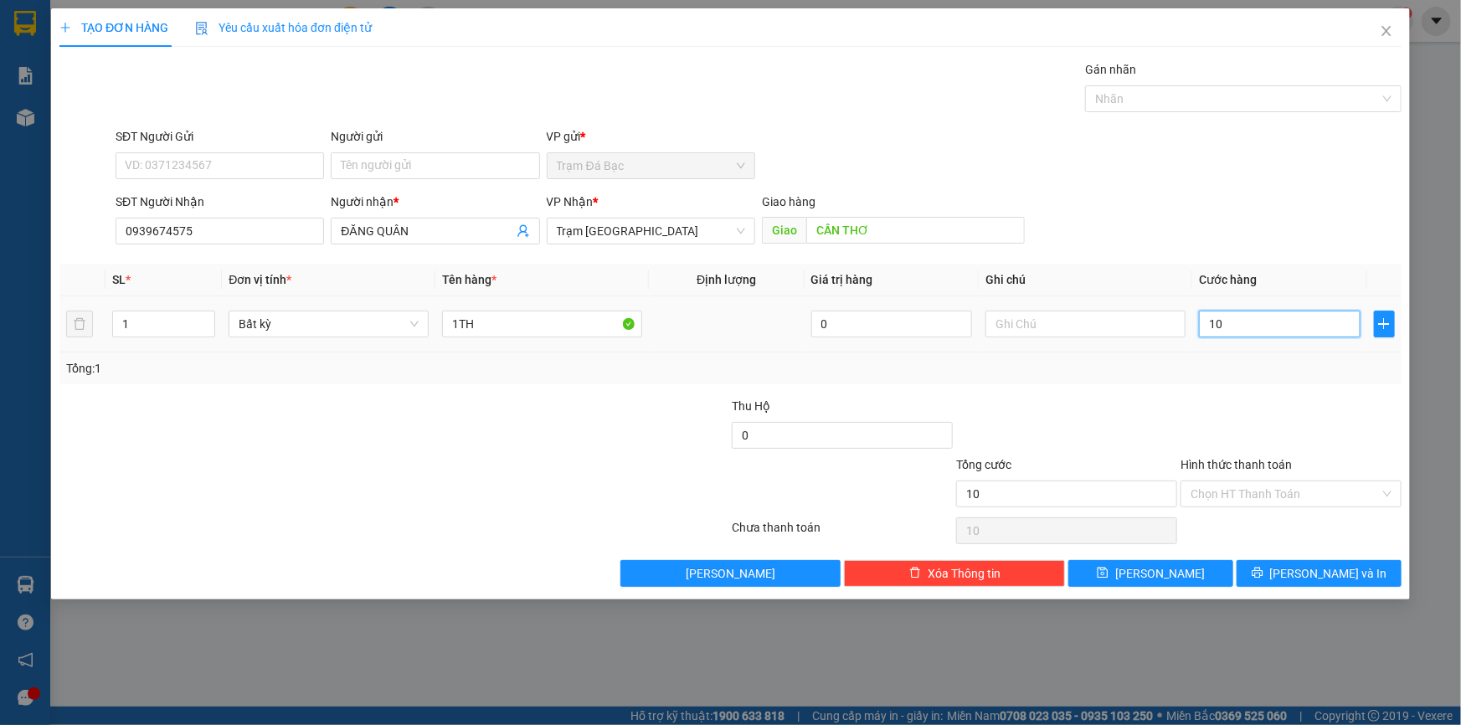
type input "100"
type input "100.000"
click at [1246, 495] on input "Hình thức thanh toán" at bounding box center [1285, 494] width 189 height 25
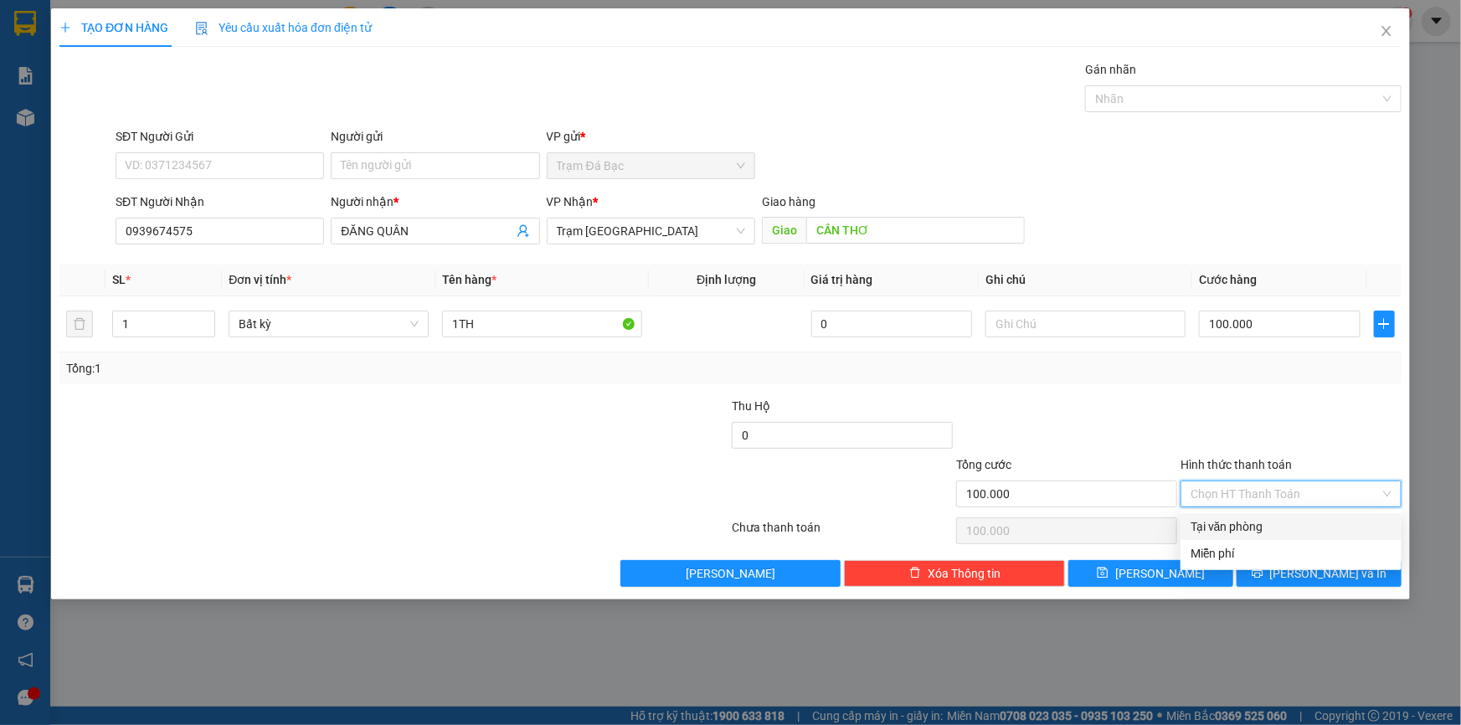
drag, startPoint x: 1247, startPoint y: 523, endPoint x: 1244, endPoint y: 533, distance: 10.6
click at [1247, 524] on div "Tại văn phòng" at bounding box center [1291, 527] width 201 height 18
type input "0"
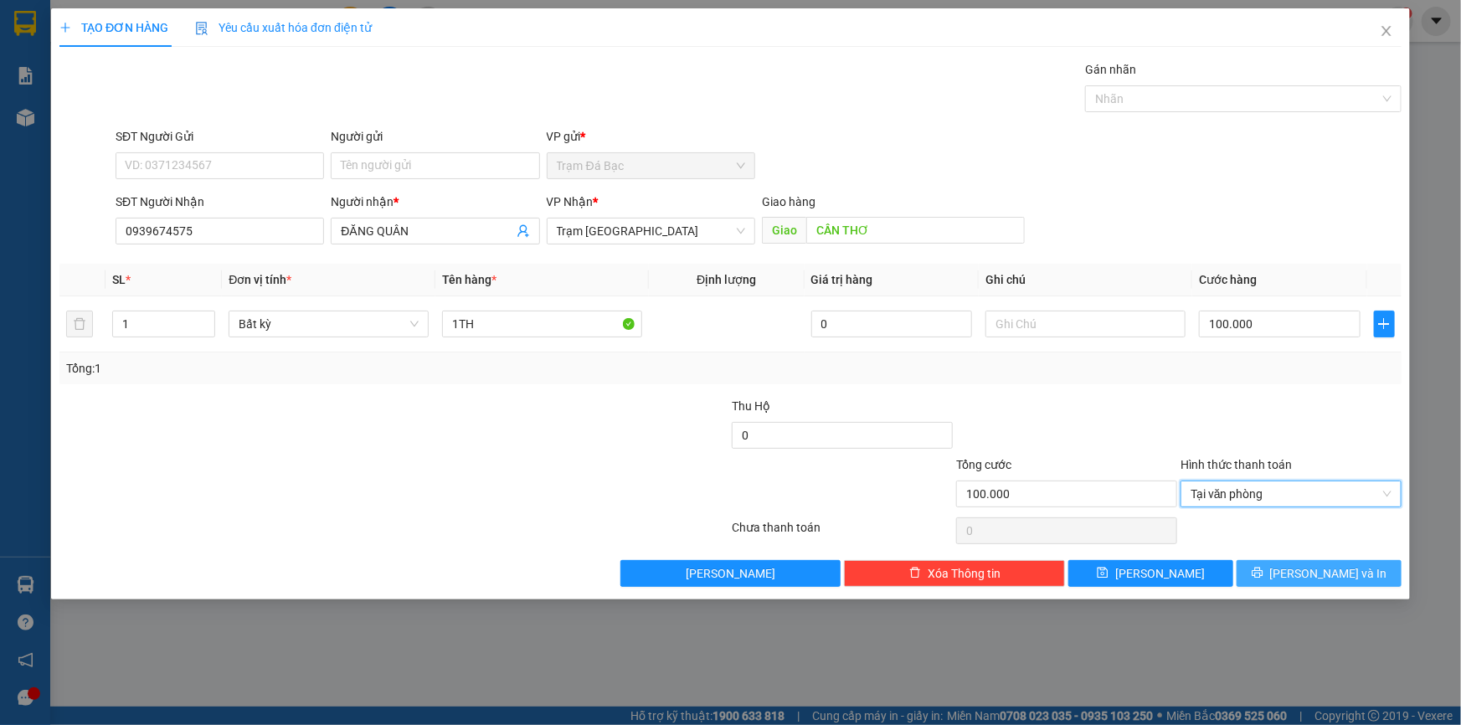
click at [1260, 579] on button "[PERSON_NAME] và In" at bounding box center [1319, 573] width 165 height 27
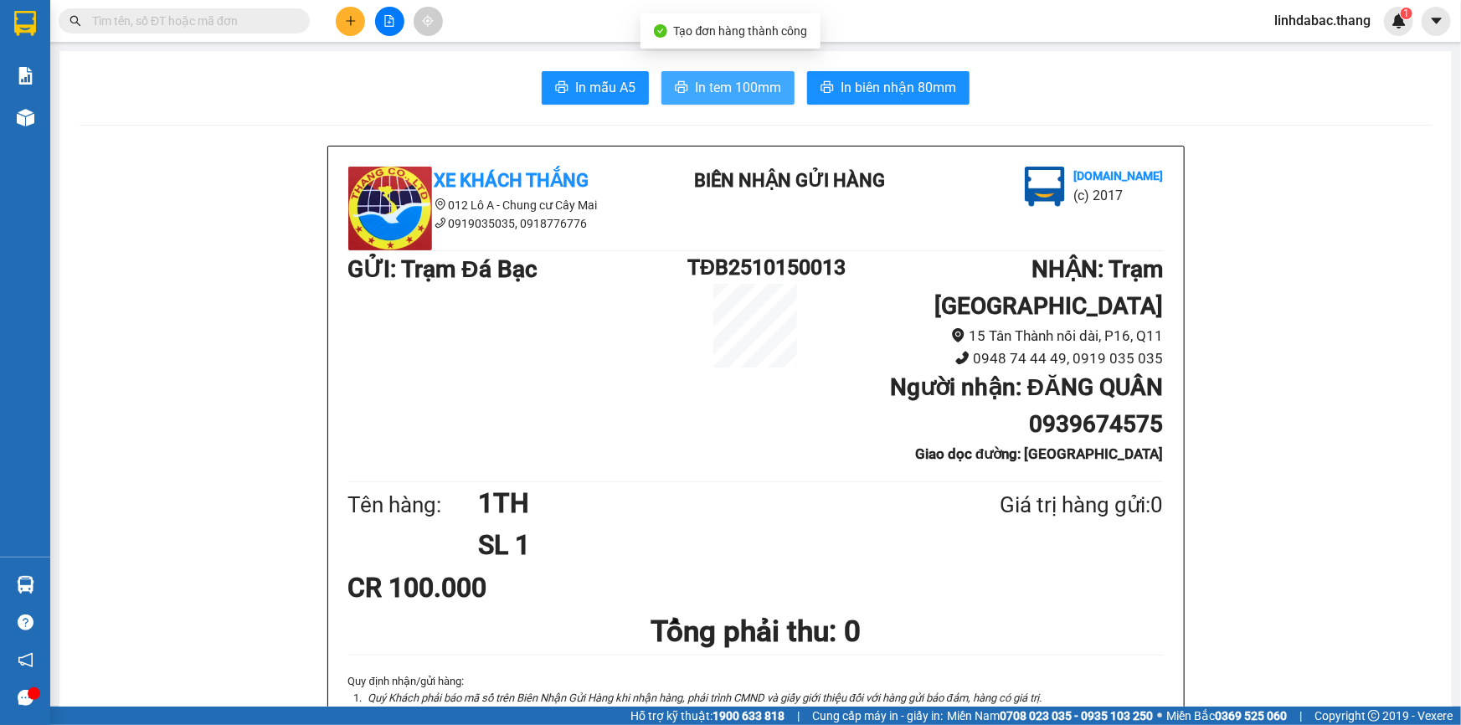
click at [745, 95] on span "In tem 100mm" at bounding box center [738, 87] width 86 height 21
click at [345, 21] on icon "plus" at bounding box center [351, 21] width 12 height 12
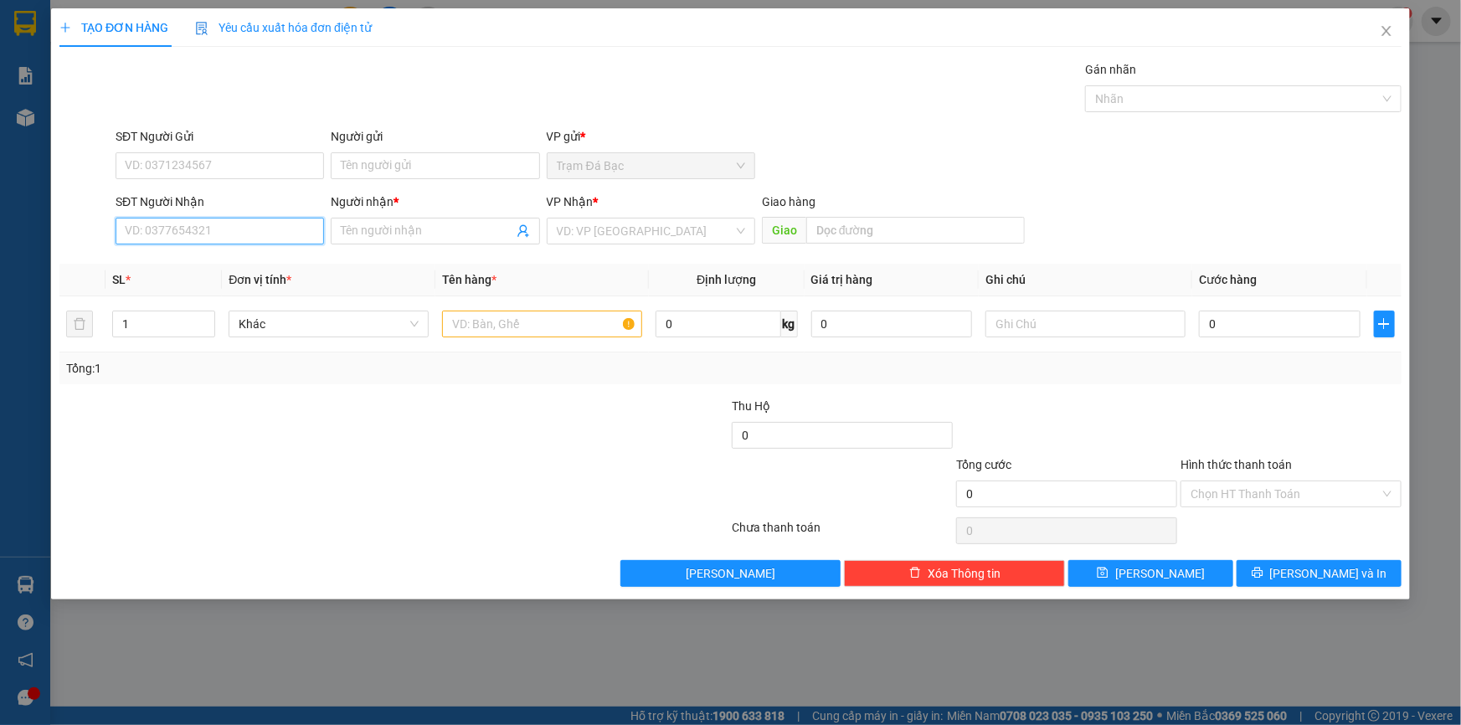
click at [242, 226] on input "SĐT Người Nhận" at bounding box center [220, 231] width 209 height 27
type input "0938997355"
click at [384, 229] on input "Người nhận *" at bounding box center [427, 231] width 172 height 18
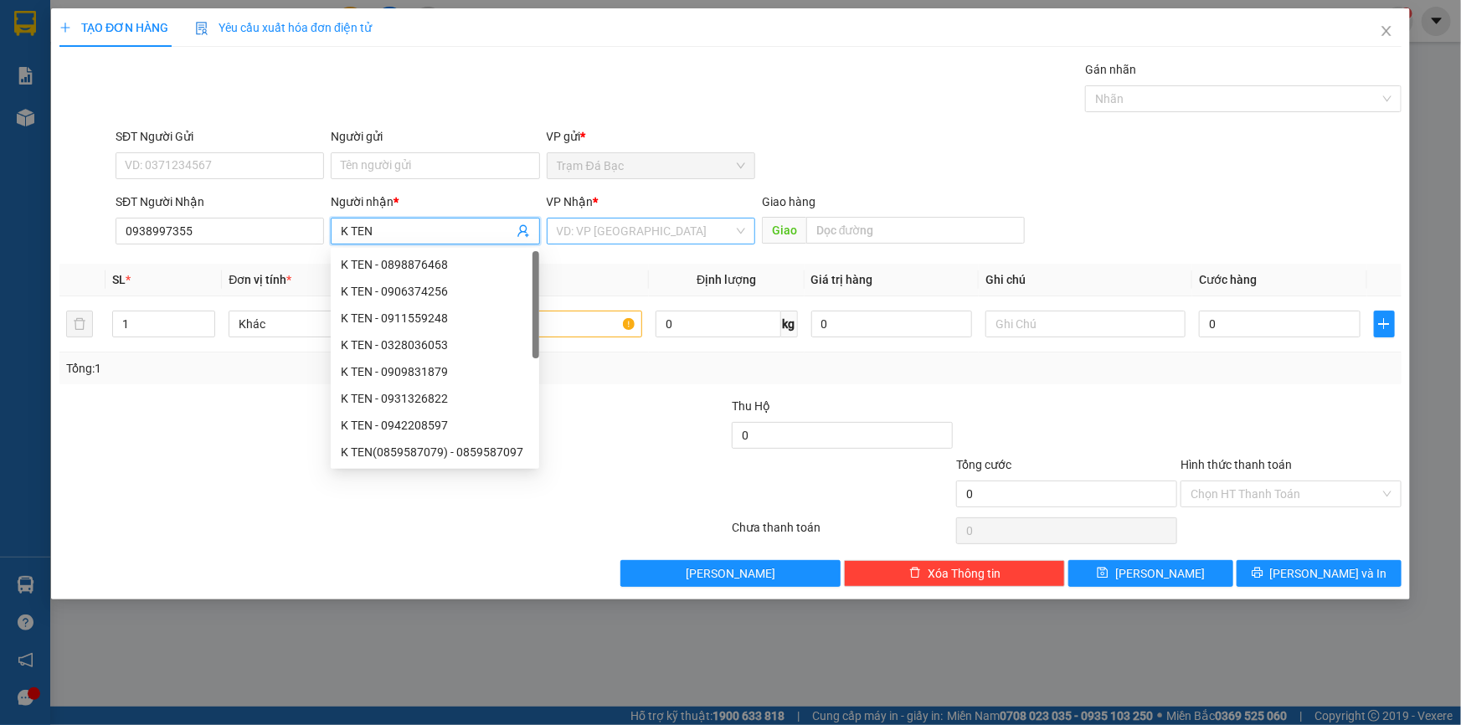
type input "K TEN"
click at [571, 229] on input "search" at bounding box center [645, 231] width 177 height 25
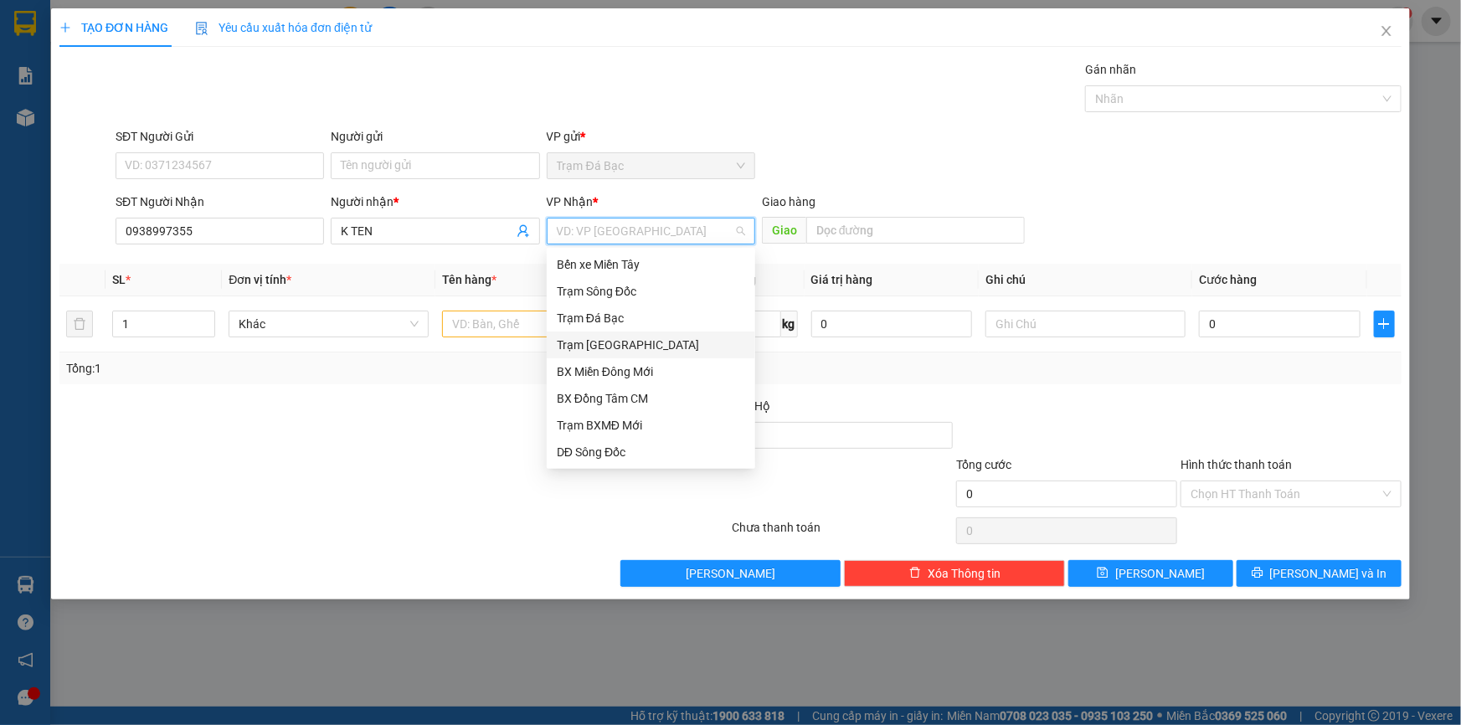
drag, startPoint x: 603, startPoint y: 352, endPoint x: 805, endPoint y: 261, distance: 221.2
click at [607, 352] on div "Trạm [GEOGRAPHIC_DATA]" at bounding box center [651, 345] width 188 height 18
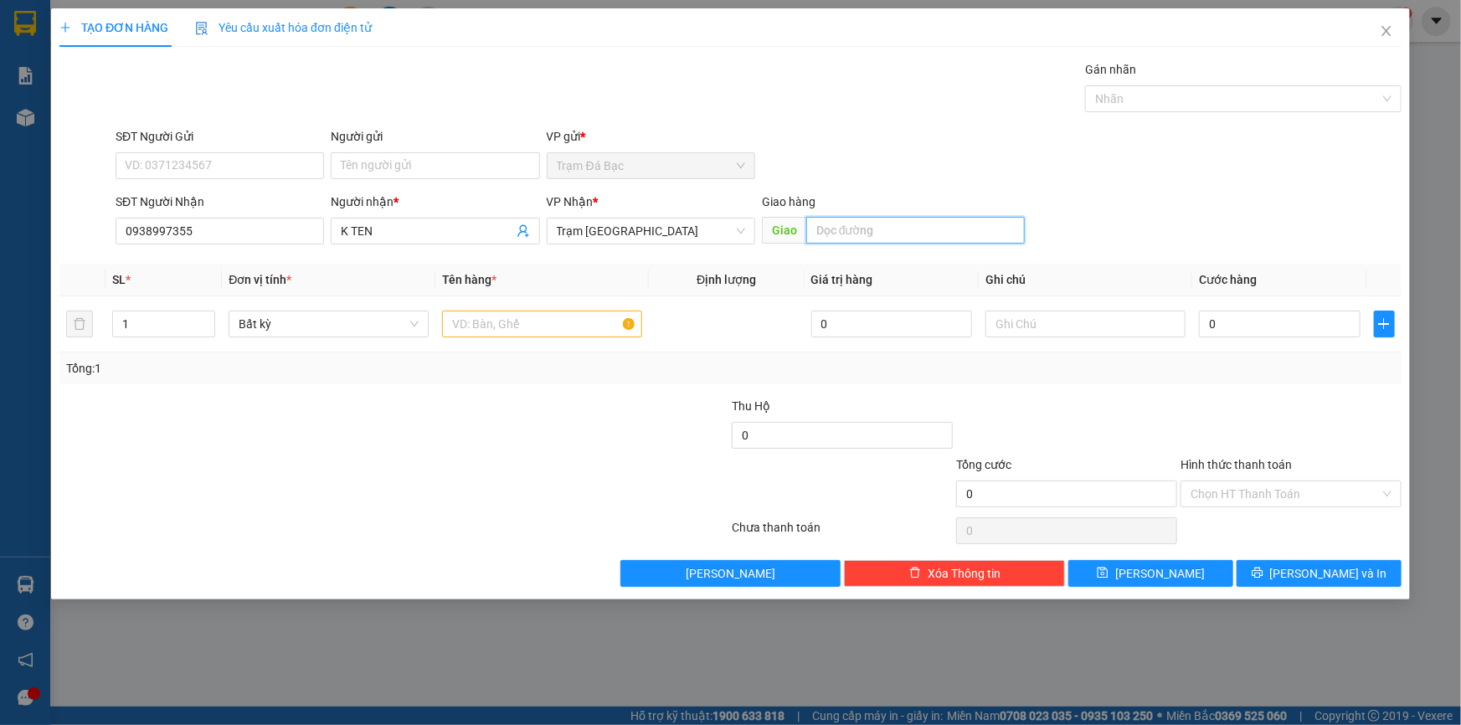
click at [837, 222] on input "text" at bounding box center [915, 230] width 219 height 27
type input "PHỞ 555"
click at [558, 329] on input "text" at bounding box center [542, 324] width 200 height 27
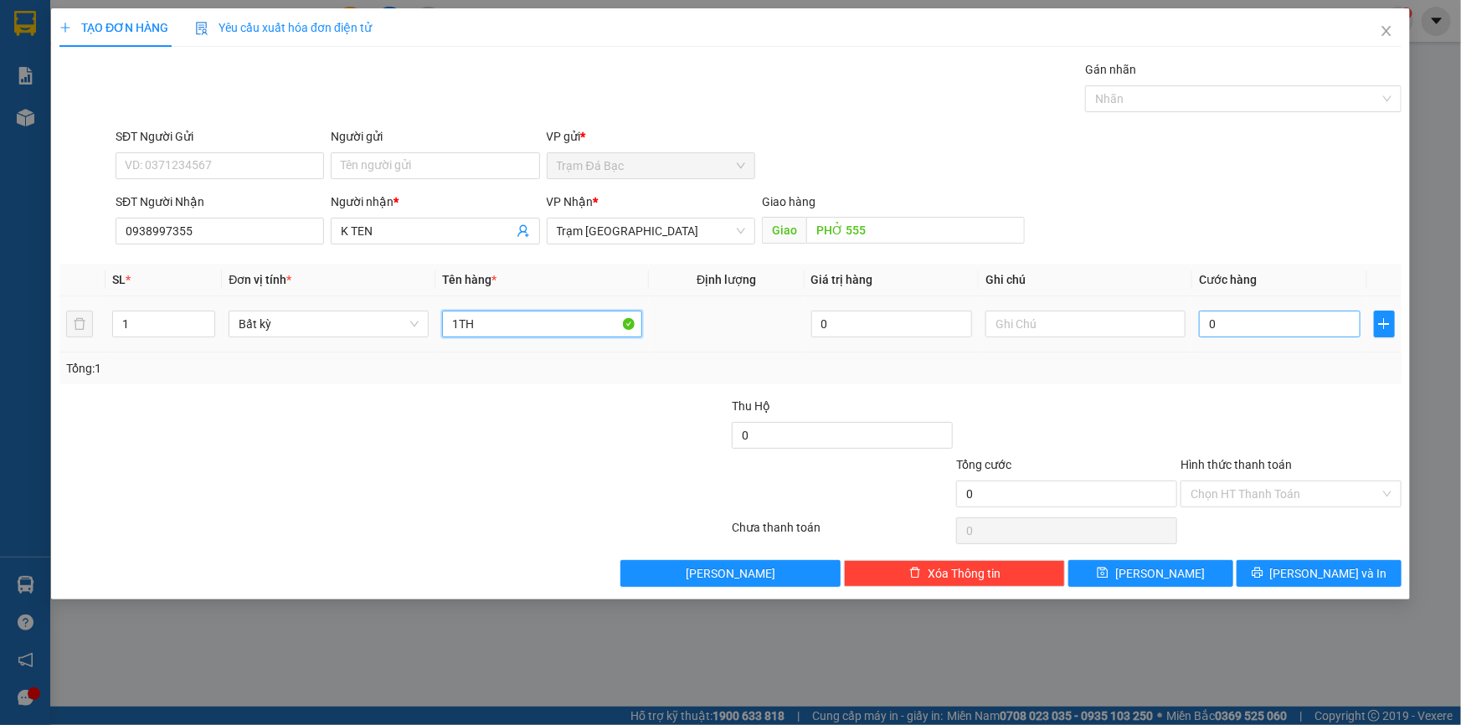
type input "1TH"
click at [1214, 327] on input "0" at bounding box center [1280, 324] width 162 height 27
type input "1"
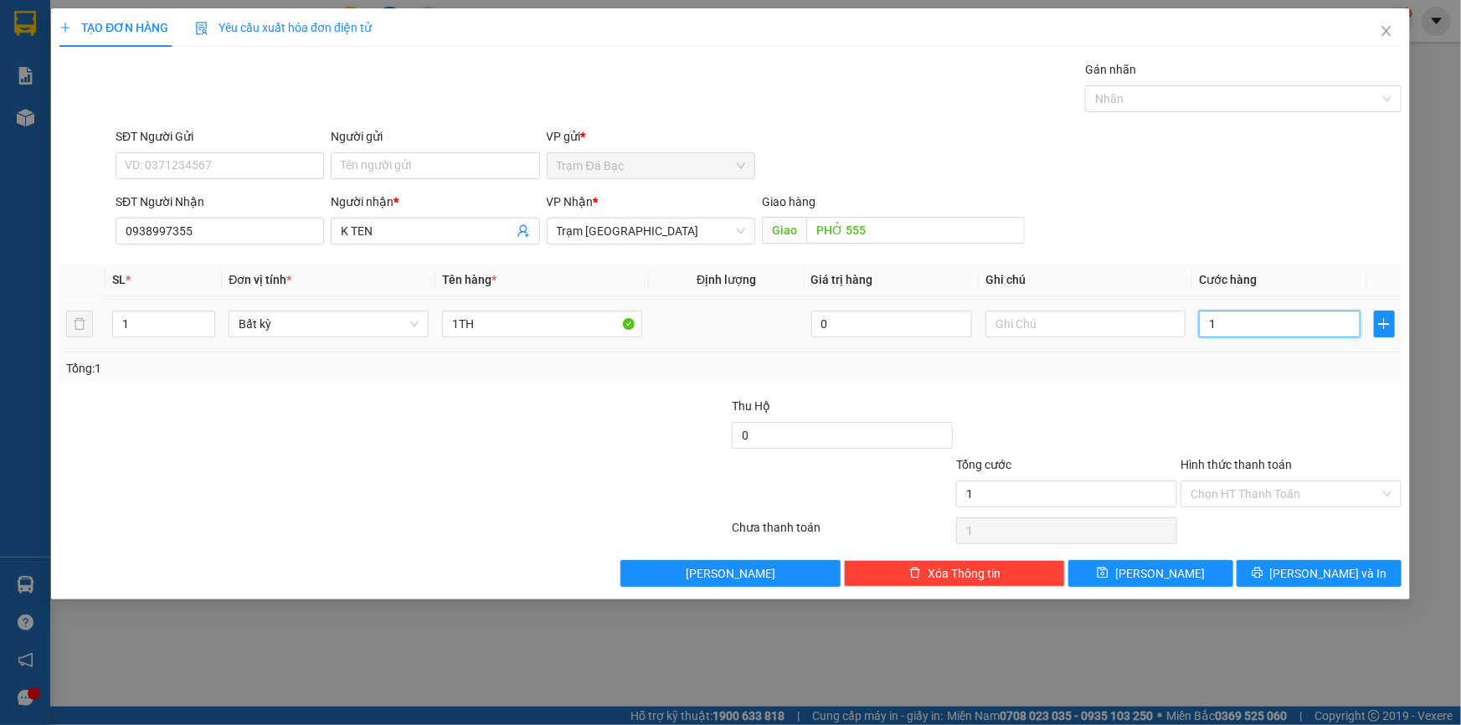
type input "10"
type input "100"
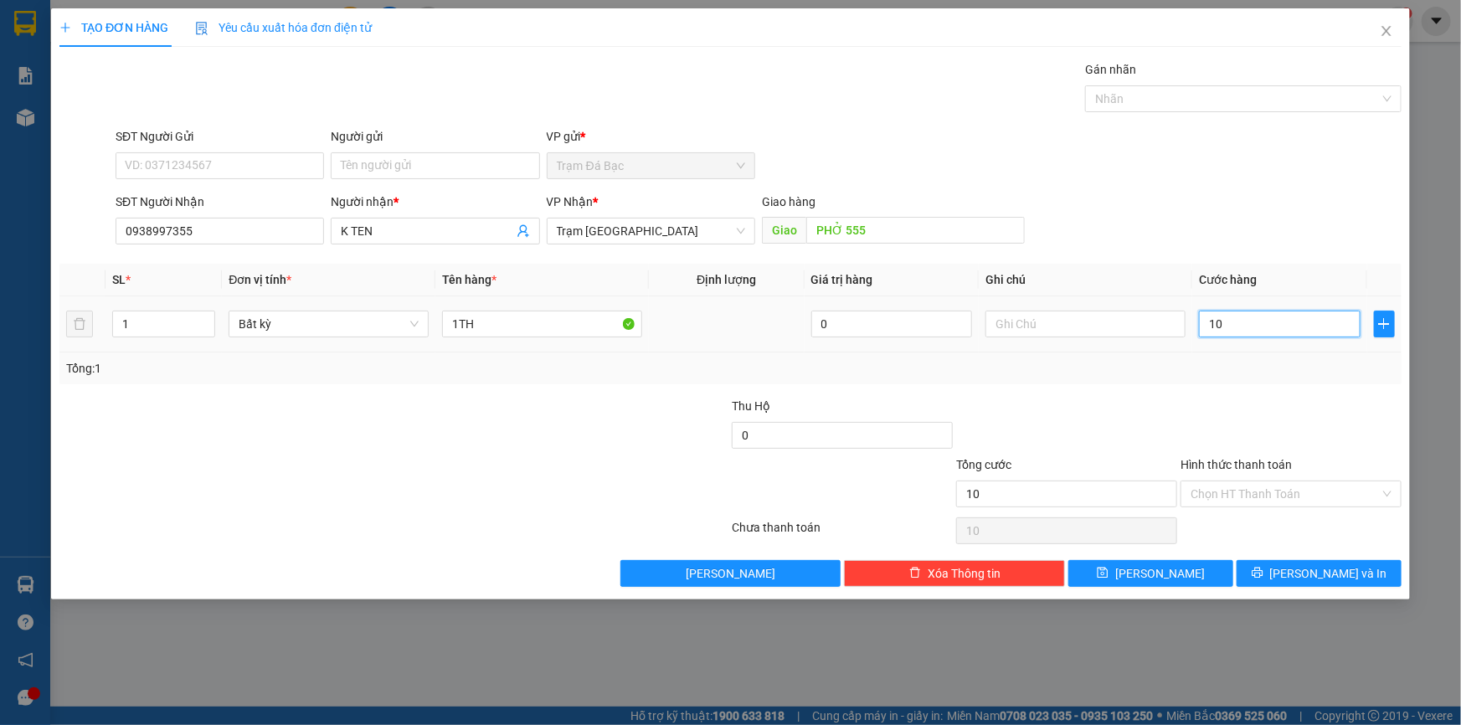
type input "100"
type input "100.000"
click at [1211, 490] on input "Hình thức thanh toán" at bounding box center [1285, 494] width 189 height 25
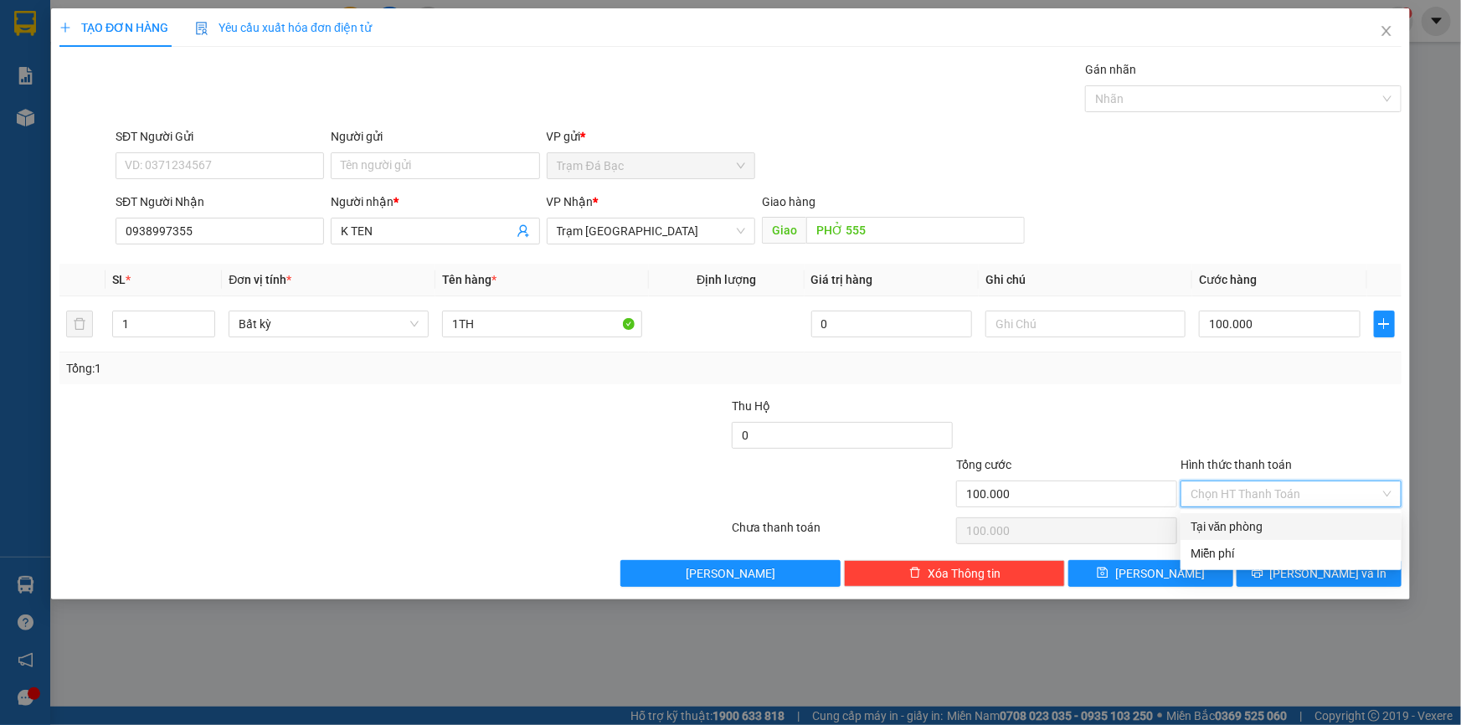
click at [1217, 528] on div "Tại văn phòng" at bounding box center [1291, 527] width 201 height 18
type input "0"
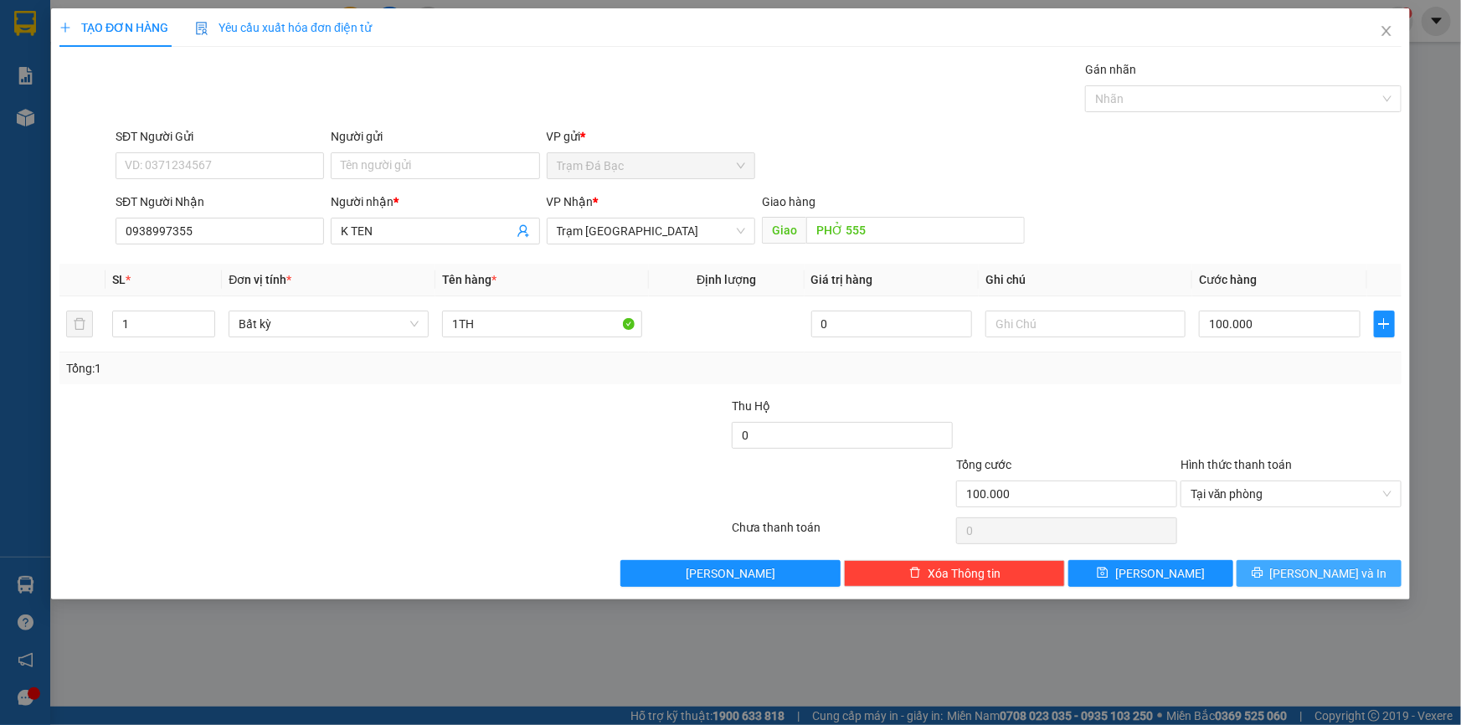
click at [1263, 578] on icon "printer" at bounding box center [1257, 573] width 11 height 11
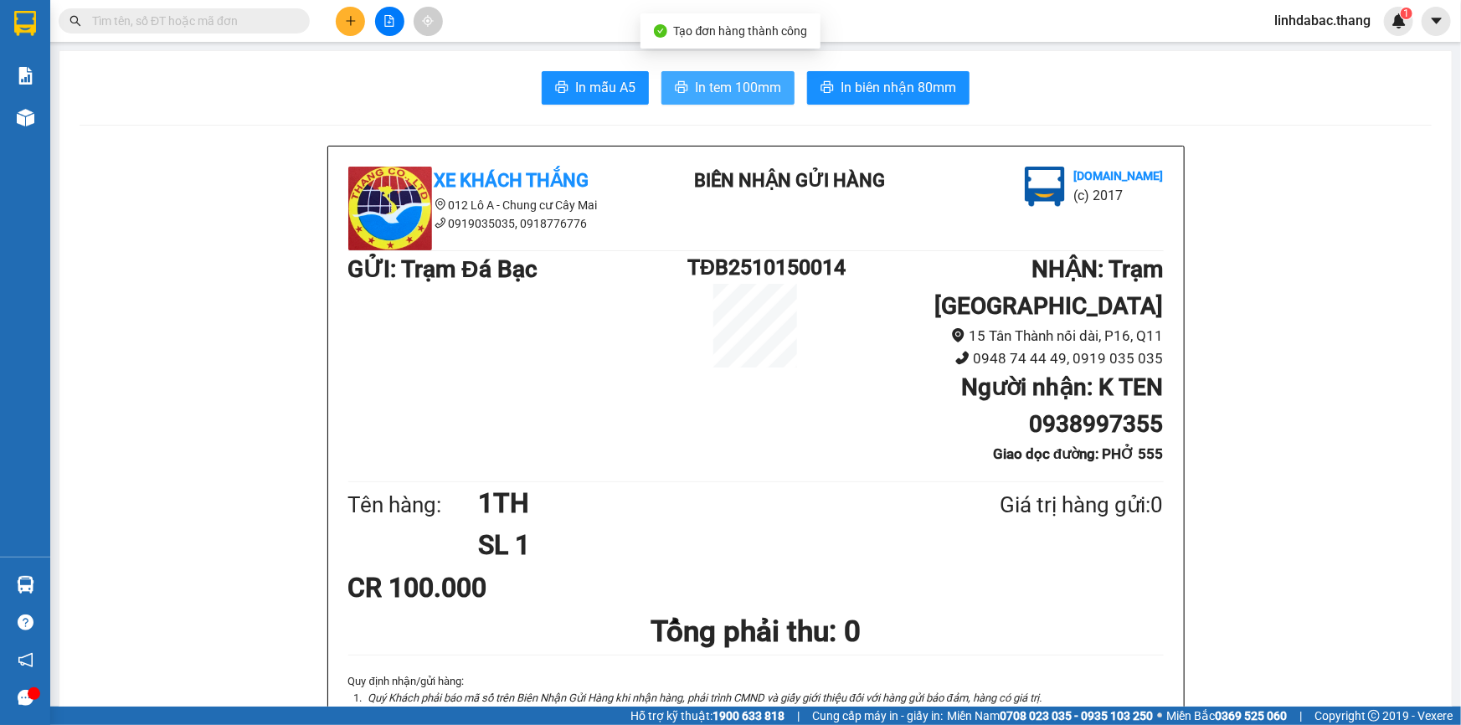
drag, startPoint x: 751, startPoint y: 79, endPoint x: 745, endPoint y: 88, distance: 11.4
click at [749, 80] on span "In tem 100mm" at bounding box center [738, 87] width 86 height 21
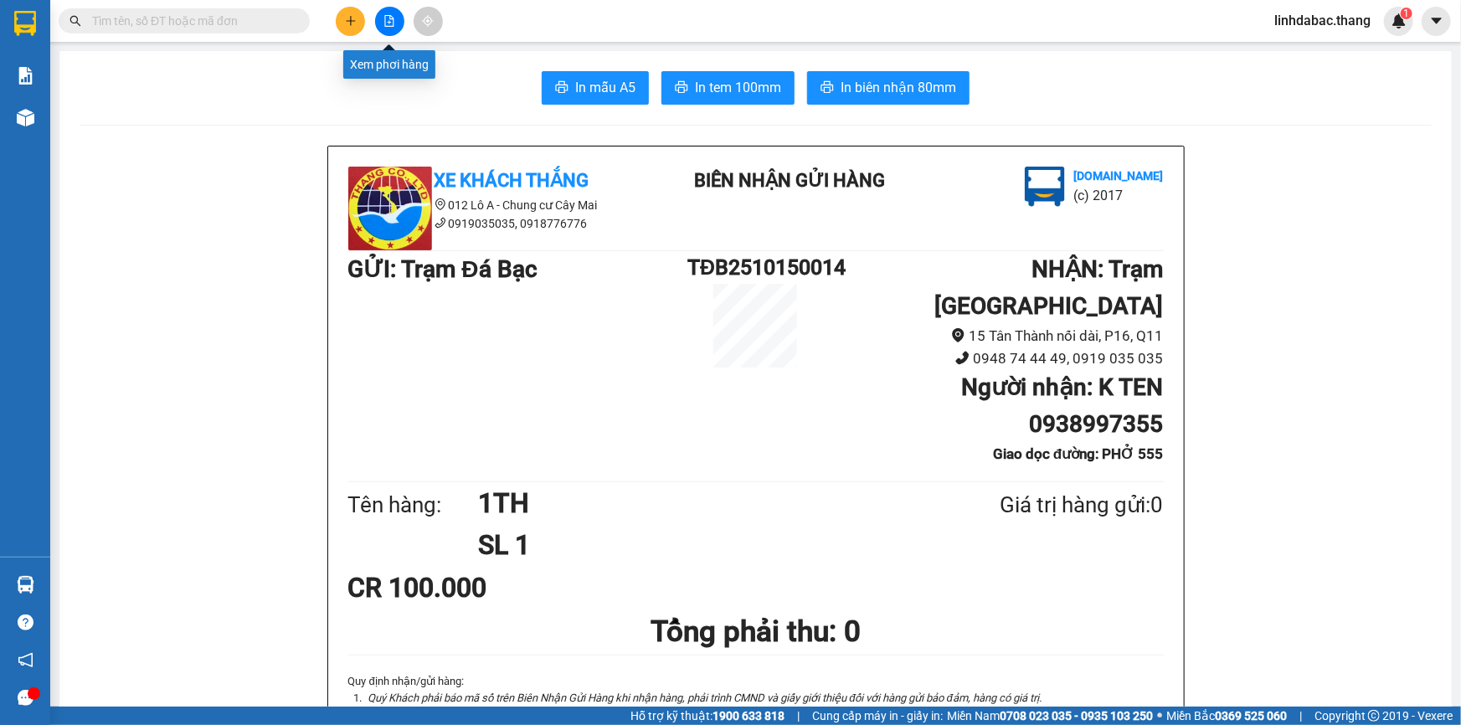
click at [359, 26] on button at bounding box center [350, 21] width 29 height 29
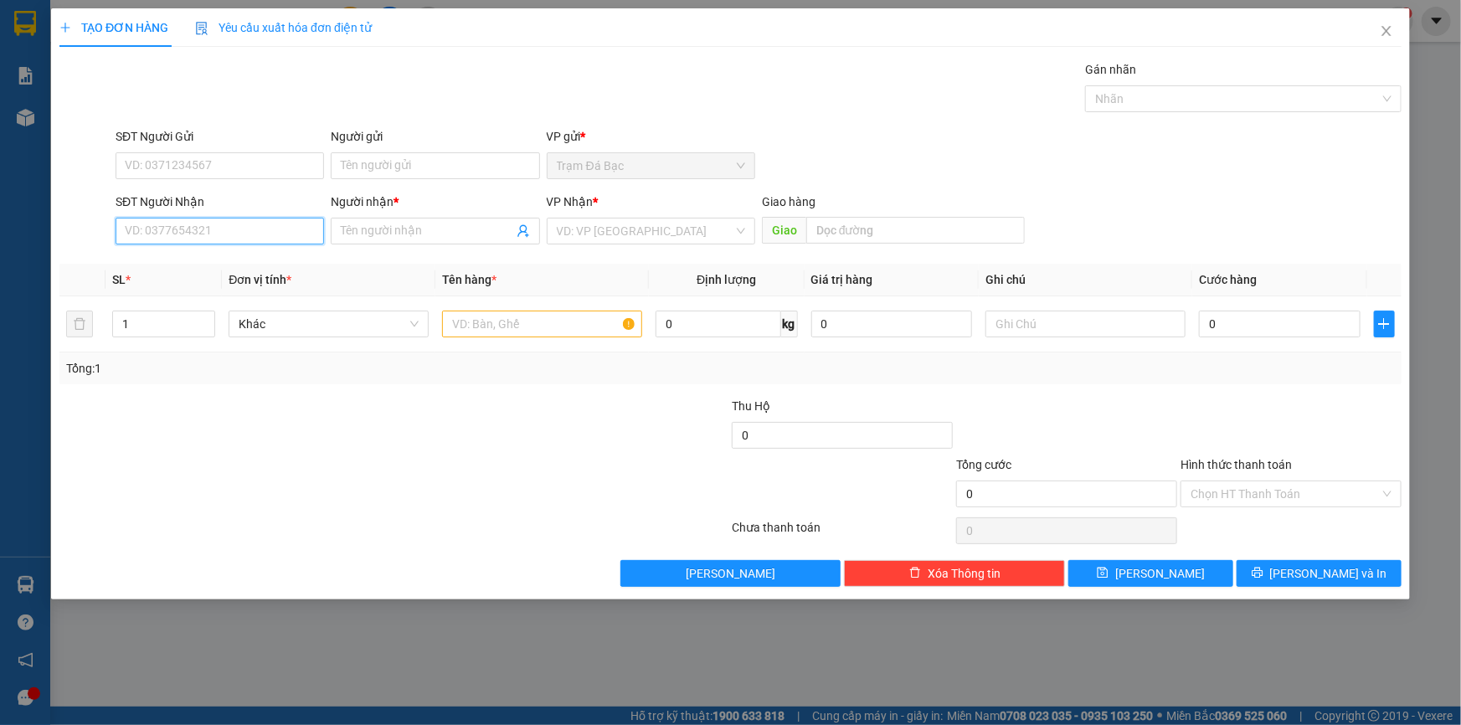
click at [244, 234] on input "SĐT Người Nhận" at bounding box center [220, 231] width 209 height 27
type input "0792064430"
click at [397, 231] on input "Người nhận *" at bounding box center [427, 231] width 172 height 18
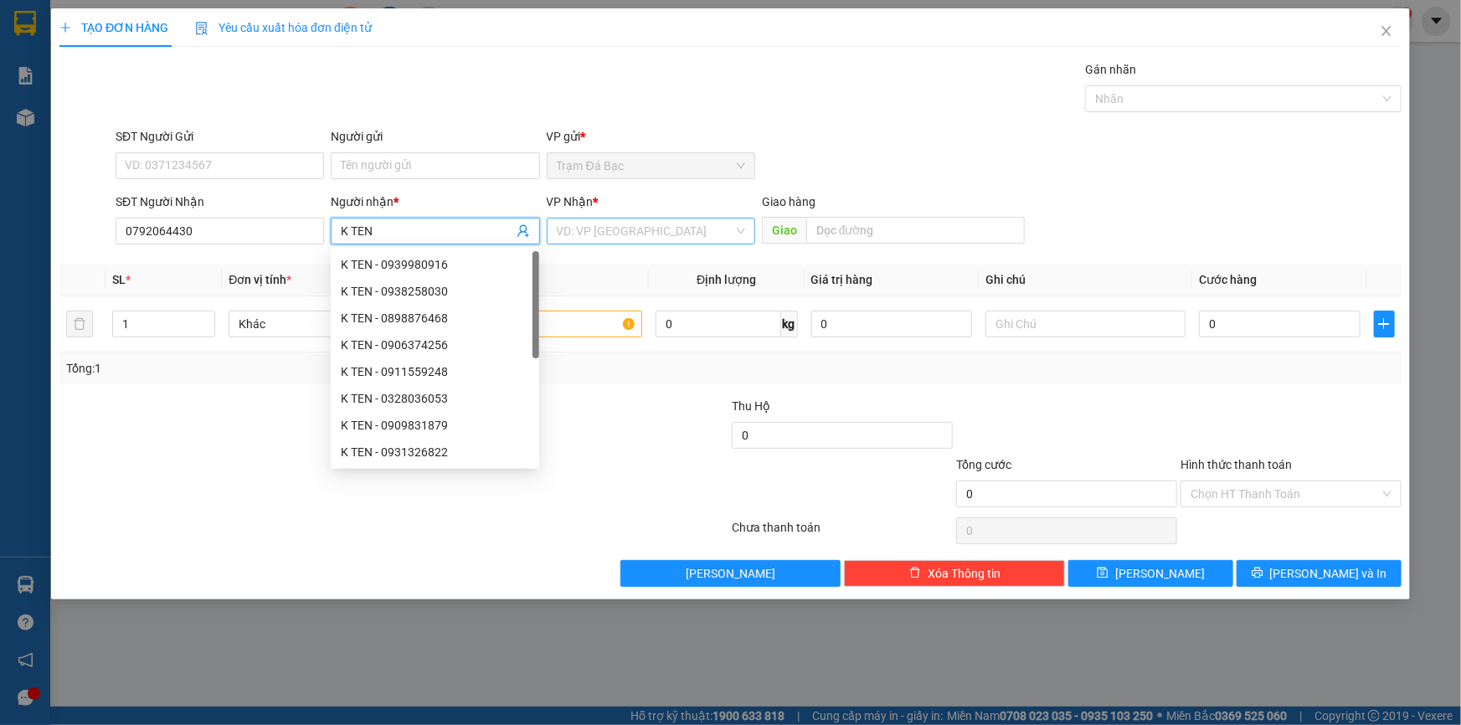
type input "K TEN"
click at [574, 232] on input "search" at bounding box center [645, 231] width 177 height 25
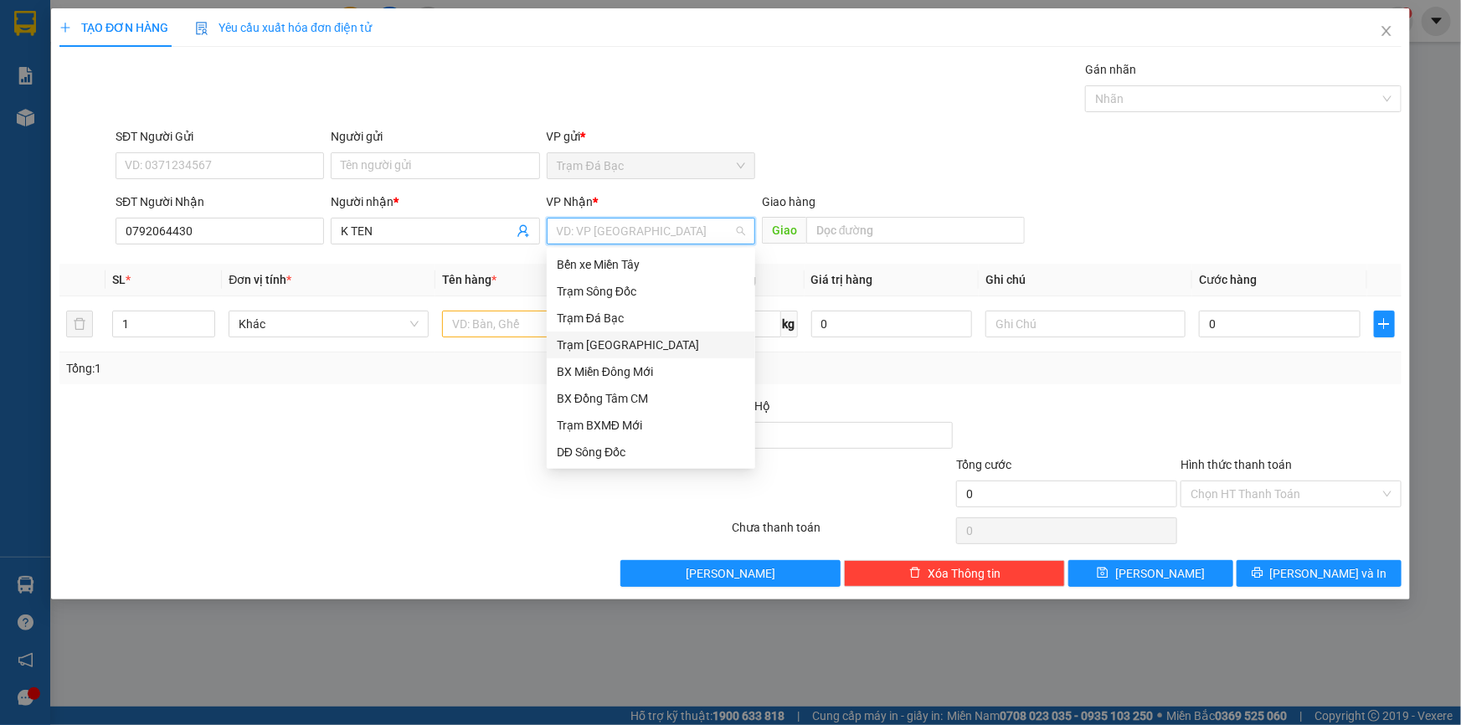
drag, startPoint x: 599, startPoint y: 355, endPoint x: 731, endPoint y: 302, distance: 142.5
click at [600, 356] on div "Trạm [GEOGRAPHIC_DATA]" at bounding box center [651, 345] width 209 height 27
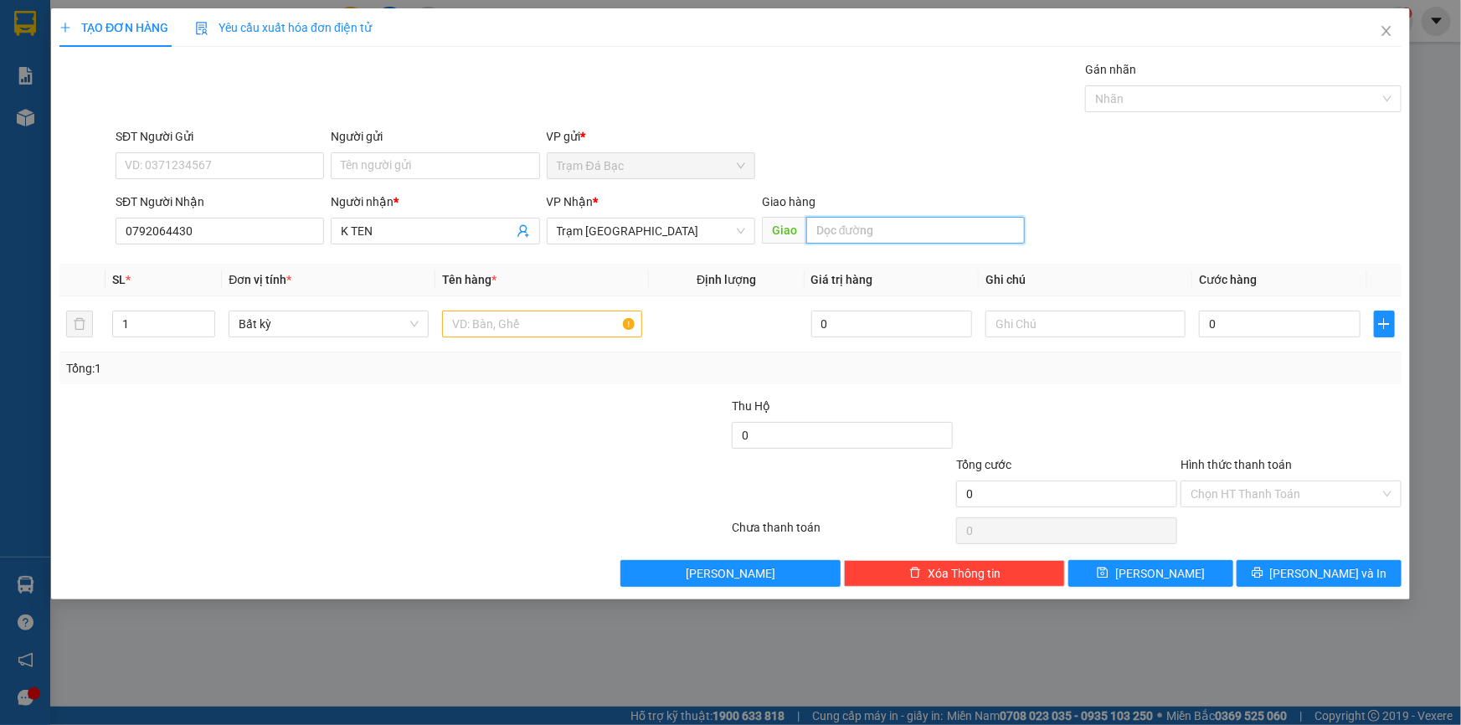
click at [836, 229] on input "text" at bounding box center [915, 230] width 219 height 27
type input "HL2"
click at [580, 324] on input "text" at bounding box center [542, 324] width 200 height 27
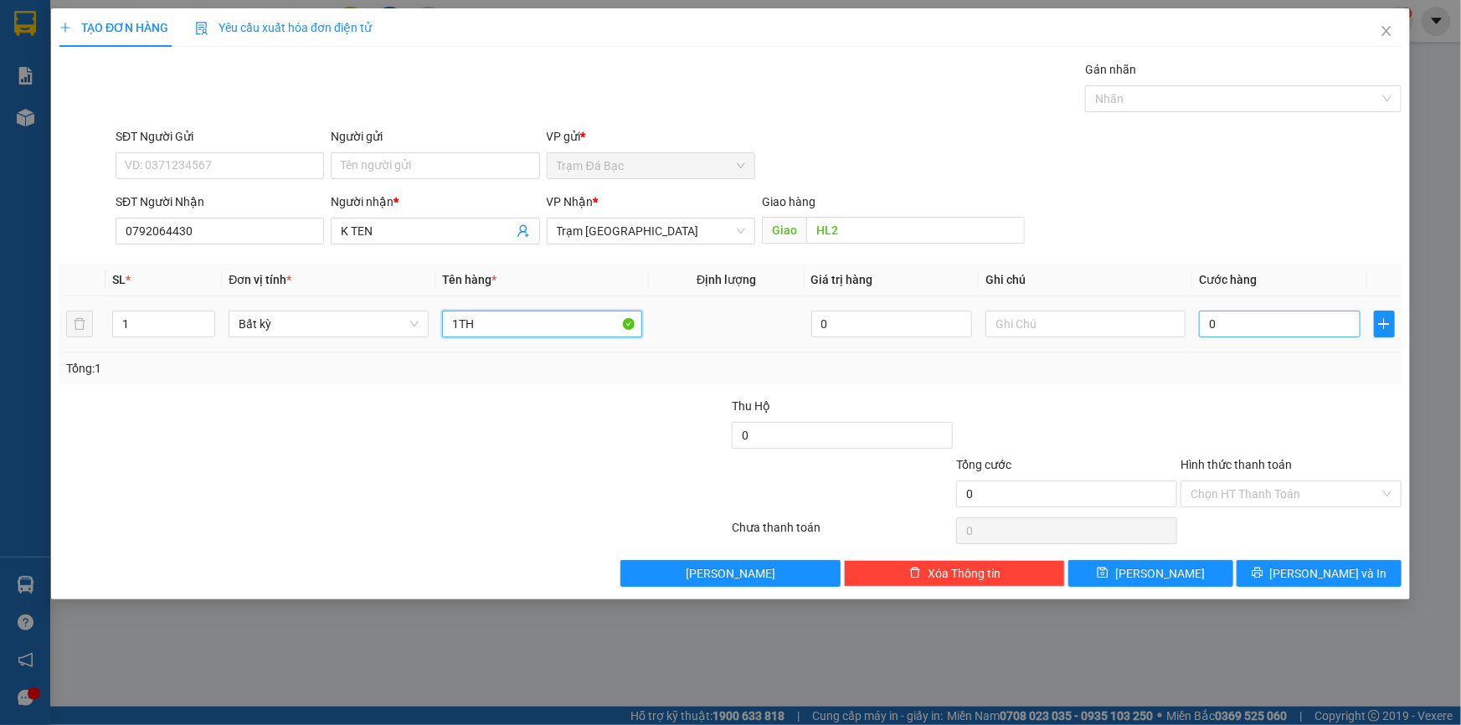
type input "1TH"
click at [1278, 335] on input "0" at bounding box center [1280, 324] width 162 height 27
type input "5"
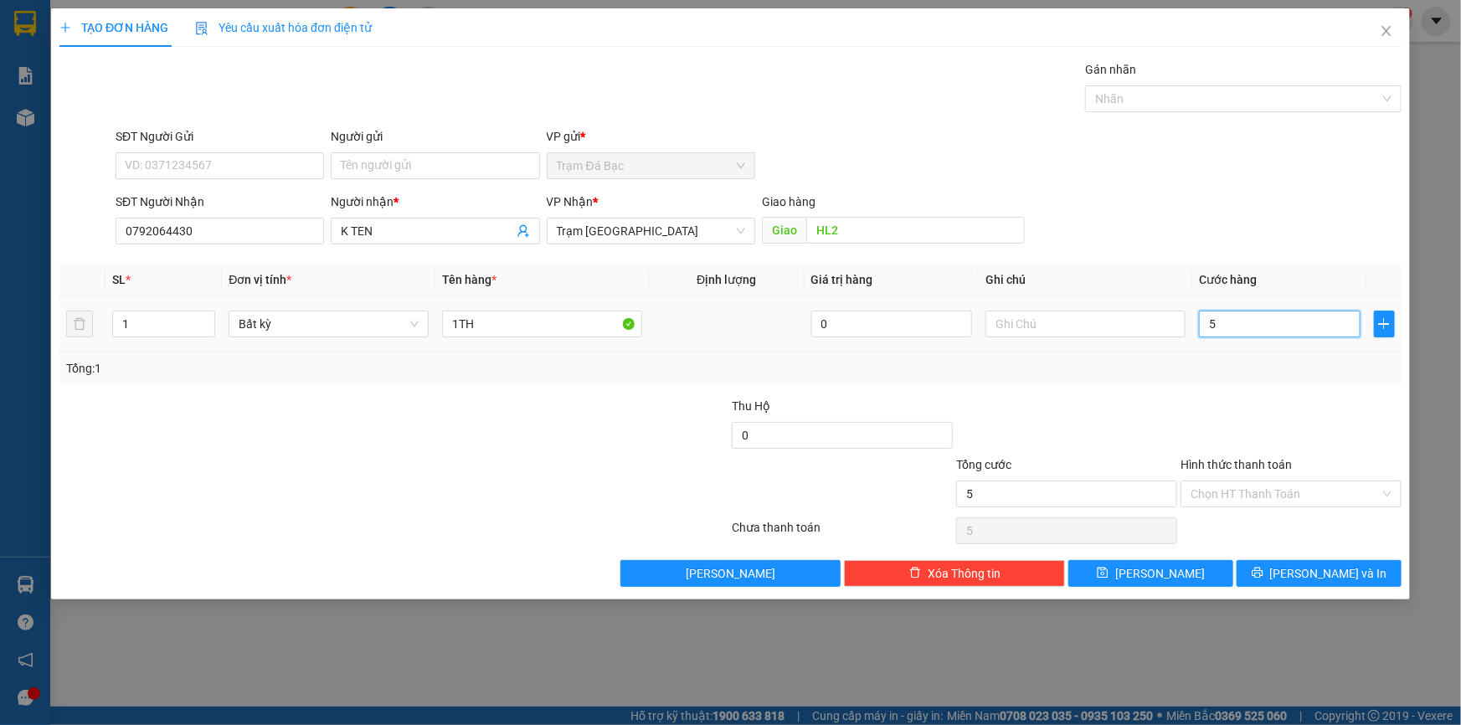
type input "50"
type input "50.000"
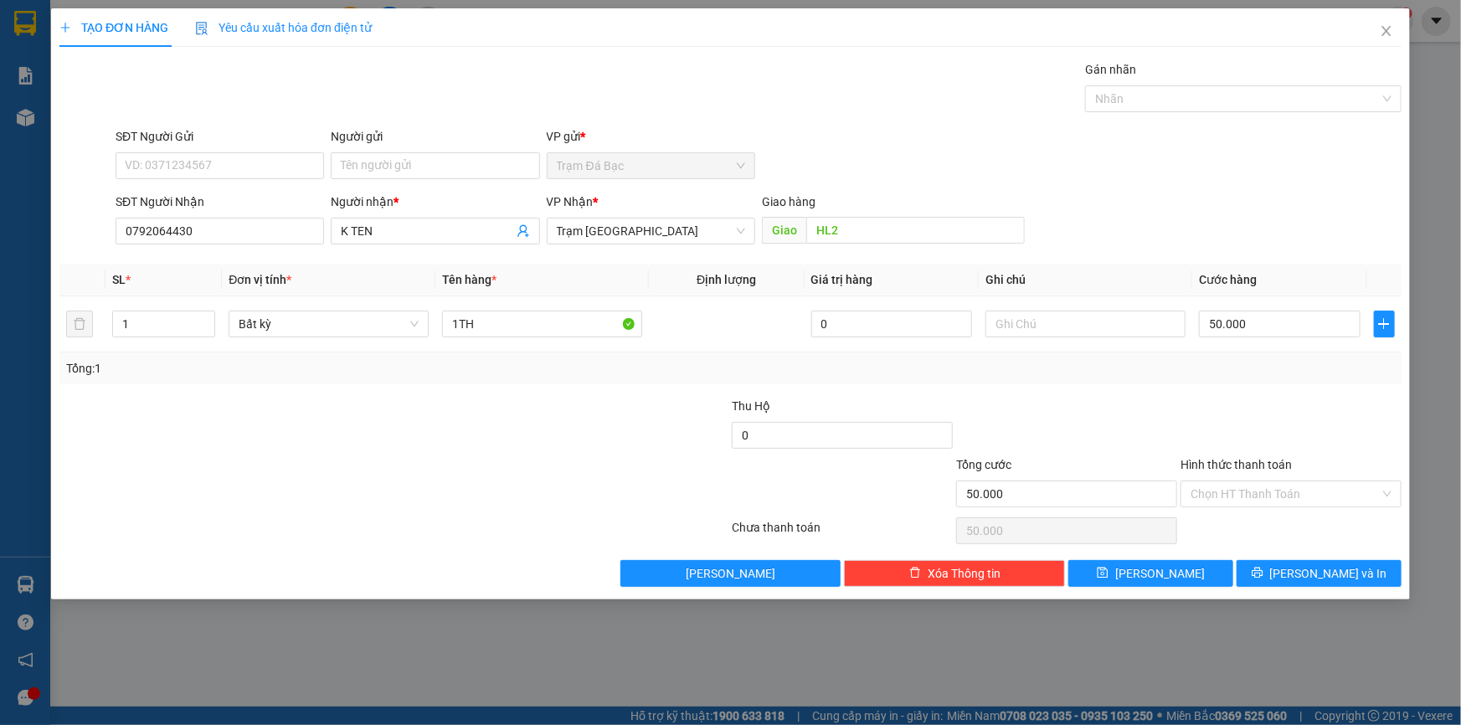
drag, startPoint x: 1265, startPoint y: 492, endPoint x: 1266, endPoint y: 513, distance: 21.8
click at [1266, 498] on input "Hình thức thanh toán" at bounding box center [1285, 494] width 189 height 25
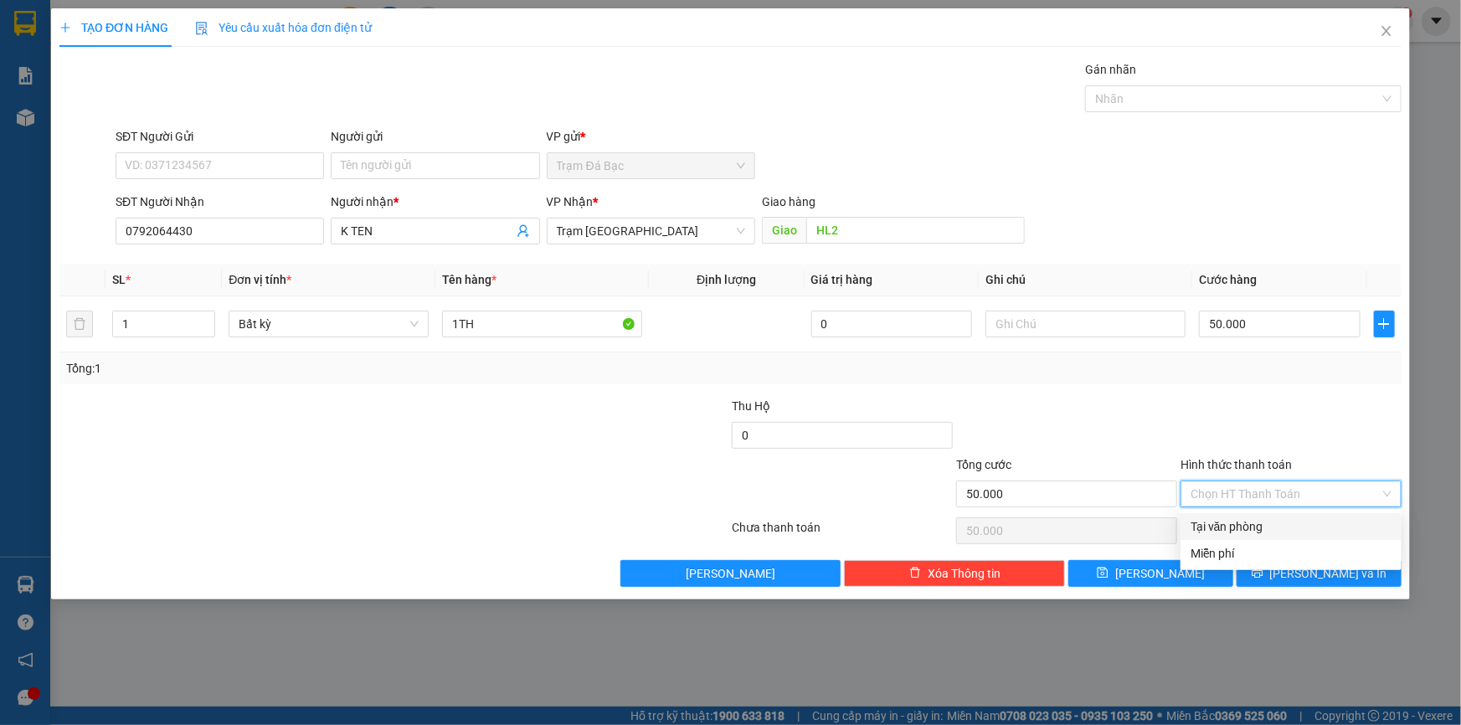
click at [1265, 528] on div "Tại văn phòng" at bounding box center [1291, 527] width 201 height 18
type input "0"
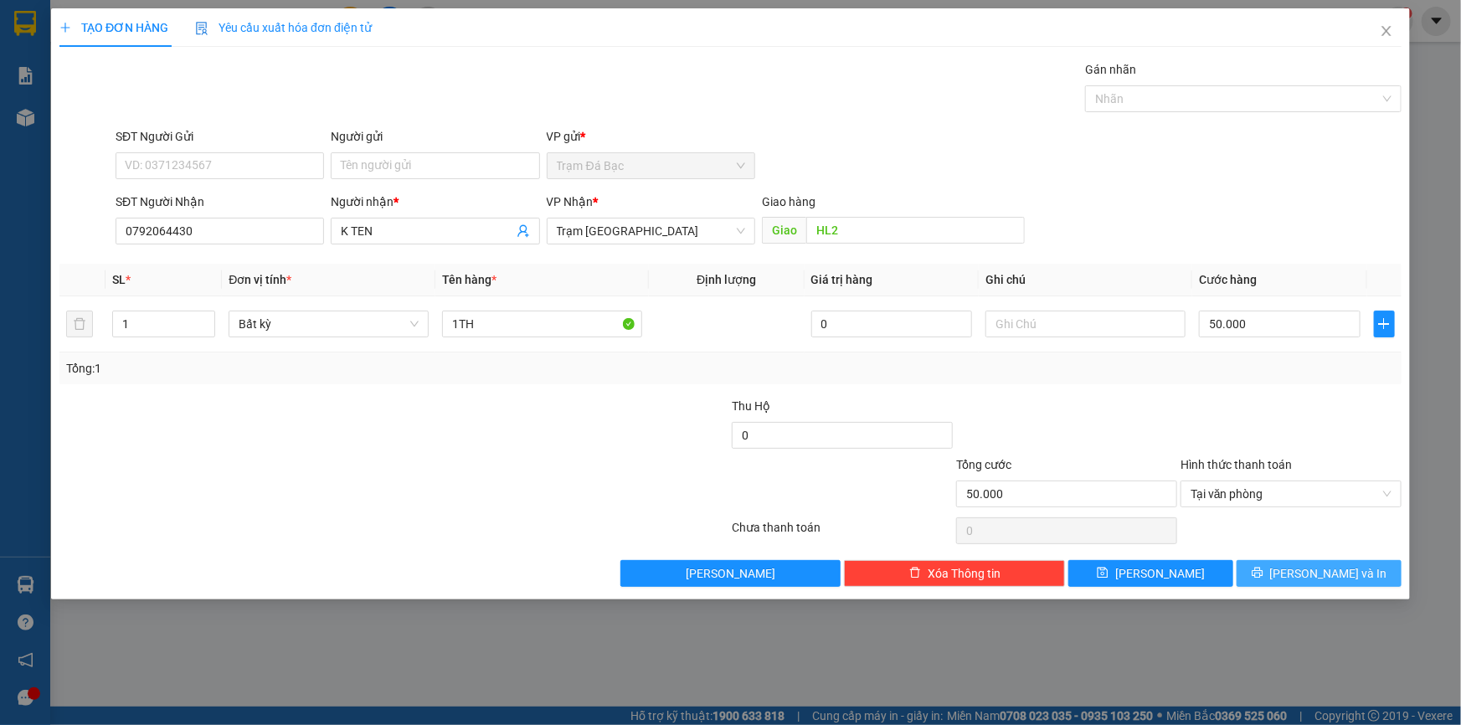
drag, startPoint x: 1267, startPoint y: 575, endPoint x: 1260, endPoint y: 591, distance: 18.0
click at [1261, 589] on div "TẠO ĐƠN HÀNG Yêu cầu xuất hóa đơn điện tử Transit Pickup Surcharge Ids Transit …" at bounding box center [730, 303] width 1359 height 591
click at [1309, 571] on span "[PERSON_NAME] và In" at bounding box center [1328, 573] width 117 height 18
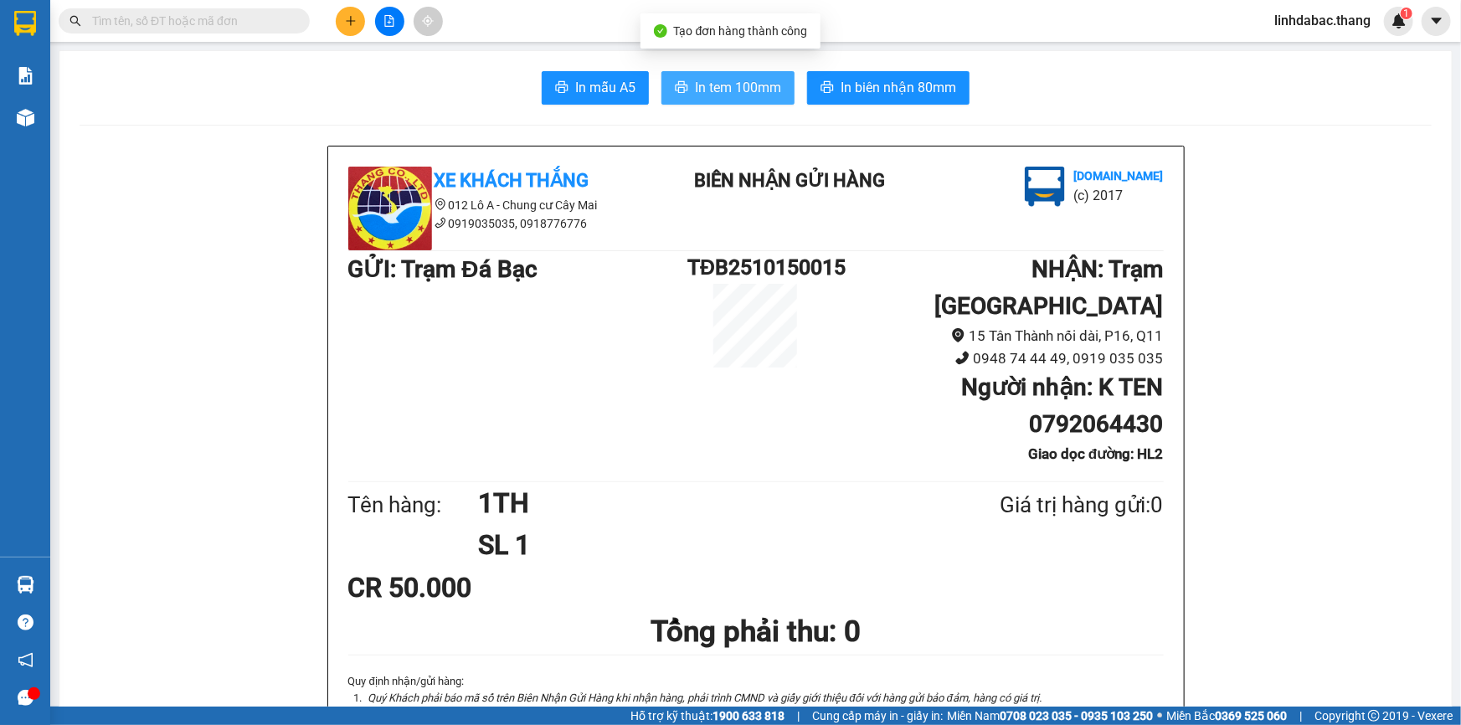
click at [722, 100] on button "In tem 100mm" at bounding box center [728, 87] width 133 height 33
click at [365, 30] on div at bounding box center [390, 21] width 126 height 29
click at [353, 30] on button at bounding box center [350, 21] width 29 height 29
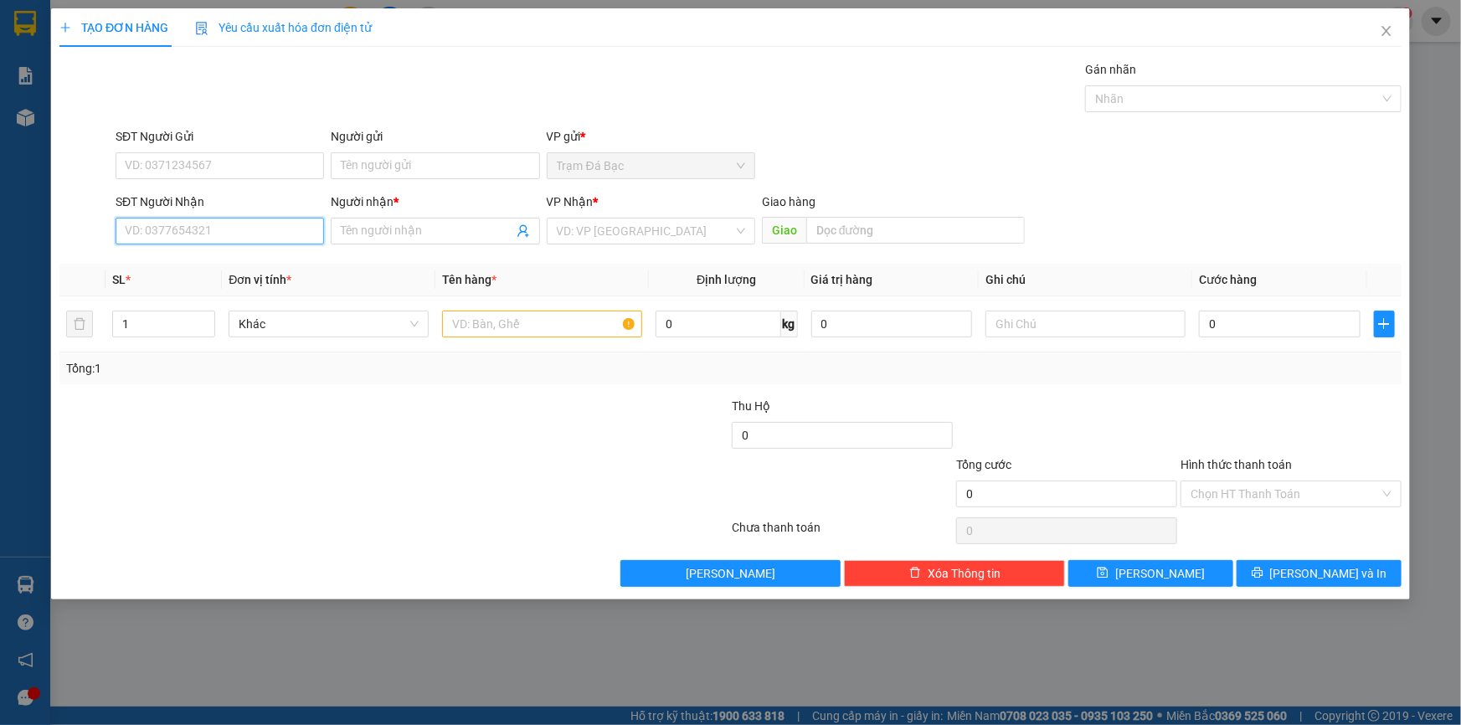
click at [240, 235] on input "SĐT Người Nhận" at bounding box center [220, 231] width 209 height 27
type input "0946220225"
click at [382, 219] on span at bounding box center [435, 231] width 209 height 27
click at [372, 227] on input "NGOCANH" at bounding box center [427, 231] width 172 height 18
drag, startPoint x: 600, startPoint y: 217, endPoint x: 600, endPoint y: 237, distance: 20.1
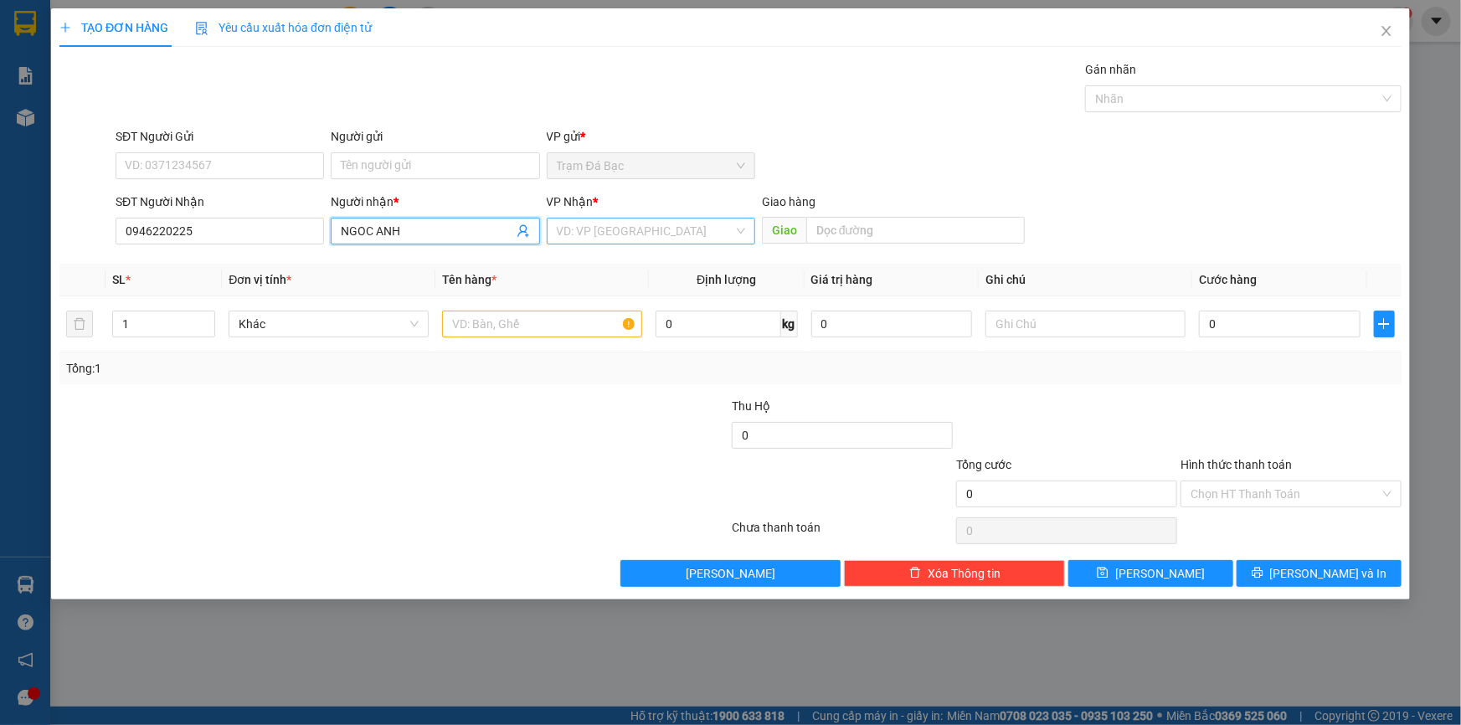
click at [600, 218] on div "VD: VP [GEOGRAPHIC_DATA]" at bounding box center [651, 231] width 209 height 27
type input "NGOC ANH"
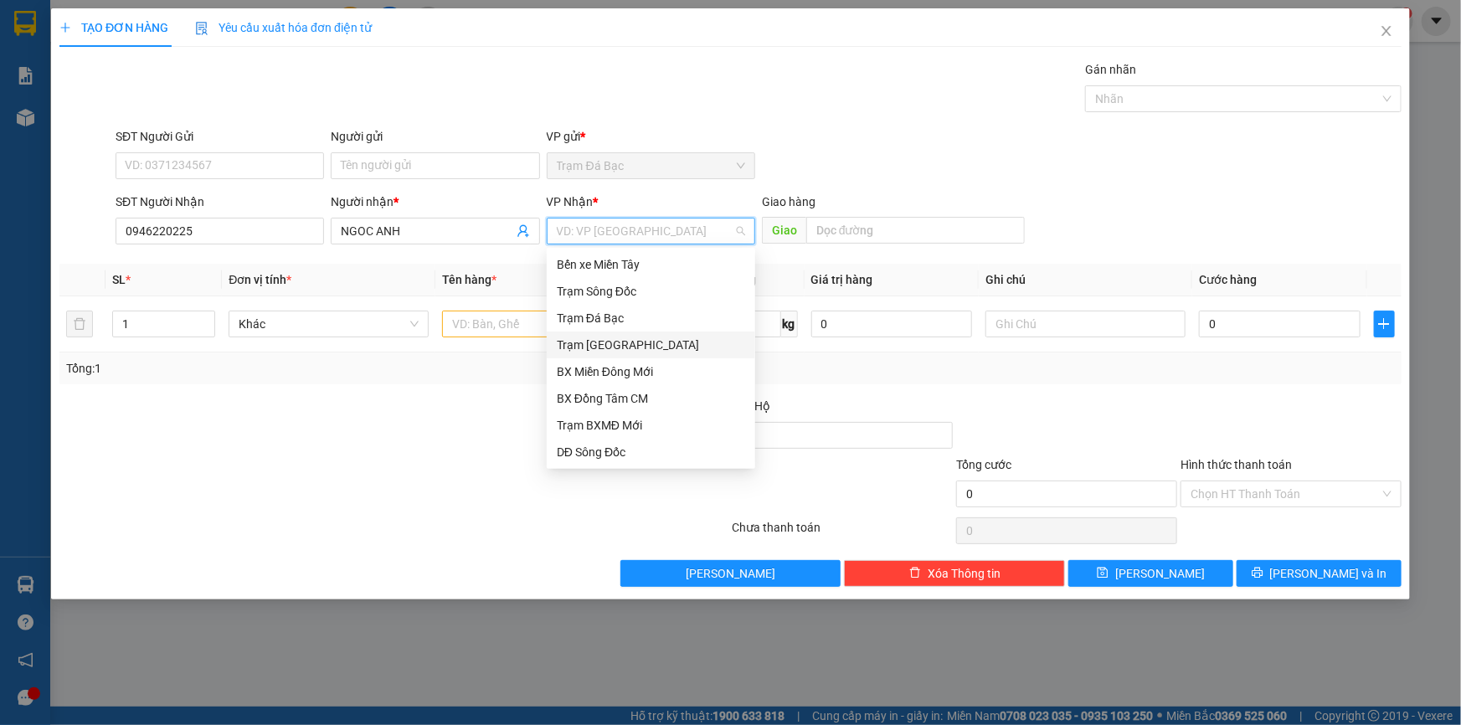
click at [590, 347] on div "Trạm [GEOGRAPHIC_DATA]" at bounding box center [651, 345] width 188 height 18
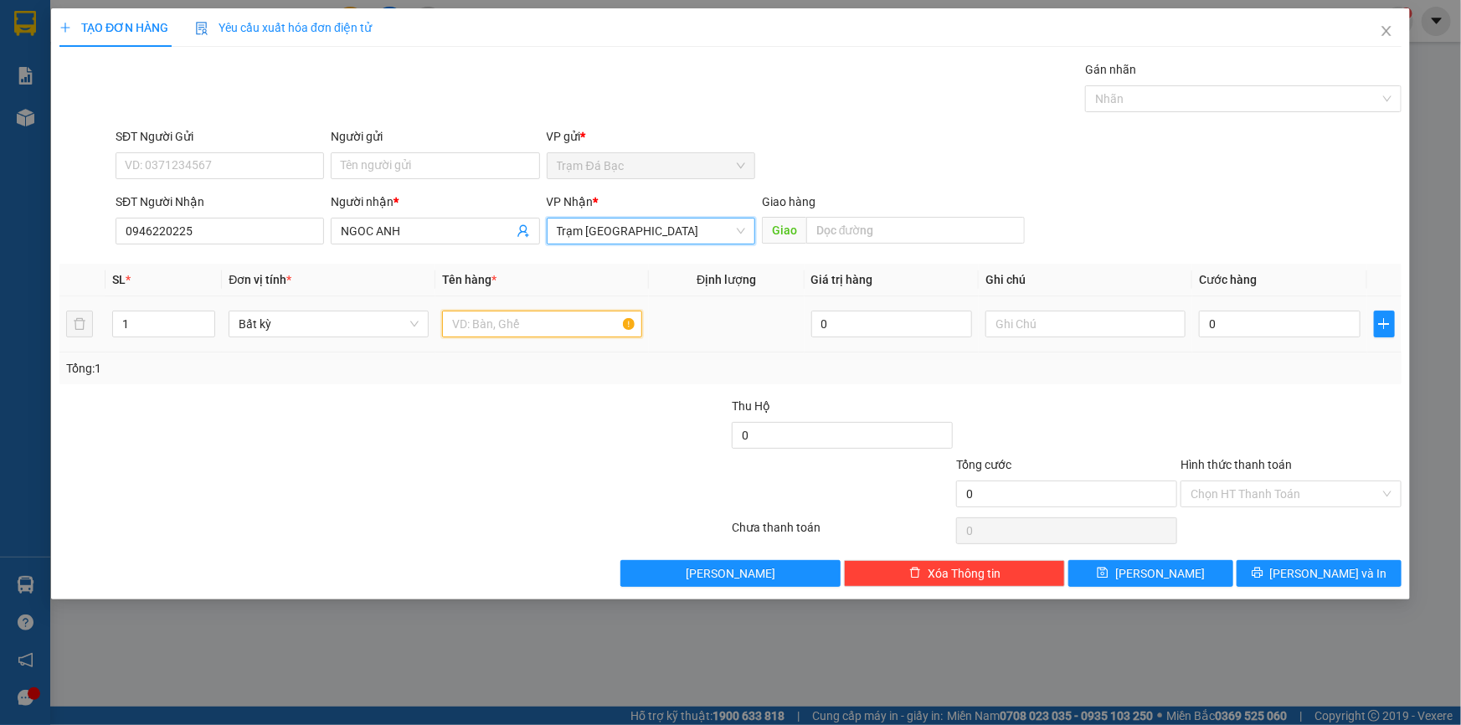
click at [527, 319] on input "text" at bounding box center [542, 324] width 200 height 27
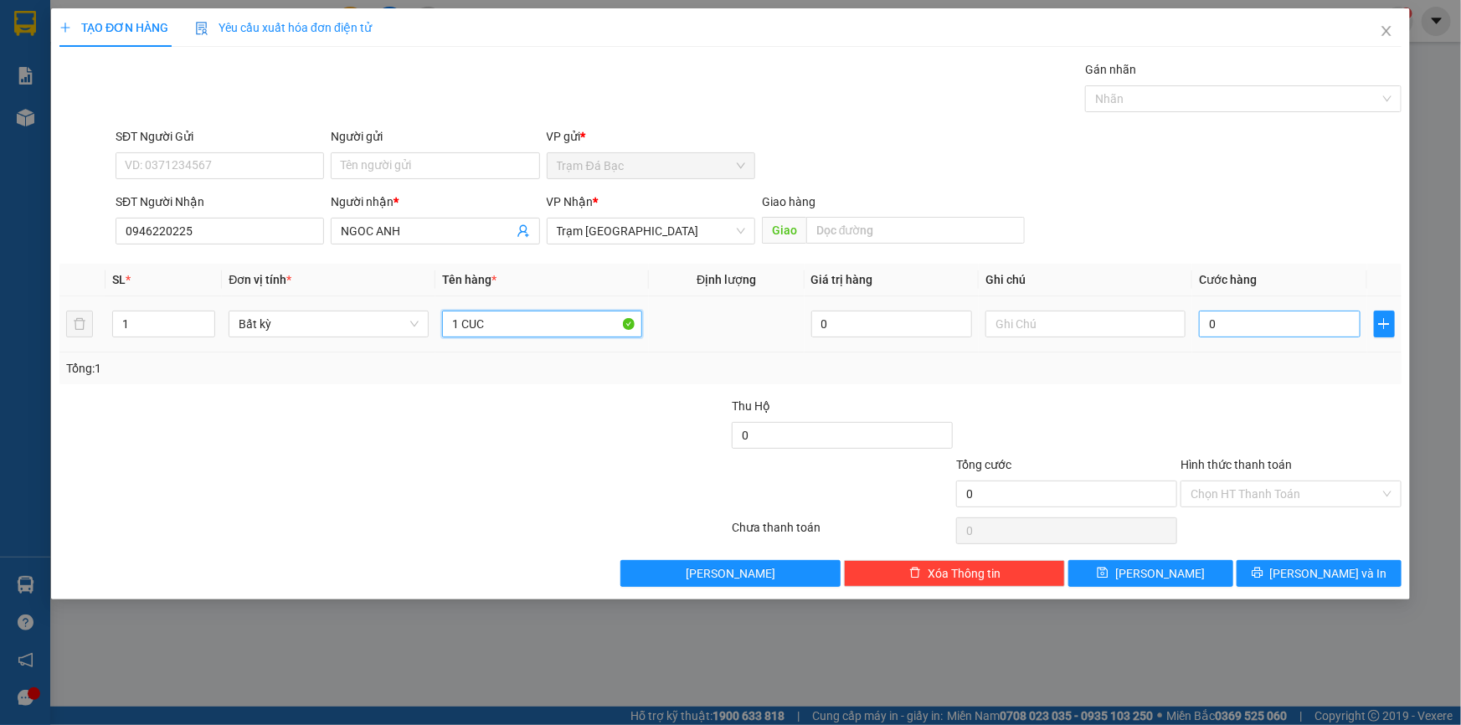
type input "1 CUC"
click at [1226, 317] on input "0" at bounding box center [1280, 324] width 162 height 27
type input "4"
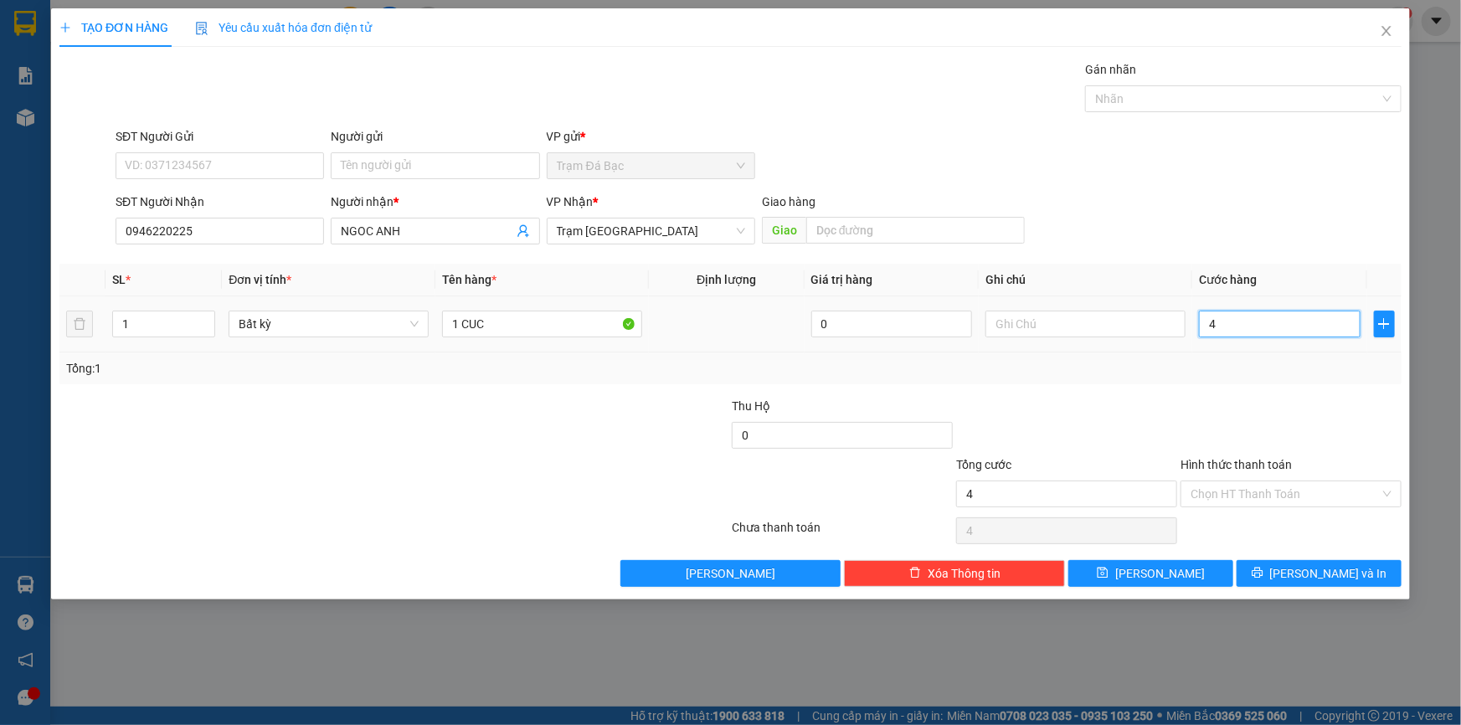
type input "40"
type input "40.000"
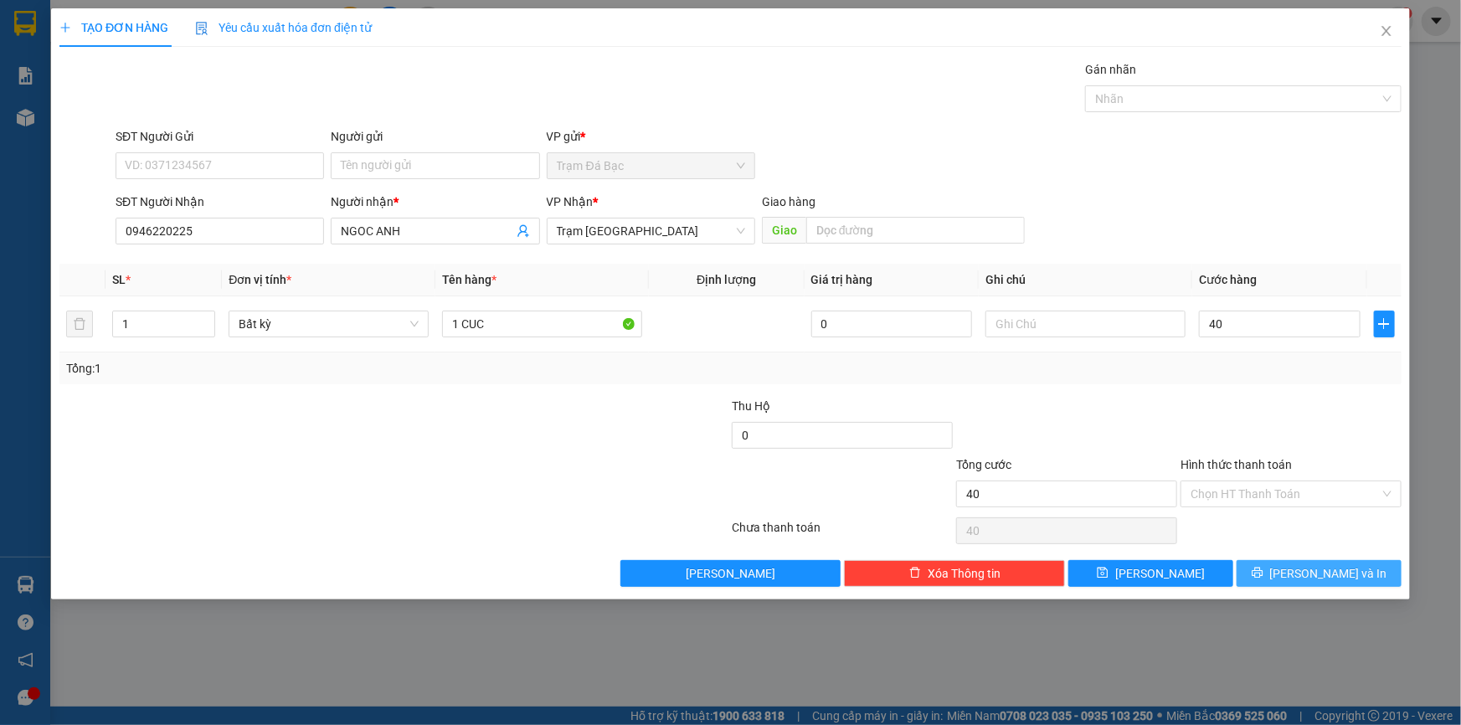
type input "40.000"
click at [1263, 570] on icon "printer" at bounding box center [1257, 573] width 11 height 11
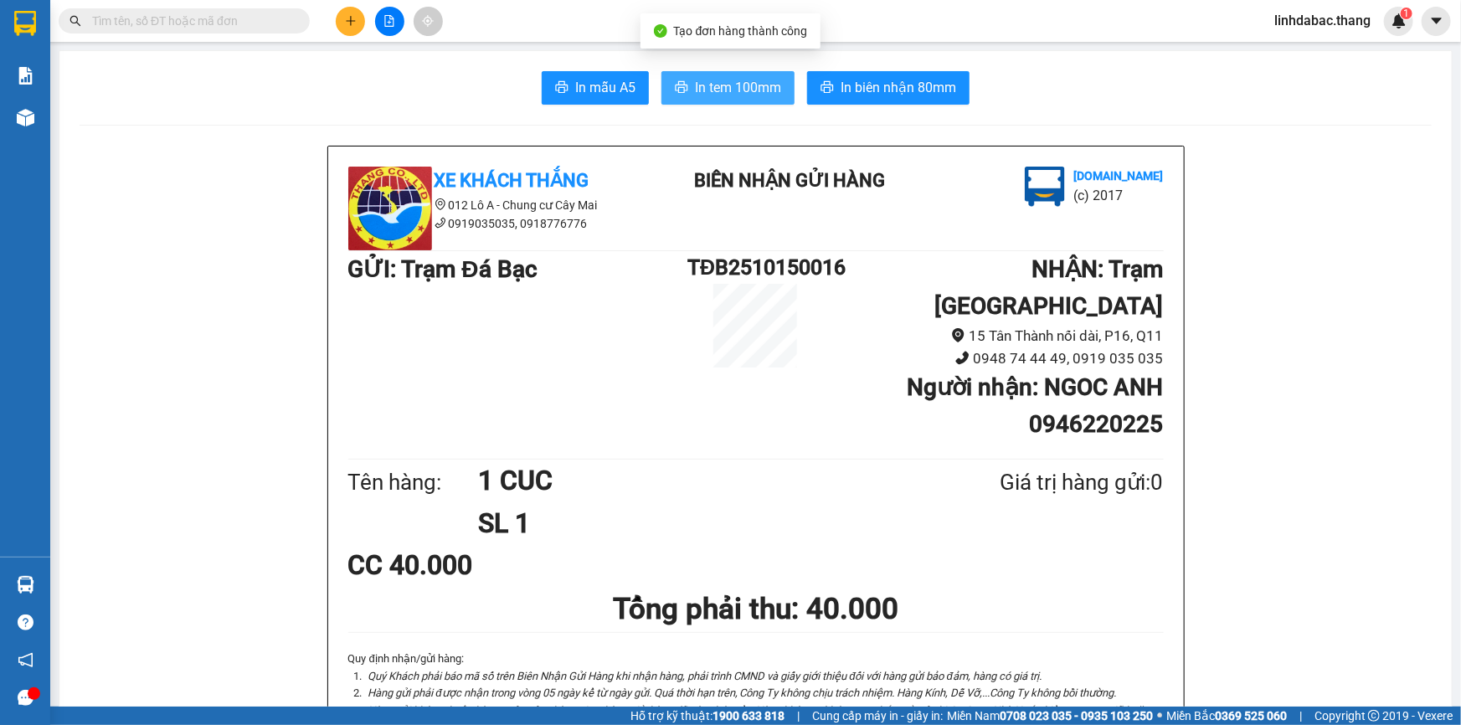
click at [736, 86] on span "In tem 100mm" at bounding box center [738, 87] width 86 height 21
click at [343, 18] on button at bounding box center [350, 21] width 29 height 29
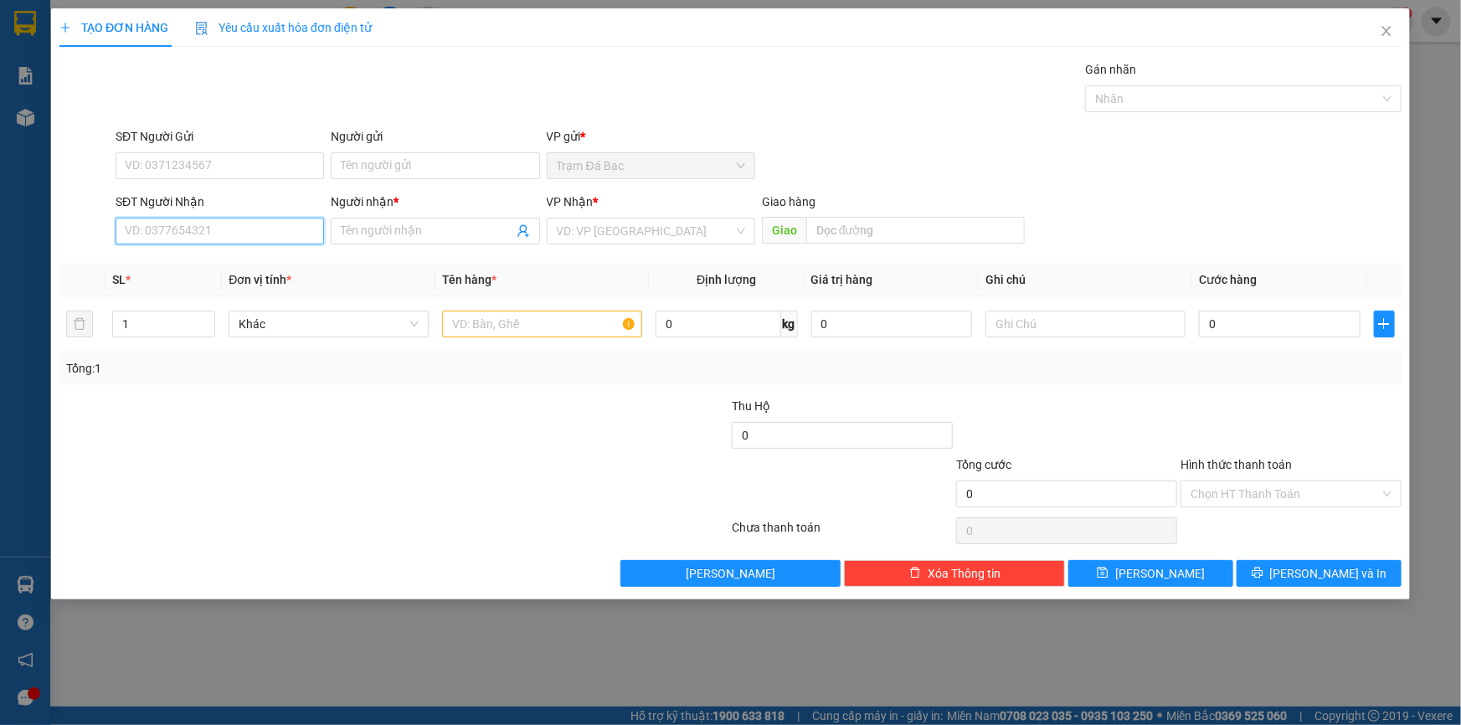
click at [278, 236] on input "SĐT Người Nhận" at bounding box center [220, 231] width 209 height 27
click at [270, 264] on div "0776552973 - K TÊN" at bounding box center [220, 264] width 188 height 18
type input "0776552973"
type input "K TÊN"
type input "CẦU [GEOGRAPHIC_DATA]"
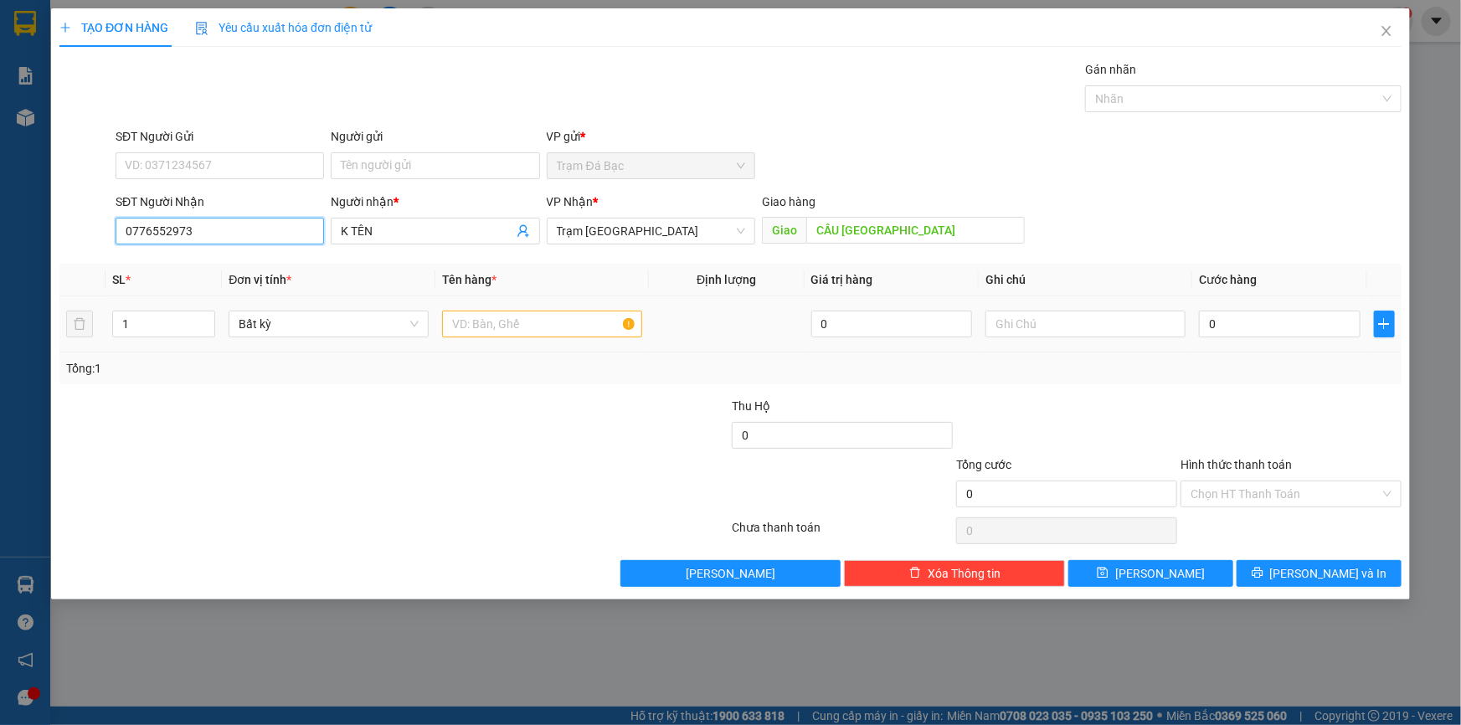
type input "0776552973"
click at [466, 332] on input "text" at bounding box center [542, 324] width 200 height 27
type input "1TH"
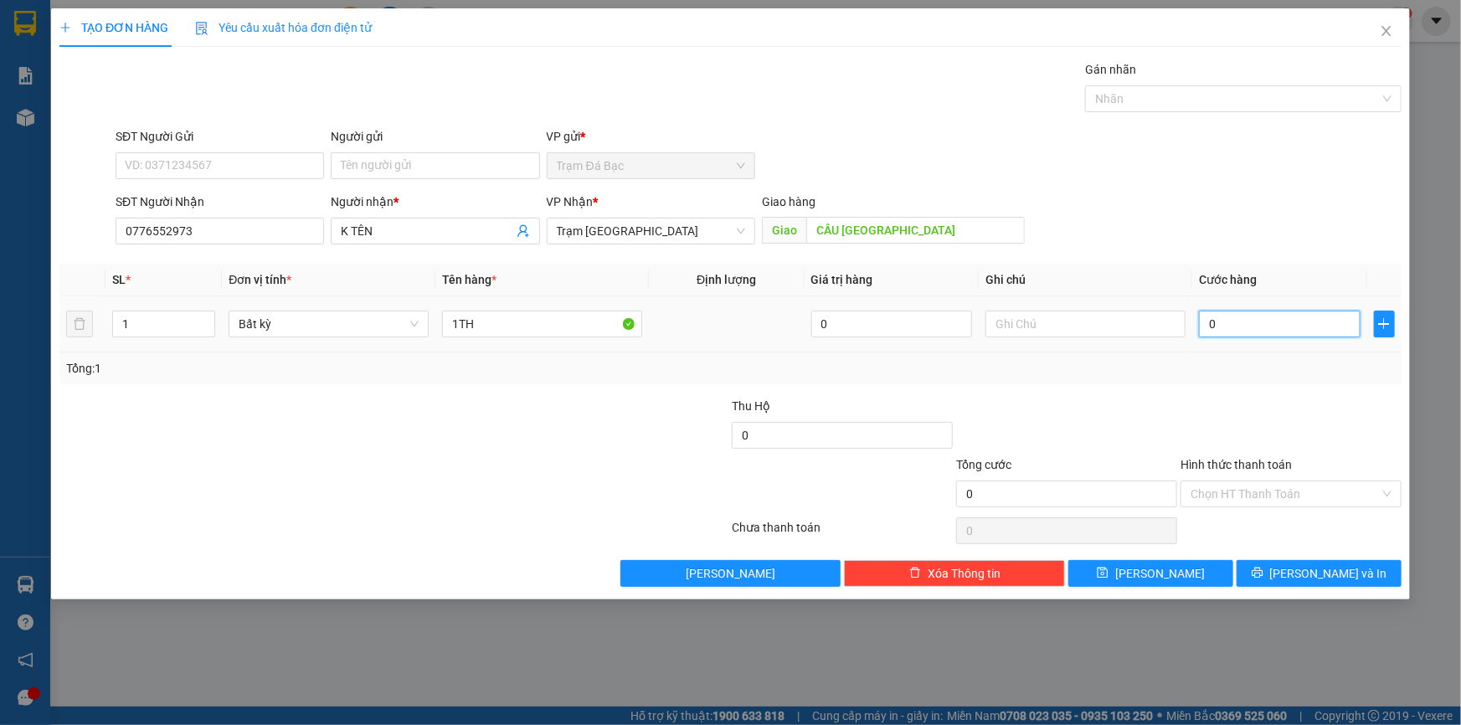
click at [1246, 326] on input "0" at bounding box center [1280, 324] width 162 height 27
type input "1"
type input "10"
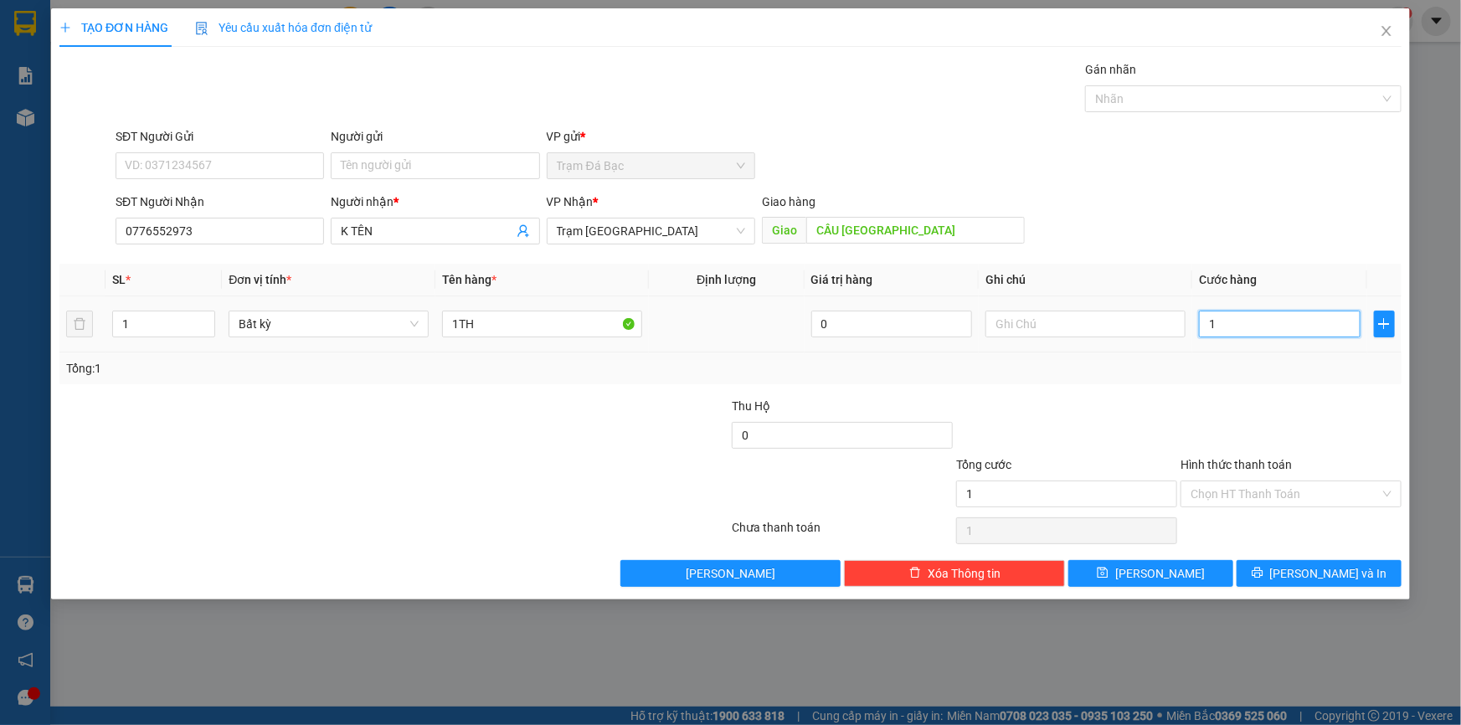
type input "10"
type input "100"
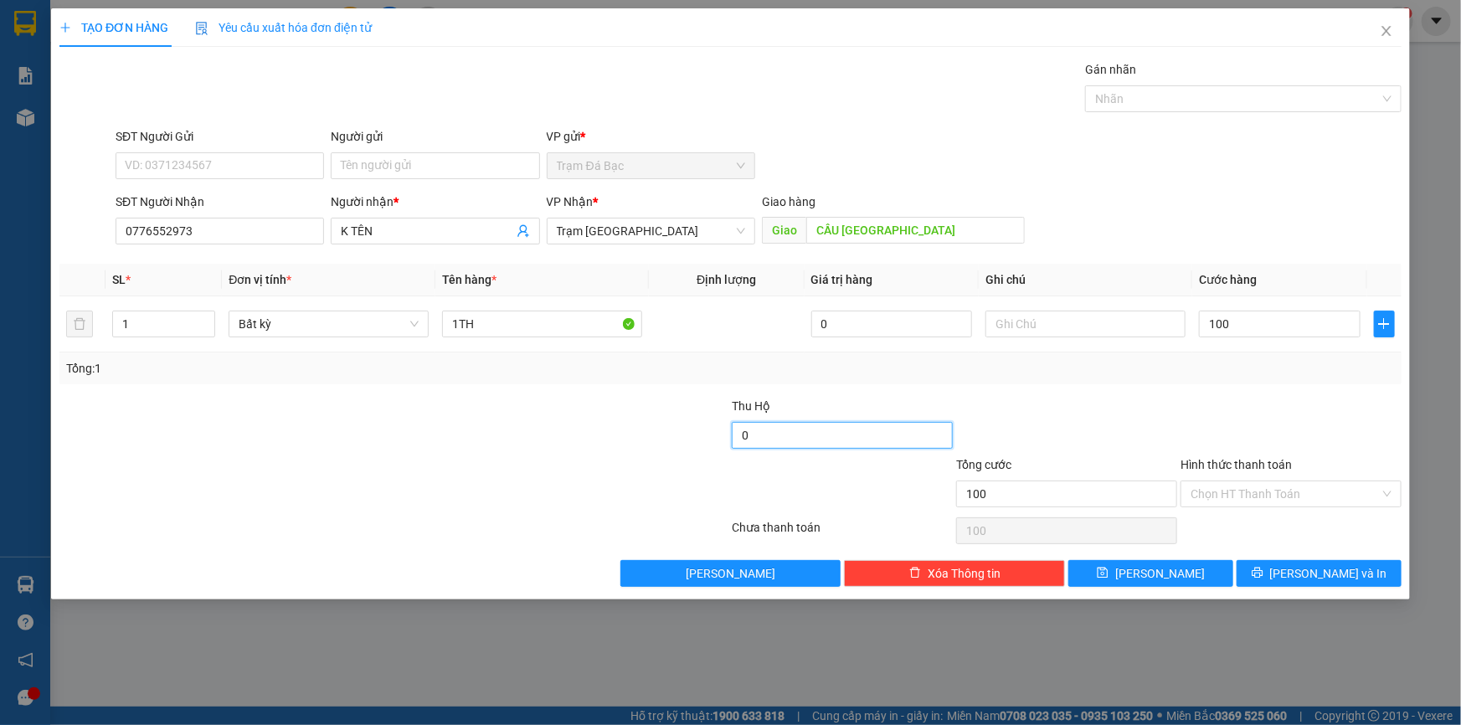
type input "100.000"
click at [744, 431] on input "0" at bounding box center [842, 435] width 221 height 27
type input "1.400.000"
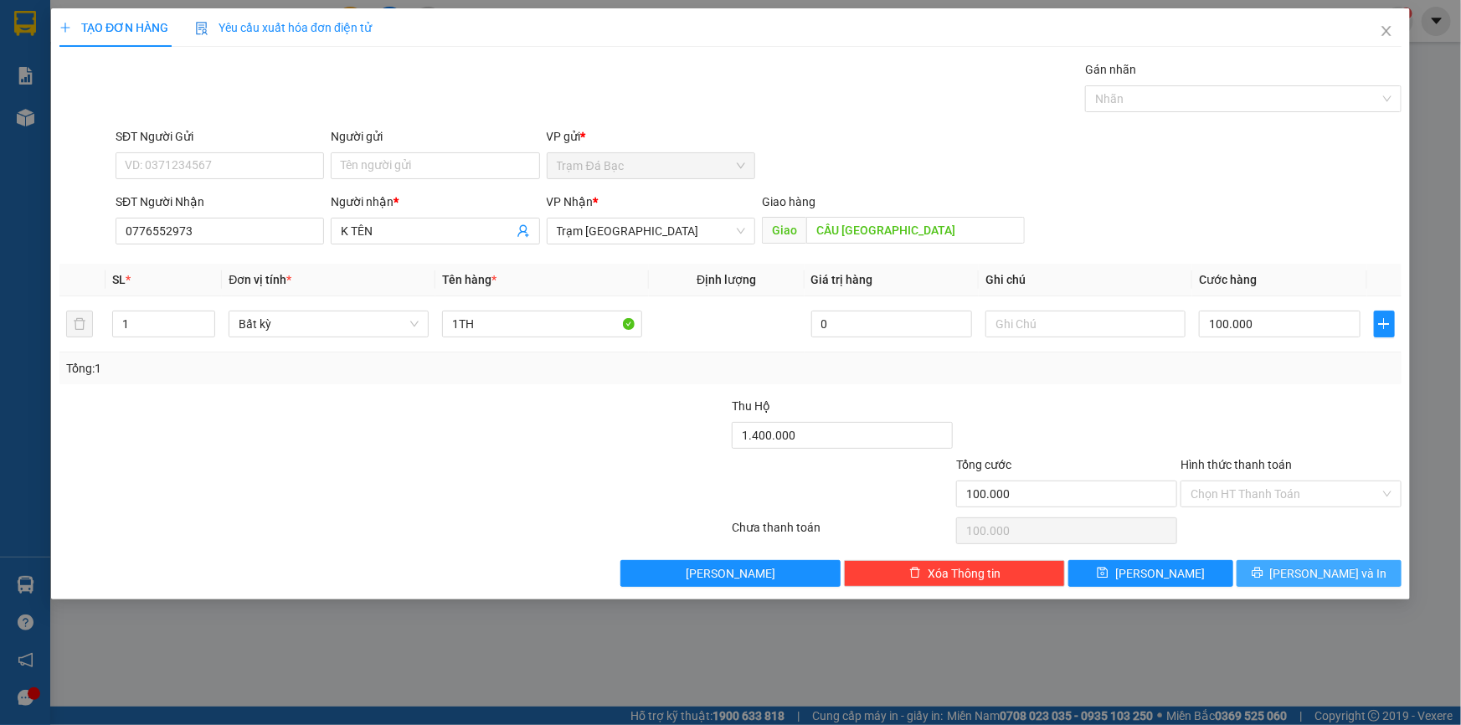
click at [1309, 565] on span "[PERSON_NAME] và In" at bounding box center [1328, 573] width 117 height 18
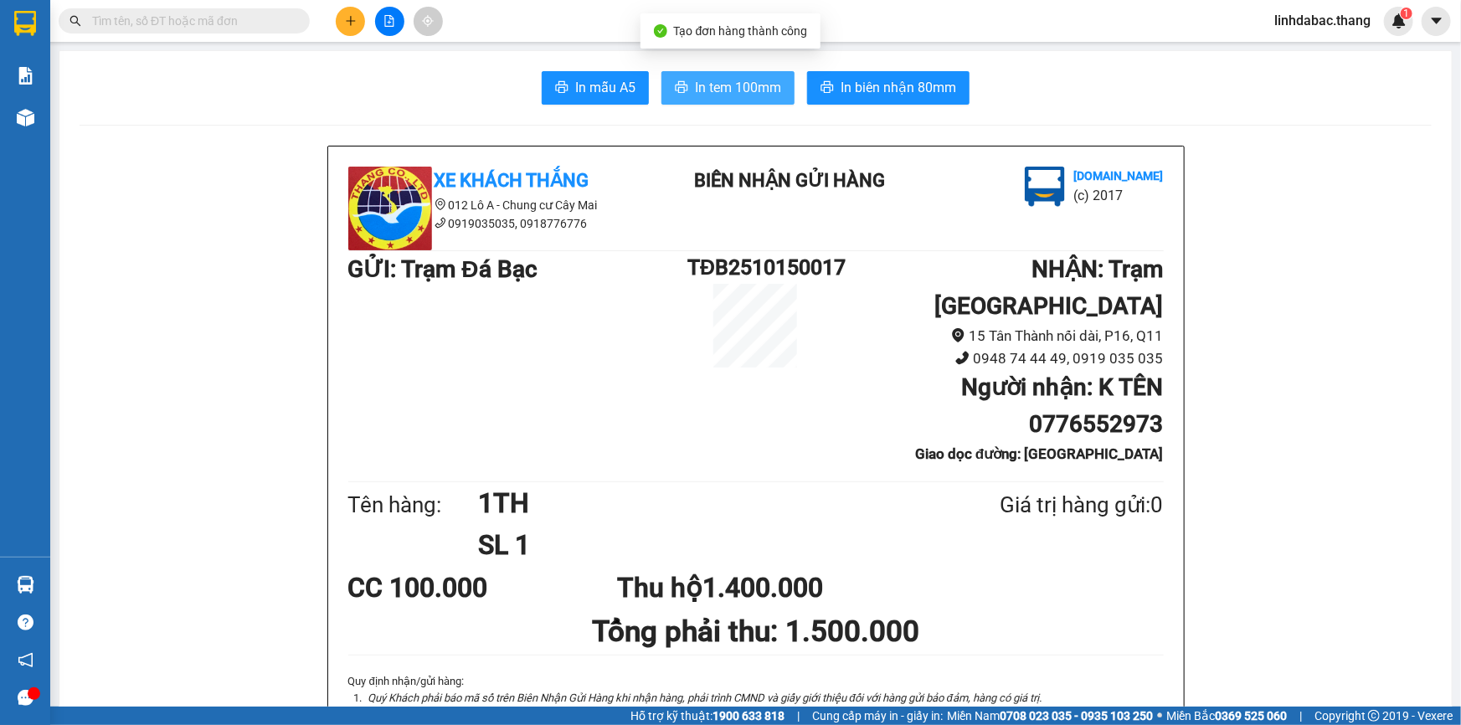
click at [754, 93] on span "In tem 100mm" at bounding box center [738, 87] width 86 height 21
click at [345, 23] on icon "plus" at bounding box center [351, 21] width 12 height 12
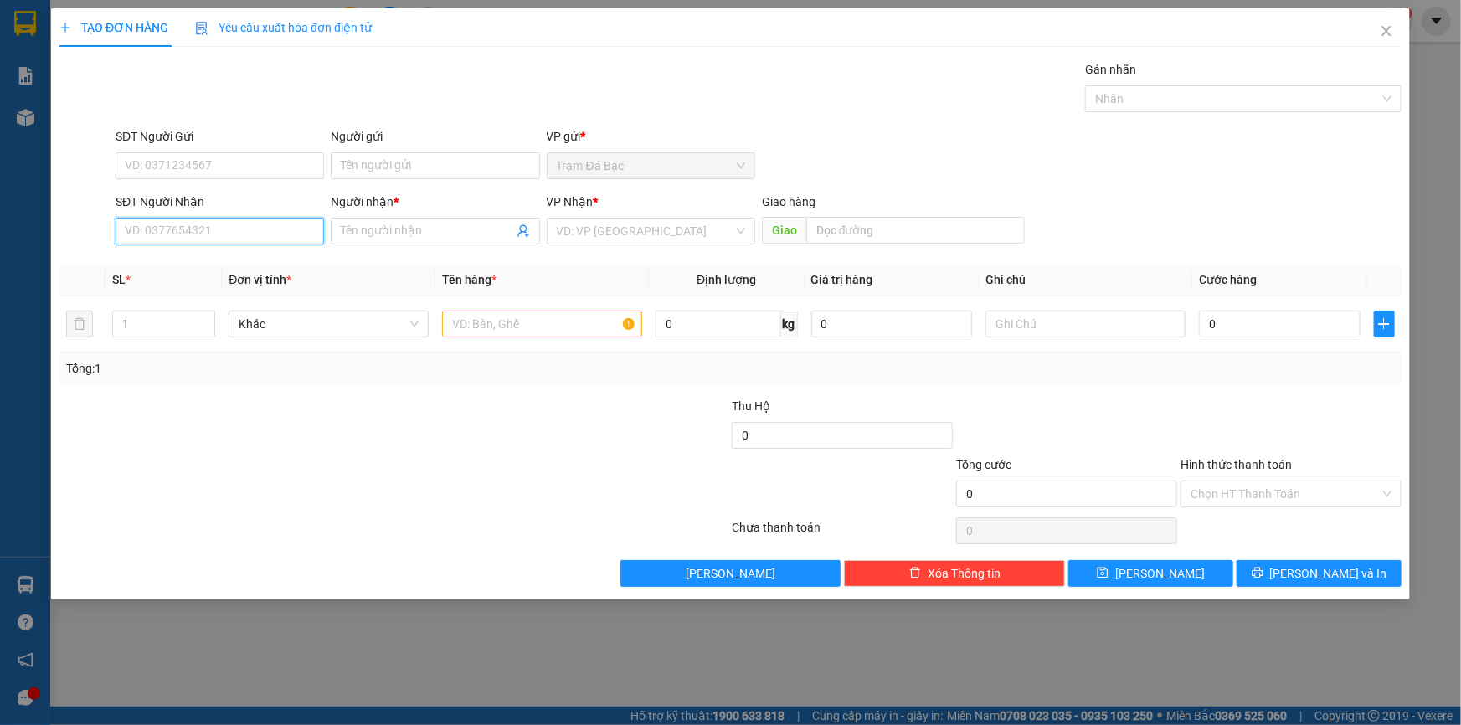
click at [259, 234] on input "SĐT Người Nhận" at bounding box center [220, 231] width 209 height 27
click at [245, 264] on div "0777145752 - K TÊN" at bounding box center [220, 264] width 188 height 18
type input "0777145752"
type input "K TÊN"
type input "CẦN THƠ"
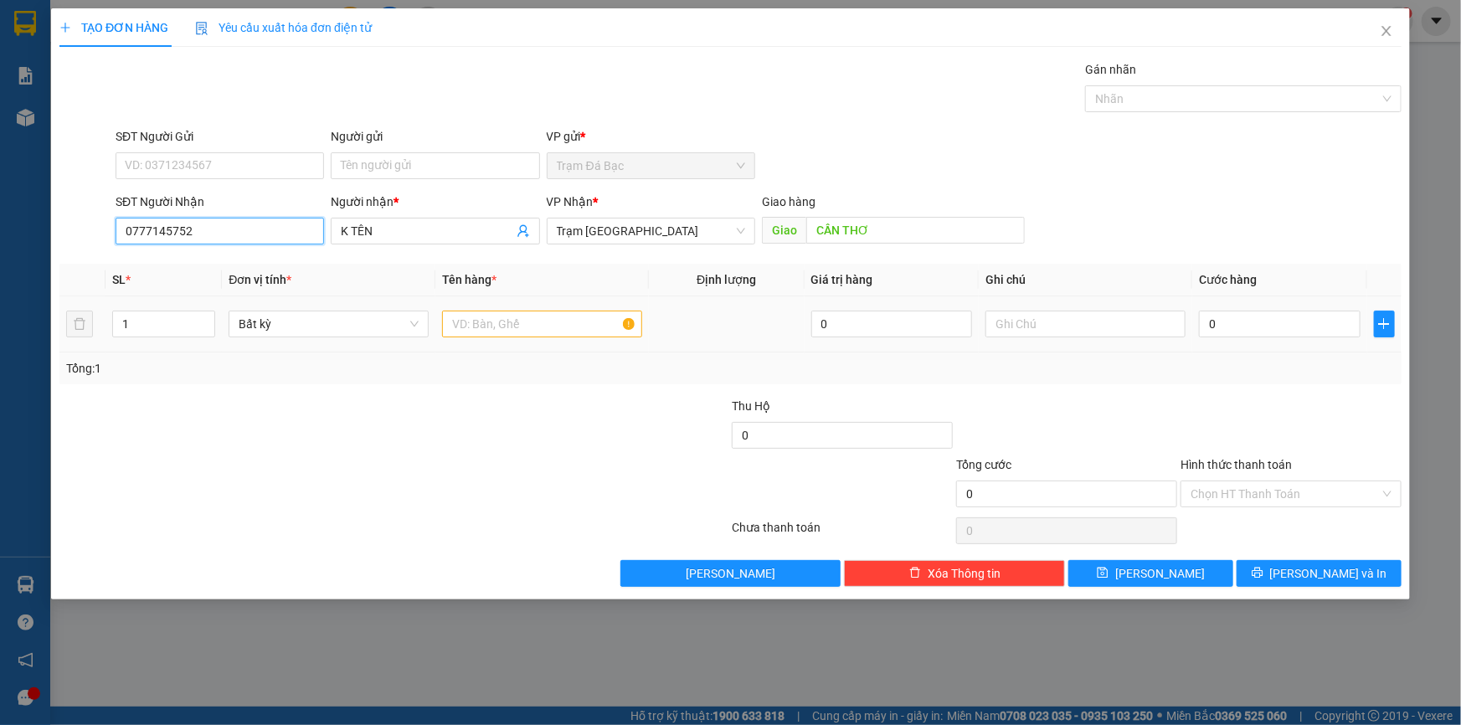
type input "0777145752"
click at [521, 321] on input "text" at bounding box center [542, 324] width 200 height 27
type input "1 CUC"
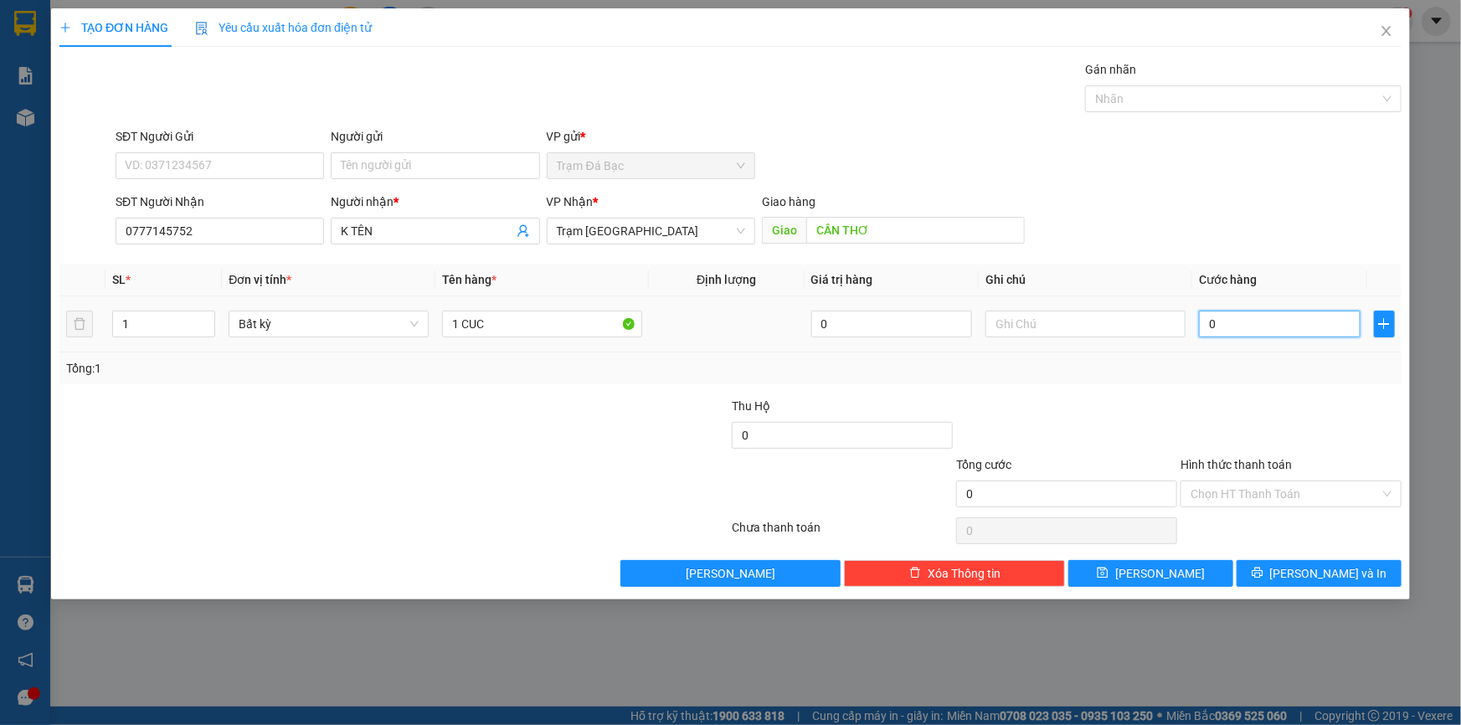
click at [1301, 326] on input "0" at bounding box center [1280, 324] width 162 height 27
type input "4"
type input "40"
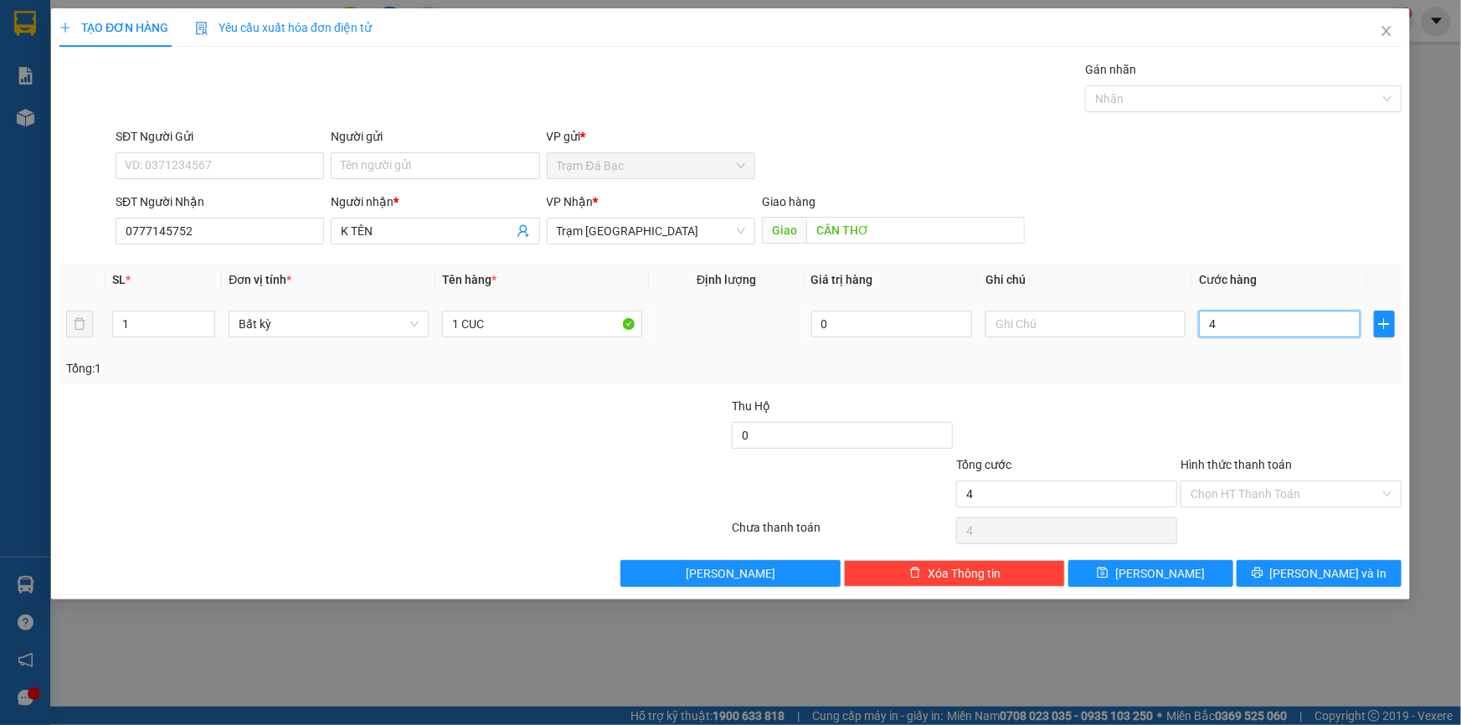
type input "40"
click at [1325, 581] on button "[PERSON_NAME] và In" at bounding box center [1319, 573] width 165 height 27
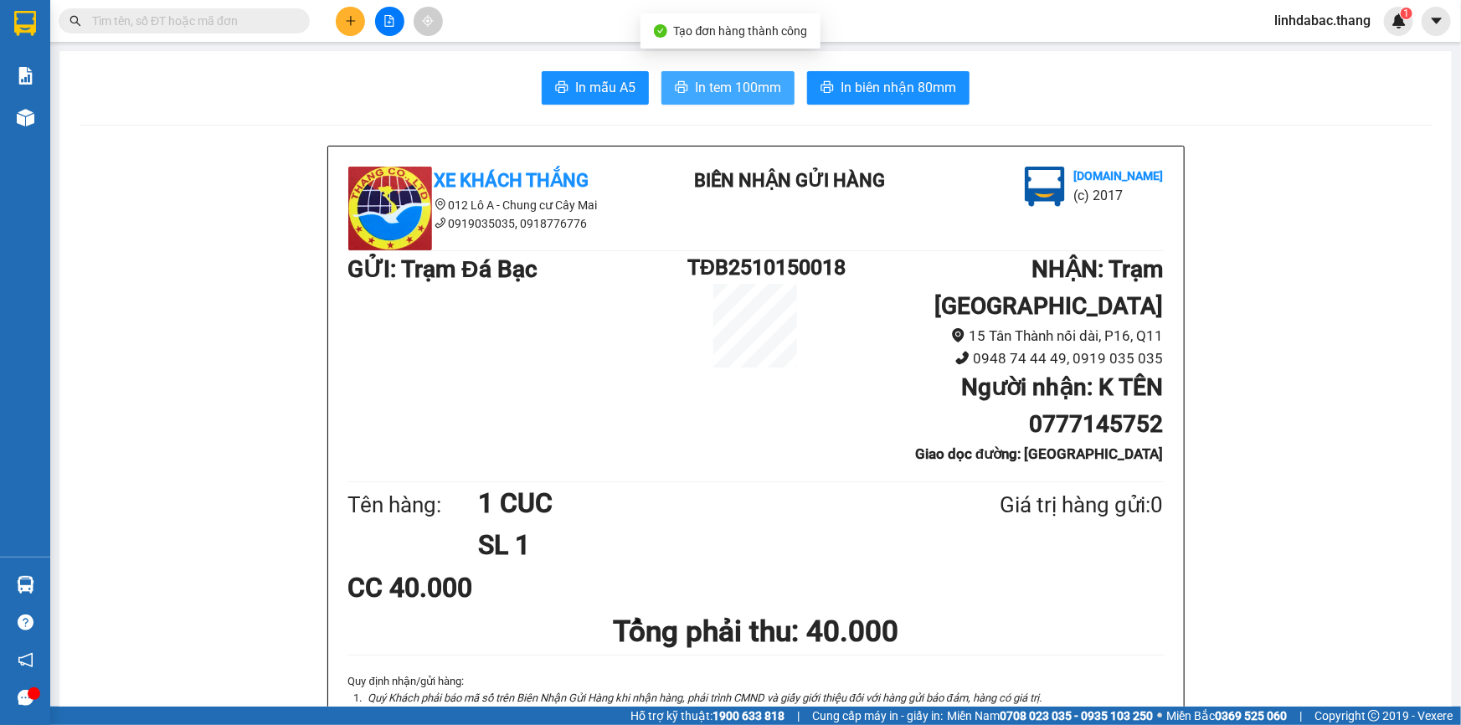
click at [754, 78] on span "In tem 100mm" at bounding box center [738, 87] width 86 height 21
click at [356, 17] on icon "plus" at bounding box center [351, 21] width 12 height 12
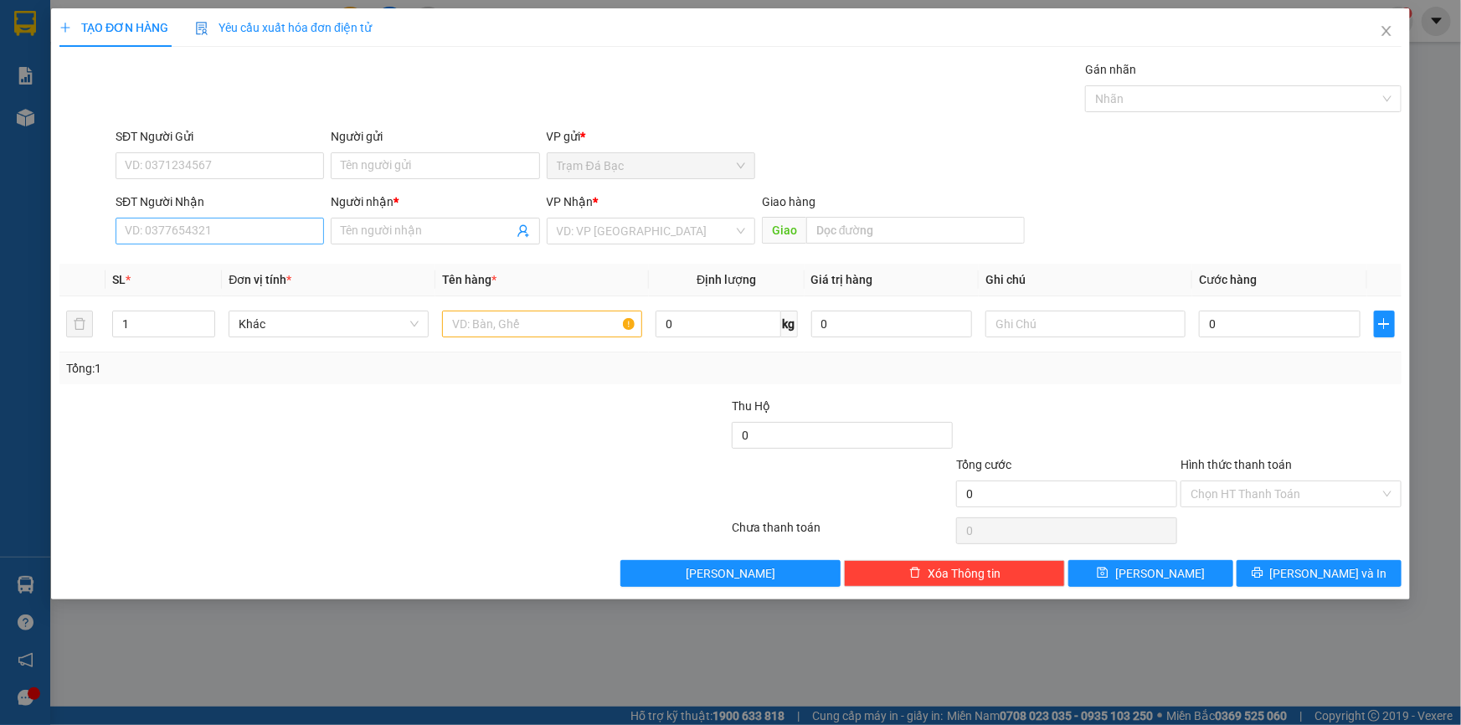
click at [255, 243] on div "SĐT Người Nhận VD: 0377654321" at bounding box center [220, 222] width 209 height 59
click at [257, 239] on input "SĐT Người Nhận" at bounding box center [220, 231] width 209 height 27
click at [396, 234] on input "Người nhận *" at bounding box center [427, 231] width 172 height 18
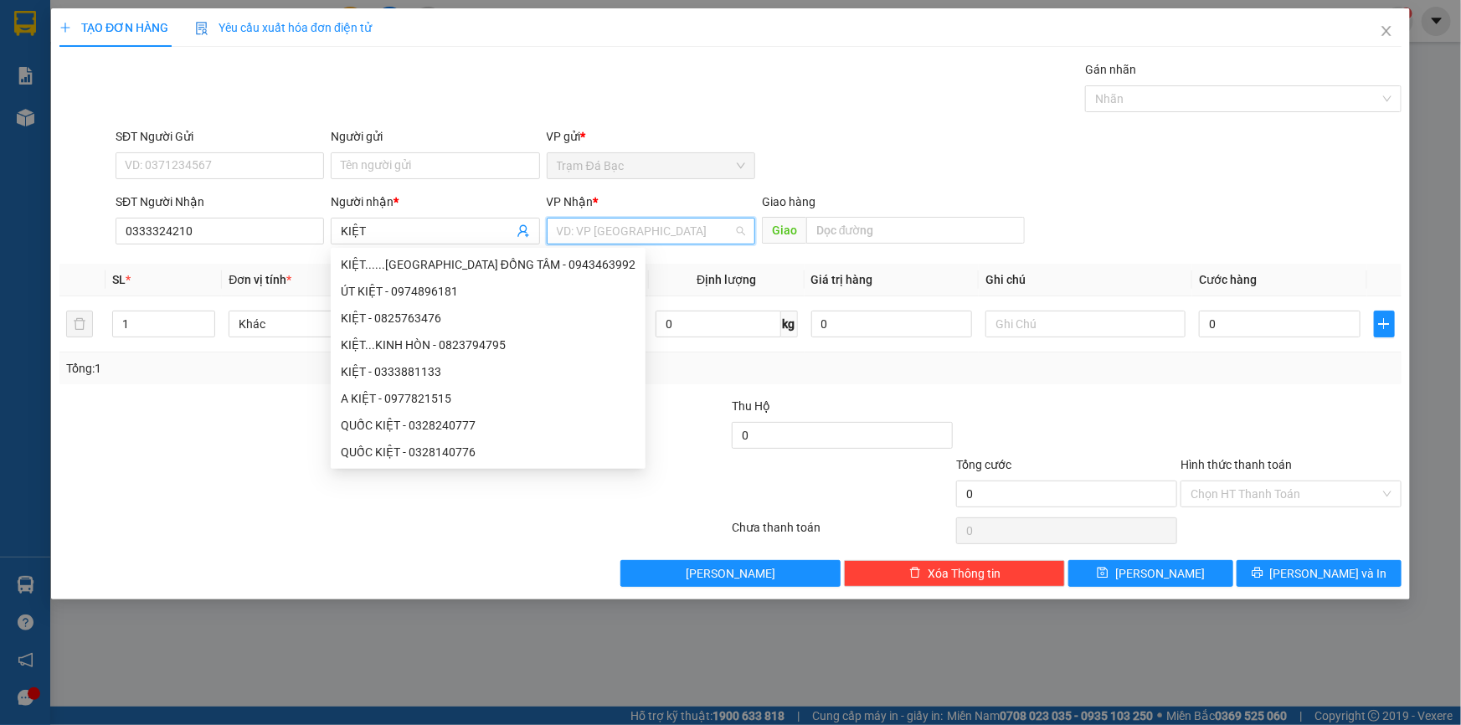
click at [680, 240] on input "search" at bounding box center [645, 231] width 177 height 25
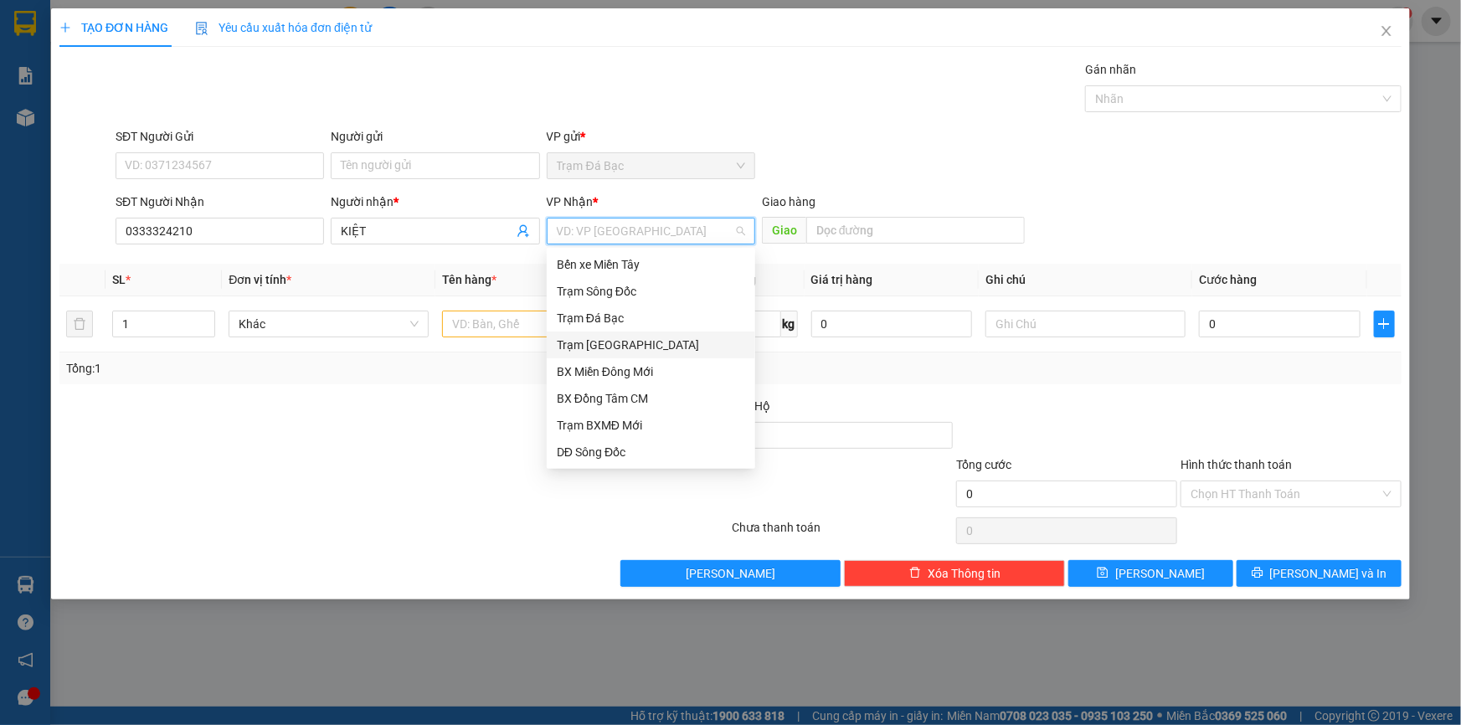
click at [598, 339] on div "Trạm [GEOGRAPHIC_DATA]" at bounding box center [651, 345] width 188 height 18
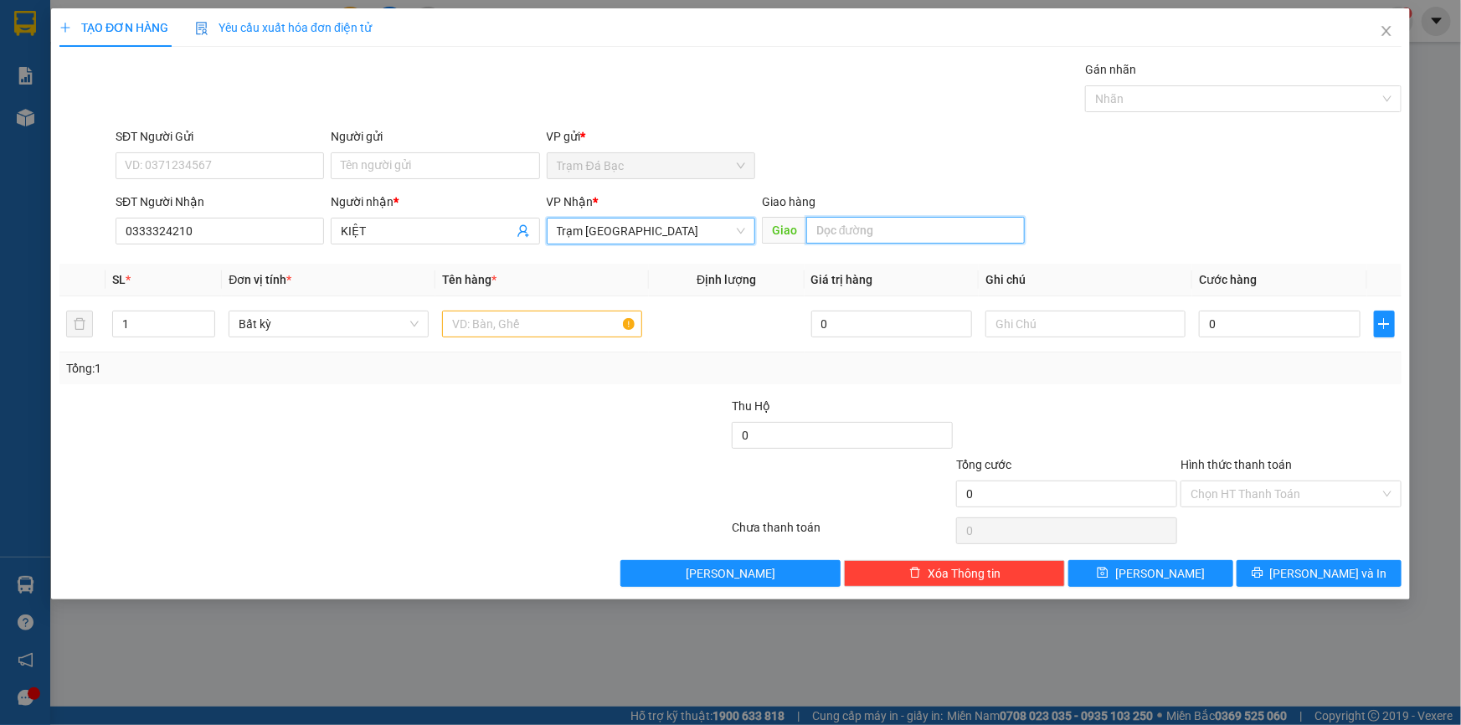
click at [832, 229] on input "text" at bounding box center [915, 230] width 219 height 27
drag, startPoint x: 494, startPoint y: 330, endPoint x: 497, endPoint y: 303, distance: 26.9
click at [497, 325] on input "text" at bounding box center [542, 324] width 200 height 27
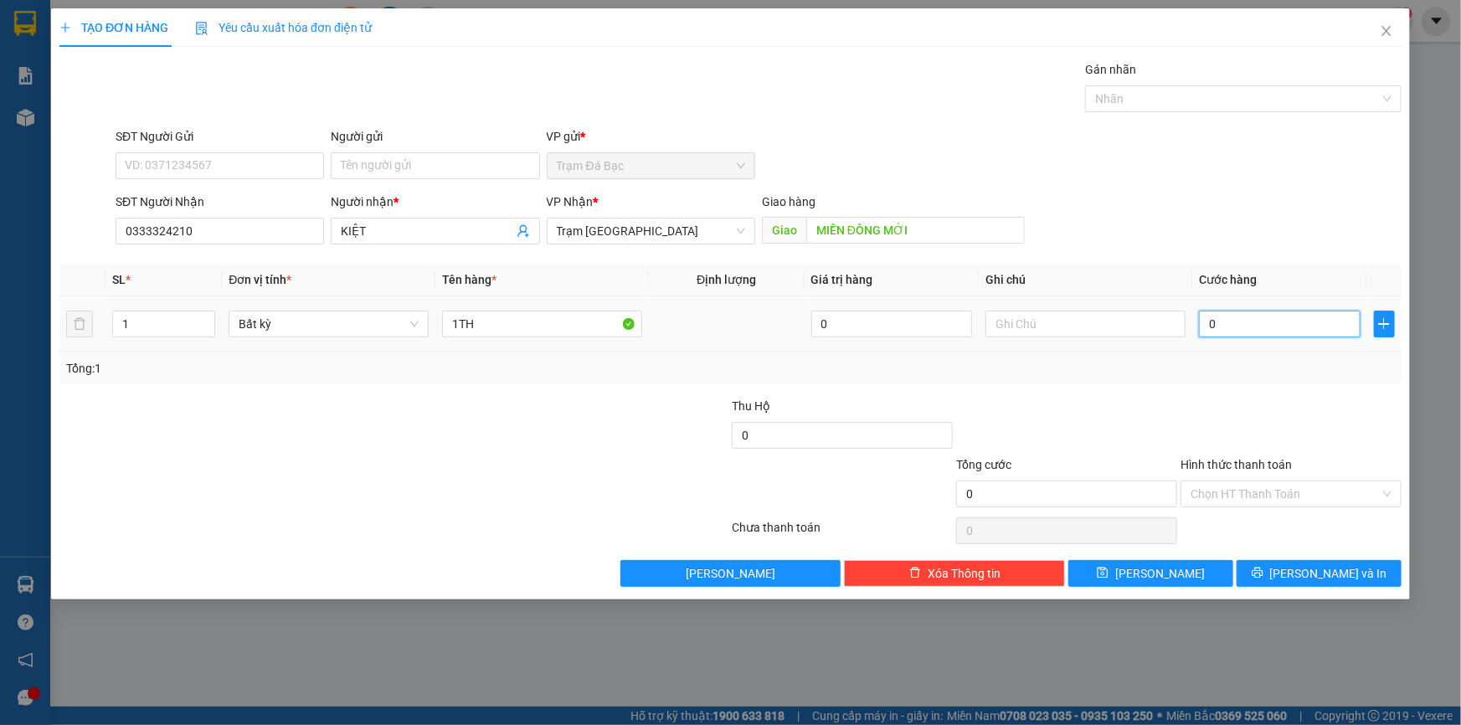
click at [1248, 330] on input "0" at bounding box center [1280, 324] width 162 height 27
click at [1238, 415] on div at bounding box center [1291, 426] width 224 height 59
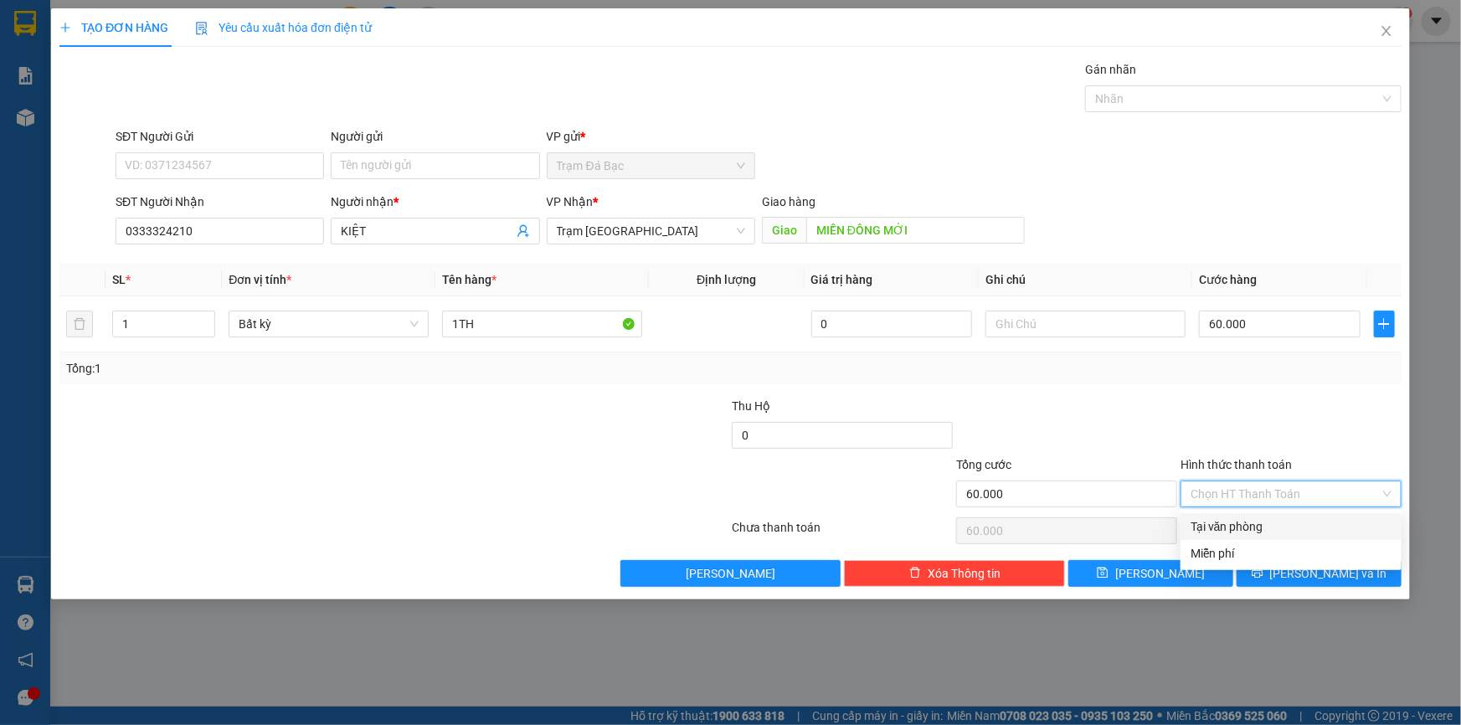
click at [1289, 486] on input "Hình thức thanh toán" at bounding box center [1285, 494] width 189 height 25
click at [1279, 519] on div "Tại văn phòng" at bounding box center [1291, 527] width 201 height 18
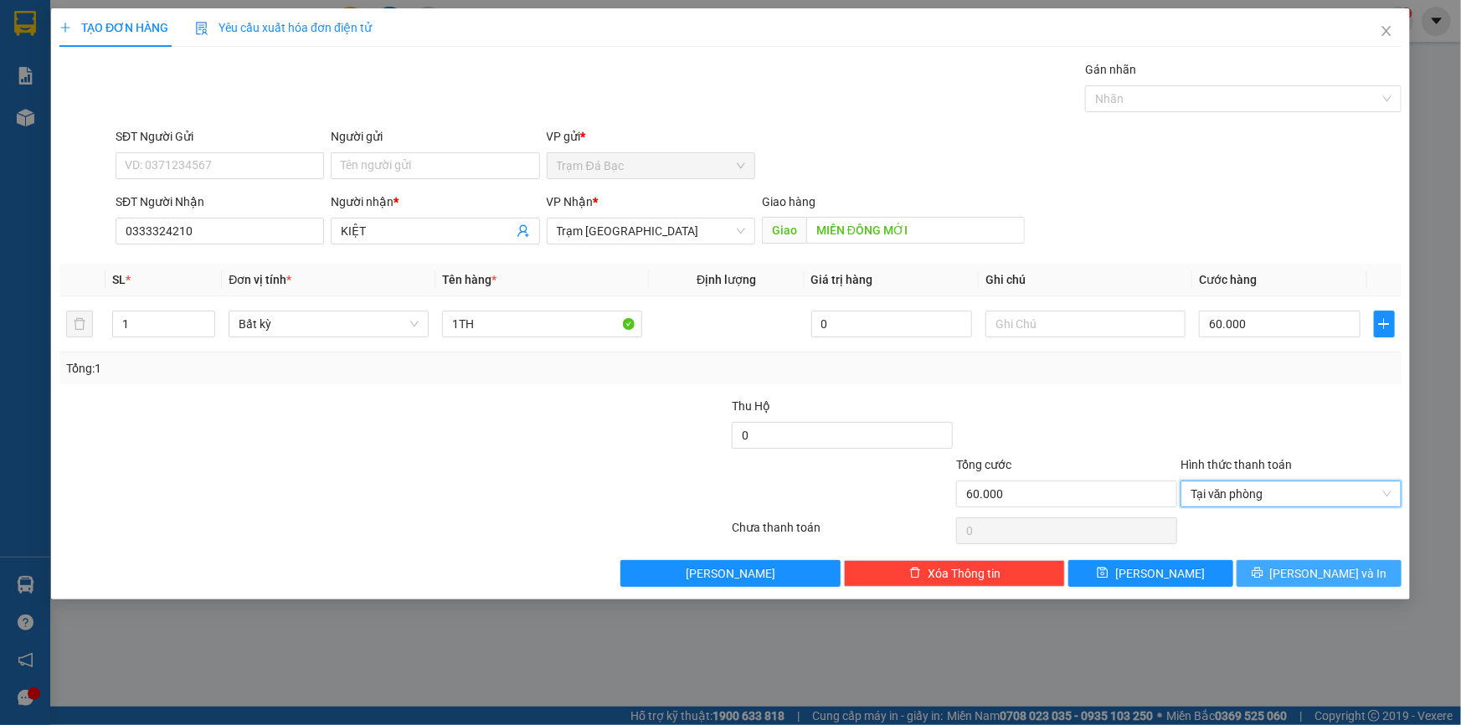
click at [1273, 575] on button "[PERSON_NAME] và In" at bounding box center [1319, 573] width 165 height 27
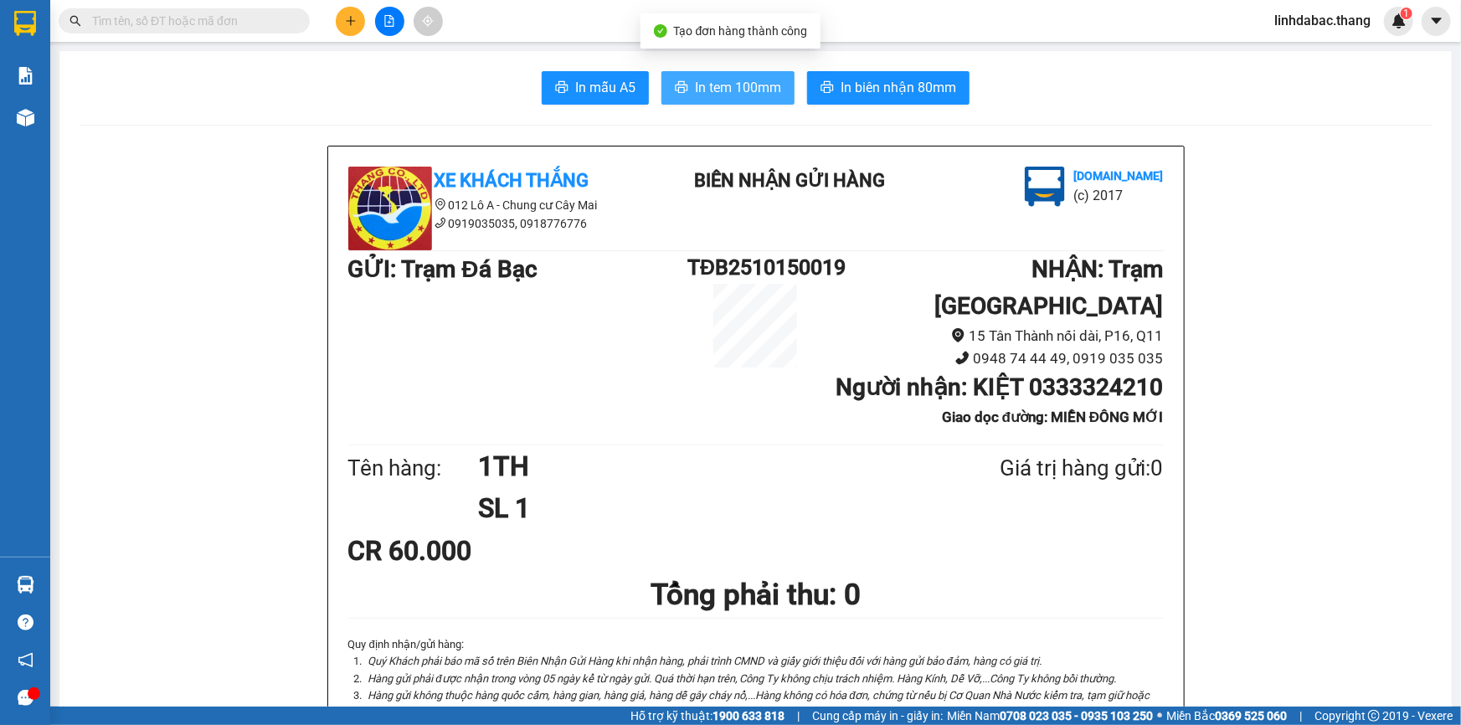
click at [679, 86] on icon "printer" at bounding box center [681, 86] width 13 height 13
click at [355, 19] on icon "plus" at bounding box center [351, 21] width 12 height 12
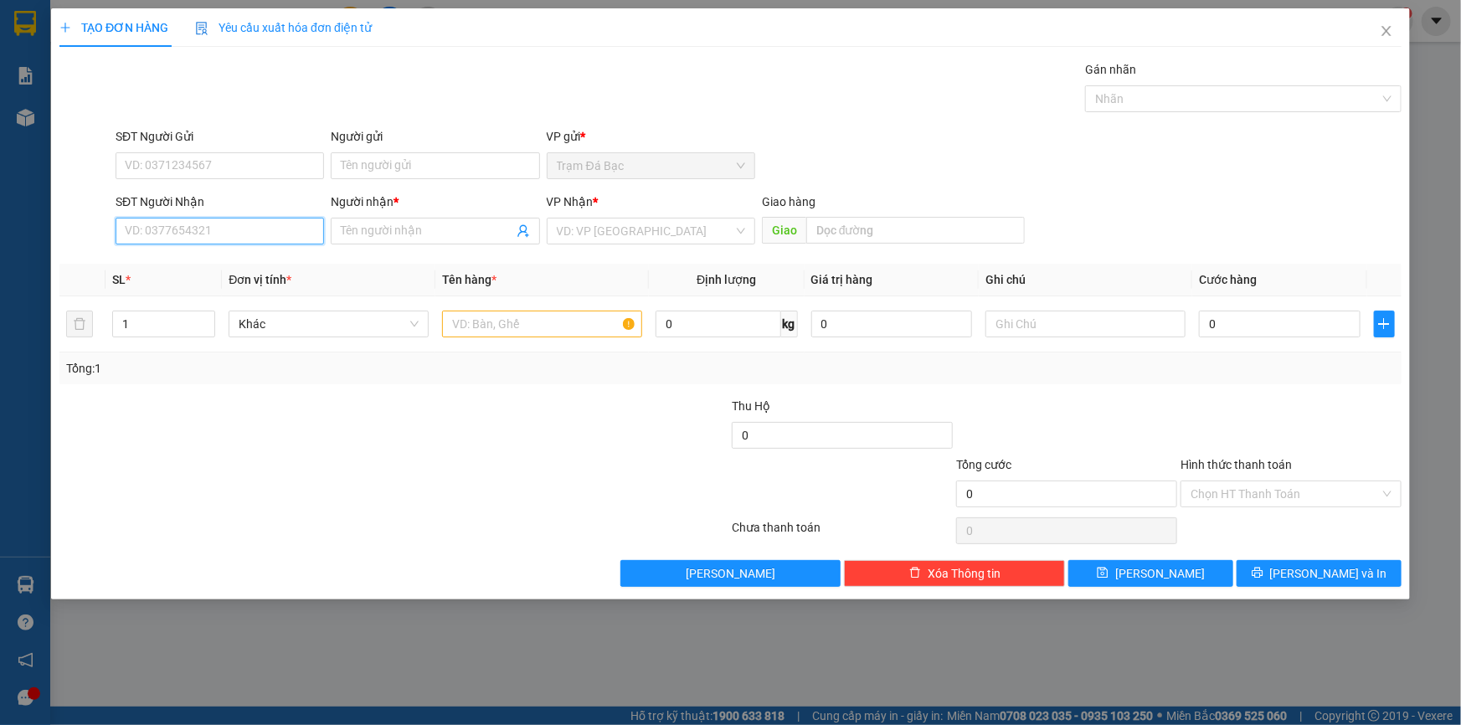
click at [317, 237] on input "SĐT Người Nhận" at bounding box center [220, 231] width 209 height 27
click at [363, 231] on input "Người nhận *" at bounding box center [427, 231] width 172 height 18
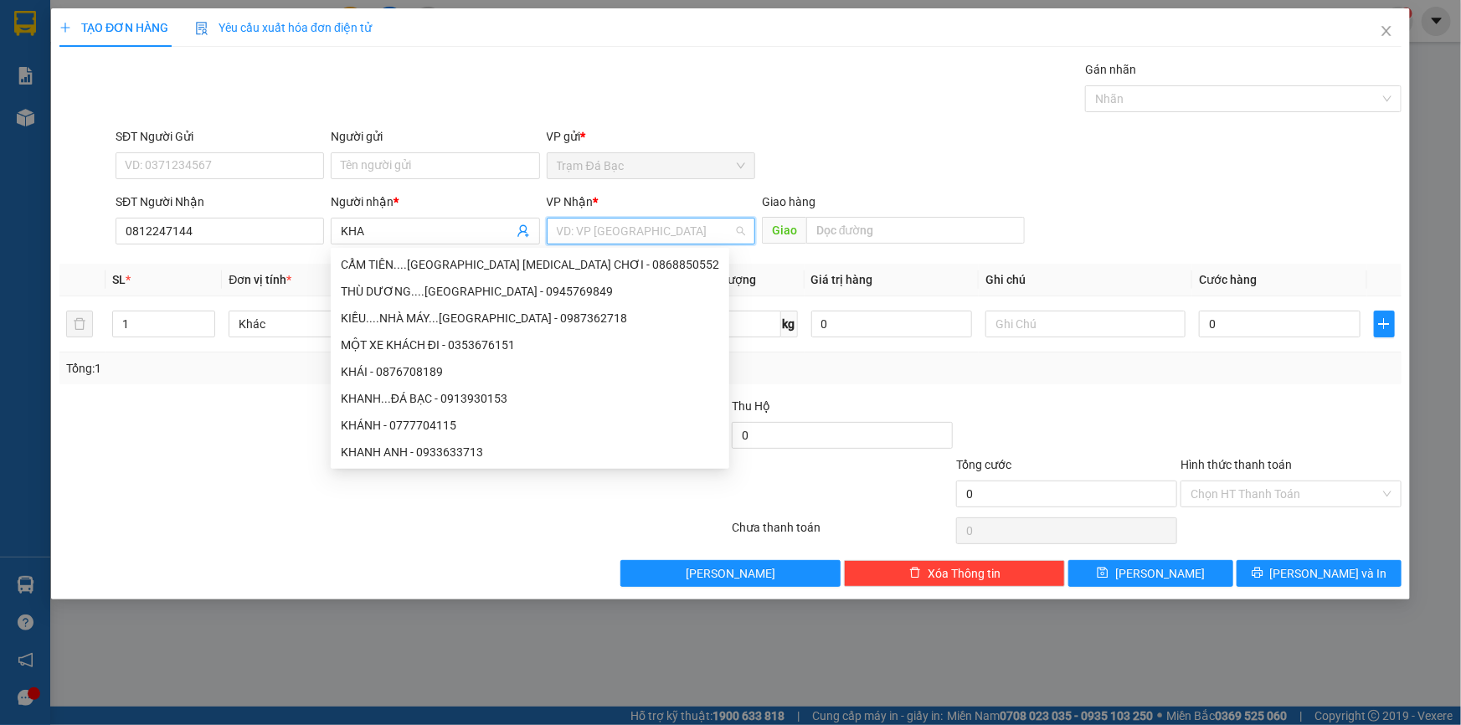
click at [626, 233] on input "search" at bounding box center [645, 231] width 177 height 25
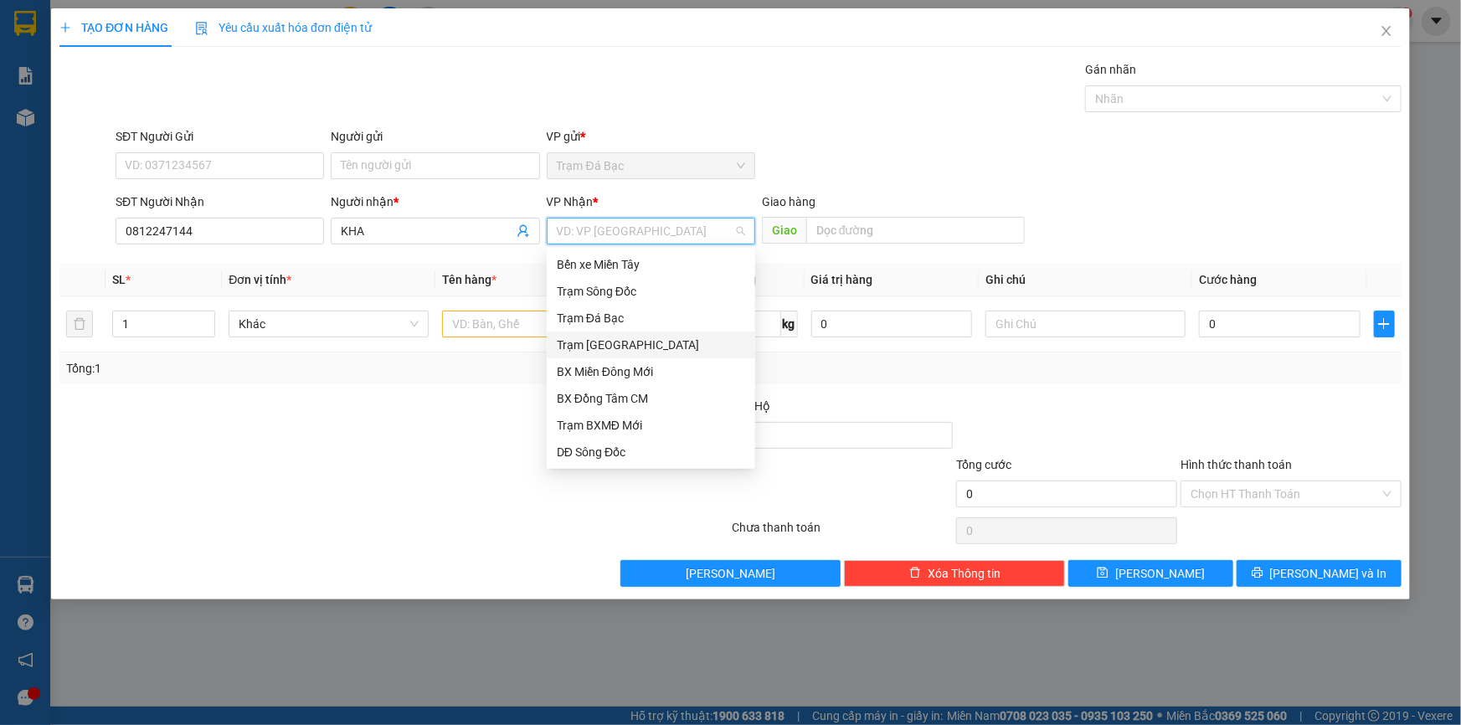
click at [601, 343] on div "Trạm [GEOGRAPHIC_DATA]" at bounding box center [651, 345] width 188 height 18
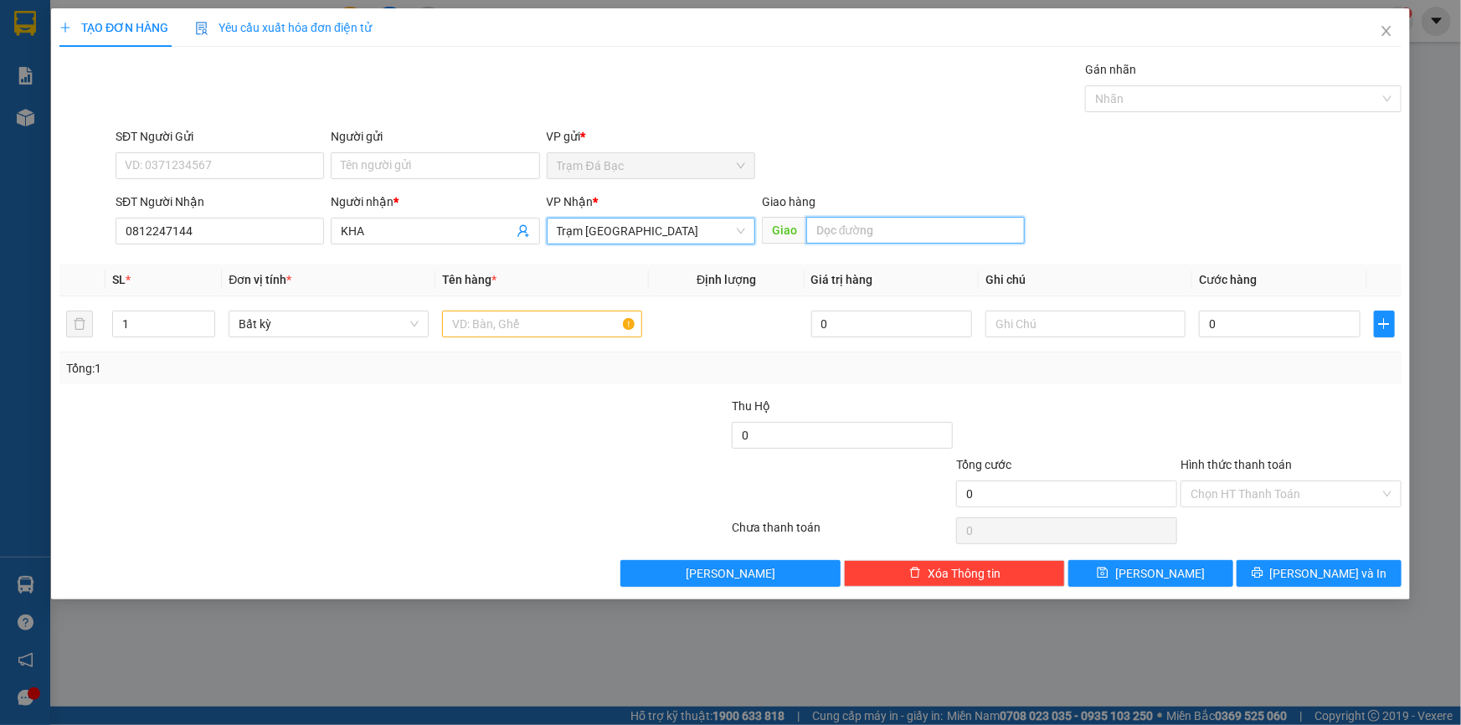
click at [845, 234] on input "text" at bounding box center [915, 230] width 219 height 27
click at [193, 309] on div "1" at bounding box center [163, 323] width 103 height 33
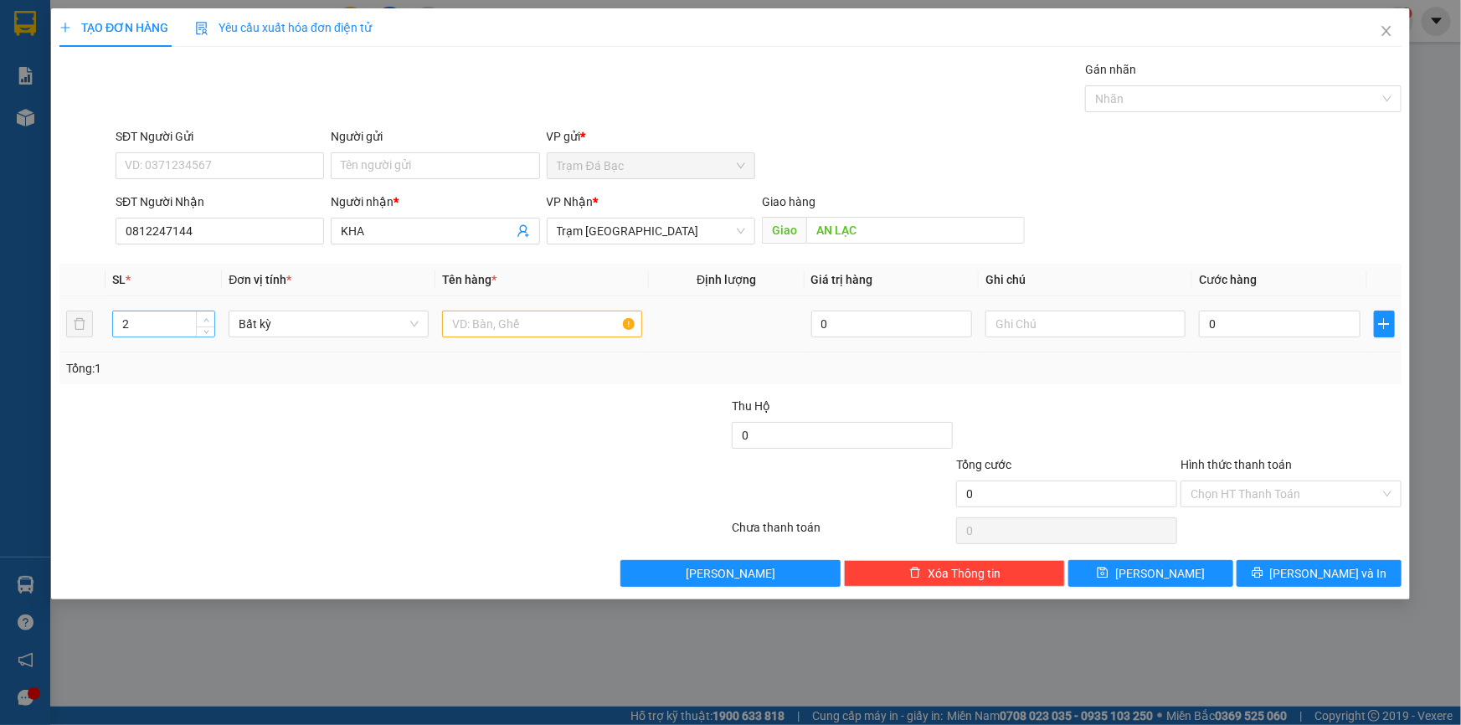
click at [197, 322] on span "Increase Value" at bounding box center [205, 319] width 18 height 15
click at [204, 317] on icon "up" at bounding box center [207, 320] width 6 height 6
click at [204, 329] on icon "down" at bounding box center [207, 330] width 6 height 6
click at [472, 325] on input "text" at bounding box center [542, 324] width 200 height 27
click at [1251, 376] on div "Tổng: 2" at bounding box center [730, 368] width 1329 height 18
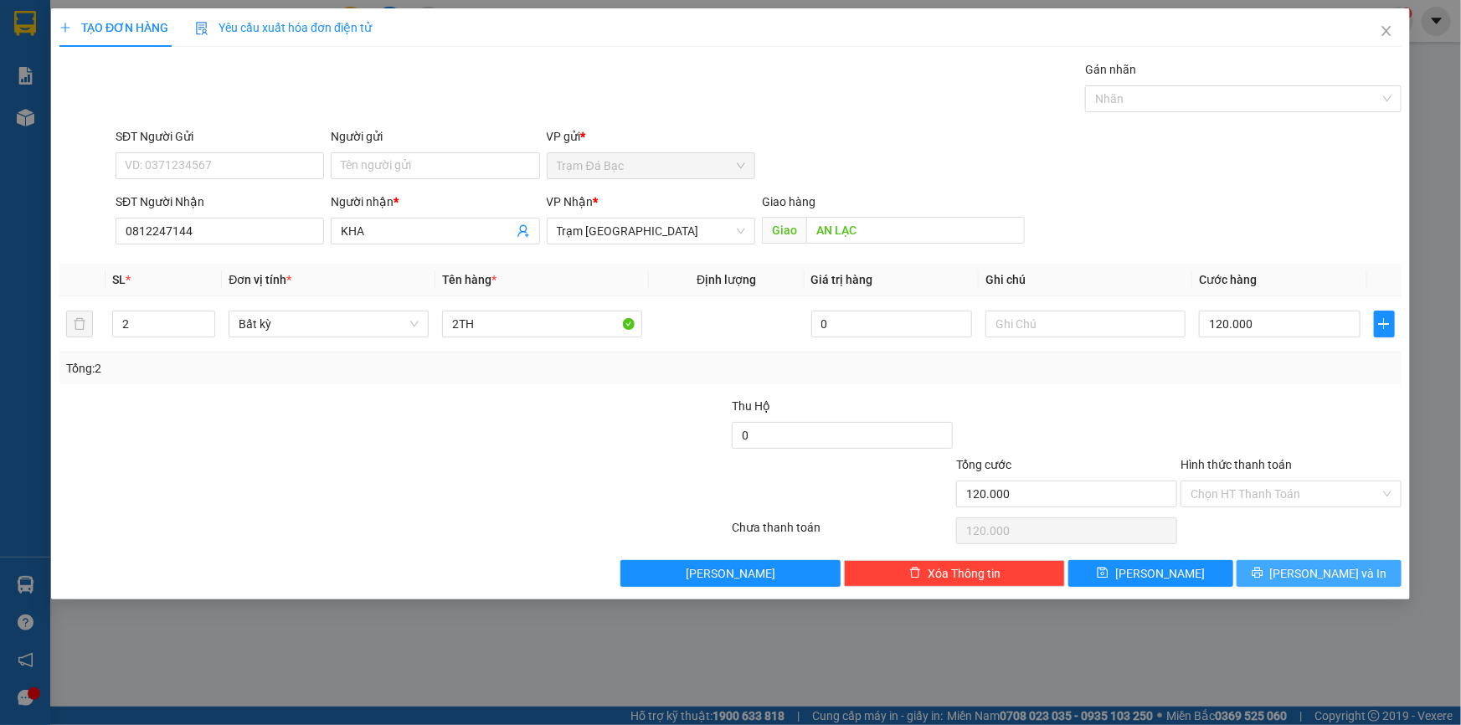
click at [1280, 571] on button "[PERSON_NAME] và In" at bounding box center [1319, 573] width 165 height 27
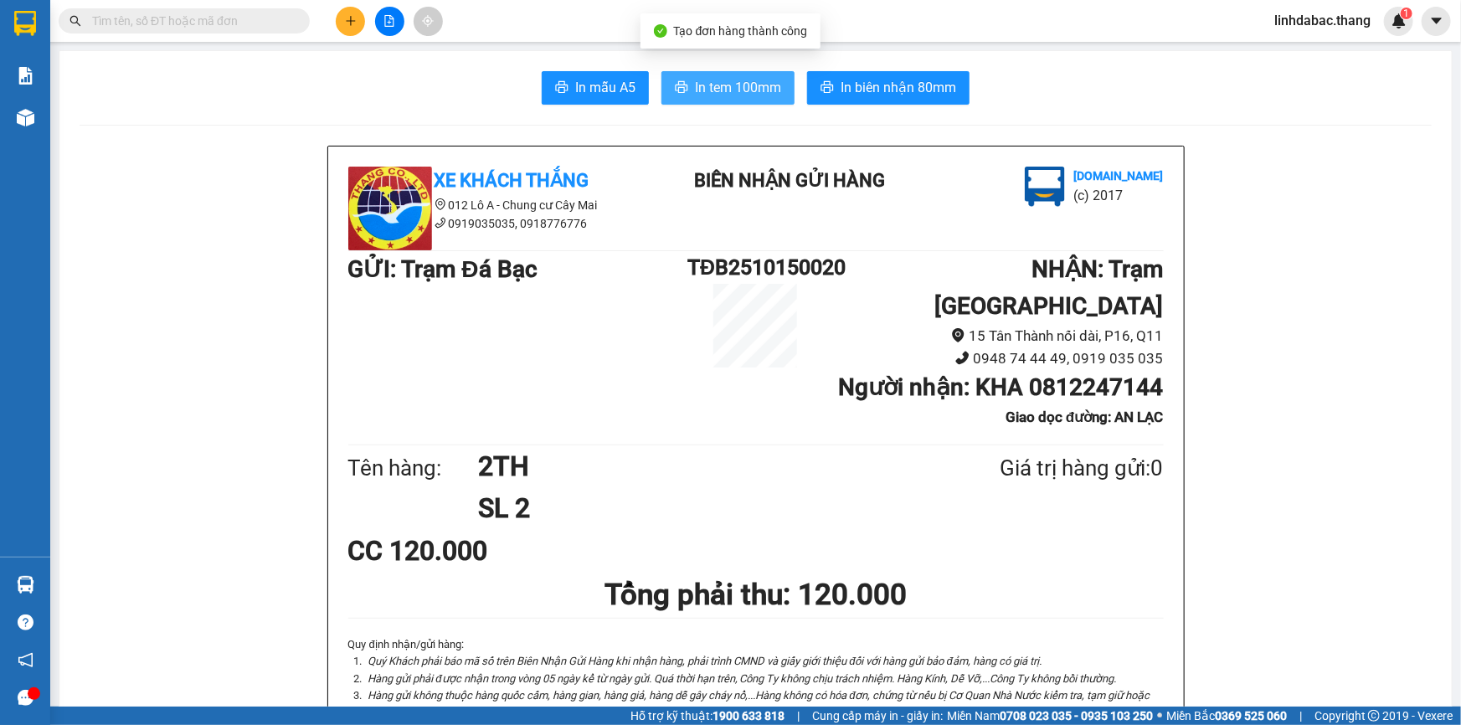
click at [695, 85] on span "In tem 100mm" at bounding box center [738, 87] width 86 height 21
